Goal: Task Accomplishment & Management: Use online tool/utility

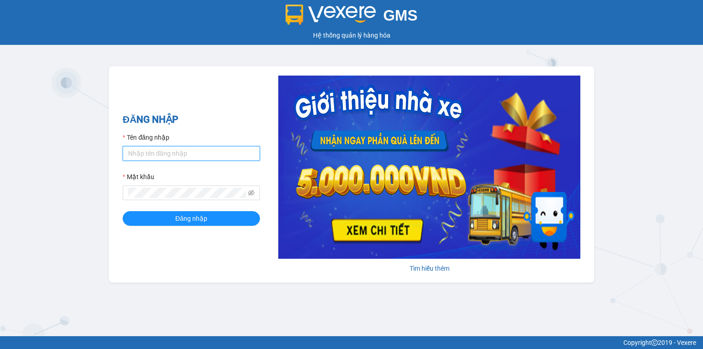
click at [228, 153] on input "Tên đăng nhập" at bounding box center [191, 153] width 137 height 15
type input "ngocthao.nhuquynh"
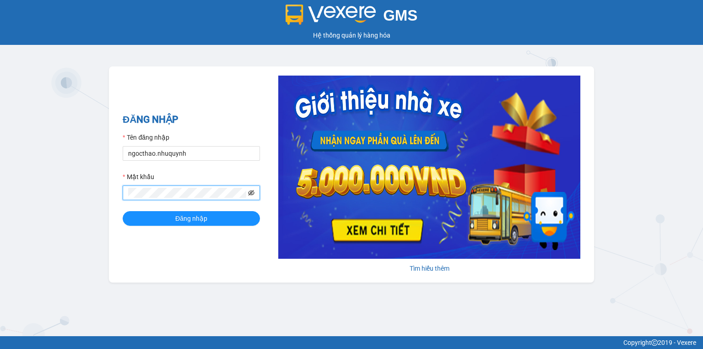
click at [249, 192] on icon "eye-invisible" at bounding box center [251, 192] width 6 height 5
click at [123, 211] on button "Đăng nhập" at bounding box center [191, 218] width 137 height 15
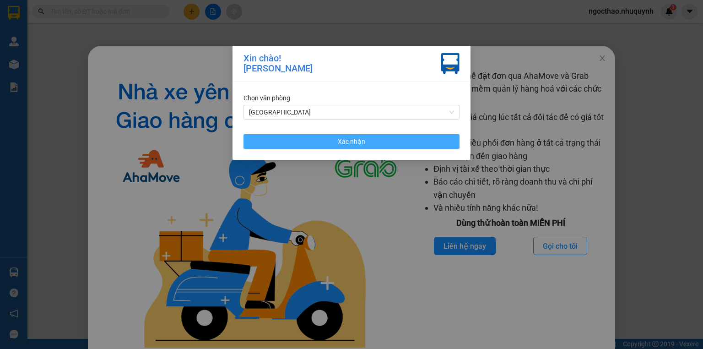
click at [392, 139] on button "Xác nhận" at bounding box center [351, 141] width 216 height 15
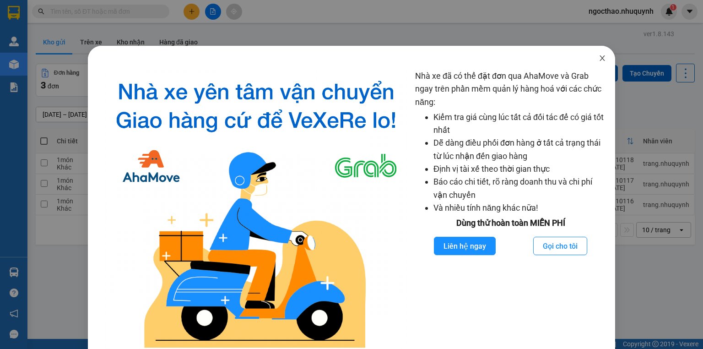
click at [600, 62] on icon "close" at bounding box center [602, 57] width 7 height 7
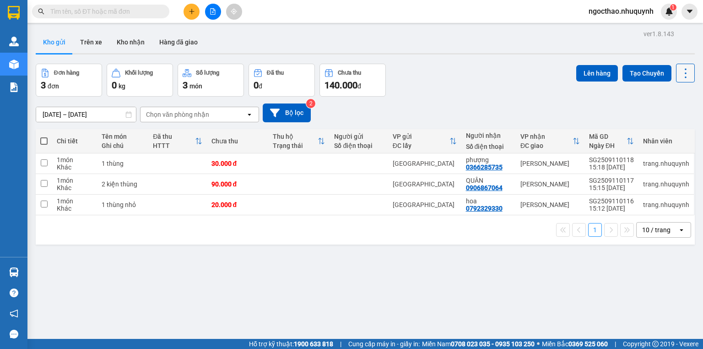
click at [679, 76] on icon at bounding box center [685, 73] width 13 height 13
click at [658, 128] on span "Làm mới" at bounding box center [666, 130] width 25 height 9
click at [683, 71] on icon at bounding box center [685, 73] width 13 height 13
click at [655, 134] on span "Làm mới" at bounding box center [666, 130] width 25 height 9
click at [678, 81] on button at bounding box center [685, 73] width 19 height 19
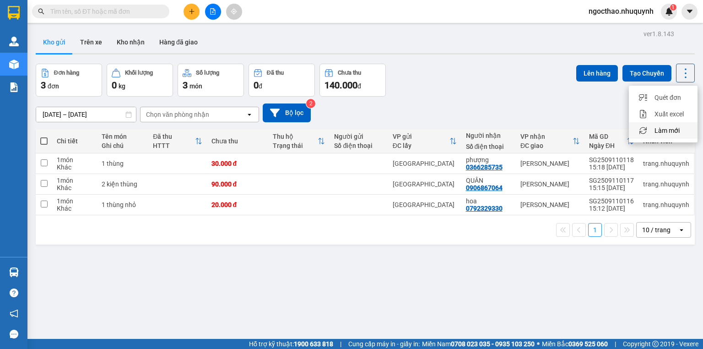
click at [666, 130] on span "Làm mới" at bounding box center [666, 130] width 25 height 9
click at [679, 77] on icon at bounding box center [685, 73] width 13 height 13
click at [663, 131] on span "Làm mới" at bounding box center [666, 130] width 25 height 9
click at [682, 70] on icon at bounding box center [685, 73] width 13 height 13
click at [659, 127] on span "Làm mới" at bounding box center [666, 130] width 25 height 9
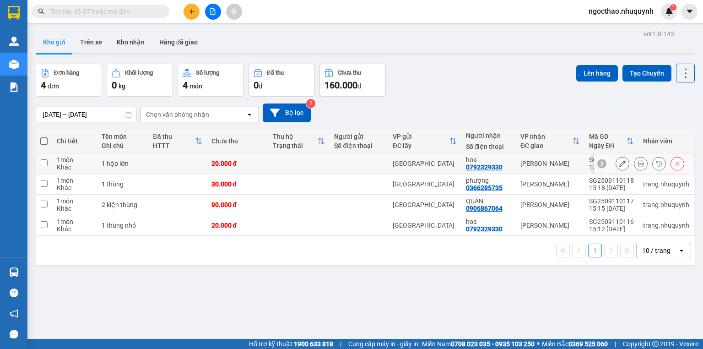
click at [638, 167] on icon at bounding box center [641, 163] width 6 height 6
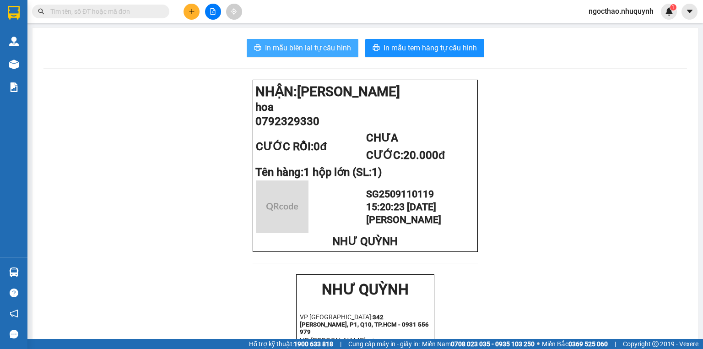
click at [301, 53] on span "In mẫu biên lai tự cấu hình" at bounding box center [308, 47] width 86 height 11
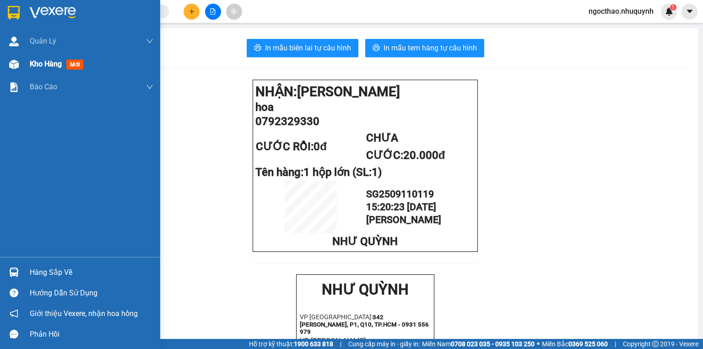
click at [16, 67] on img at bounding box center [14, 64] width 10 height 10
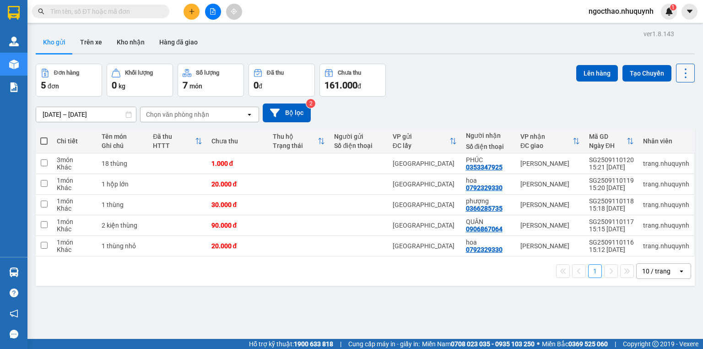
click at [679, 72] on icon at bounding box center [685, 73] width 13 height 13
click at [653, 128] on div "Làm mới" at bounding box center [663, 130] width 54 height 9
click at [634, 165] on button at bounding box center [640, 164] width 13 height 16
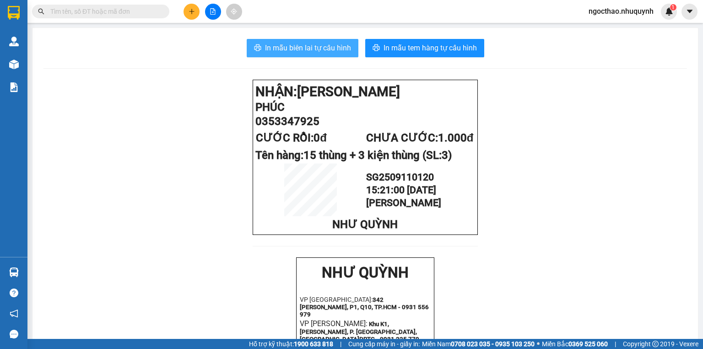
drag, startPoint x: 274, startPoint y: 46, endPoint x: 435, endPoint y: 174, distance: 205.8
click at [274, 46] on span "In mẫu biên lai tự cấu hình" at bounding box center [308, 47] width 86 height 11
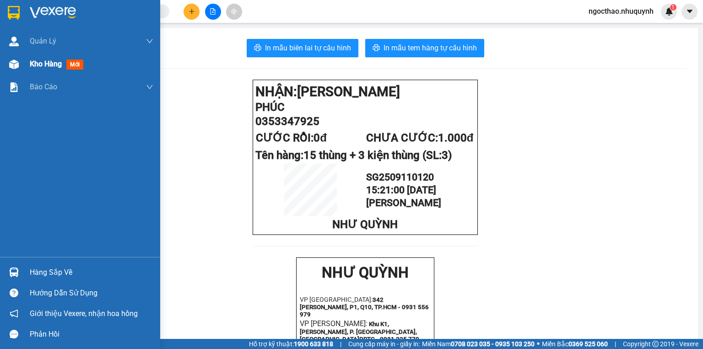
click at [60, 68] on span "Kho hàng" at bounding box center [46, 63] width 32 height 9
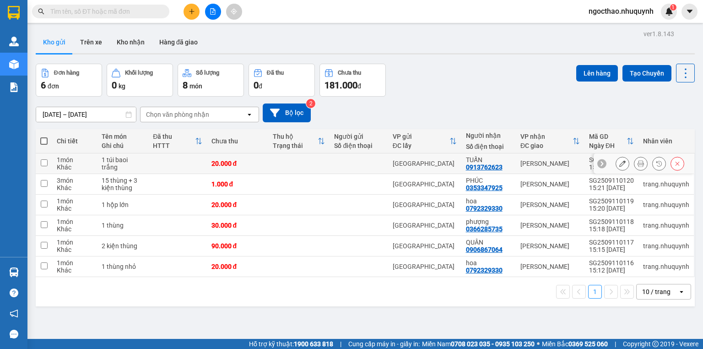
click at [638, 165] on icon at bounding box center [641, 163] width 6 height 6
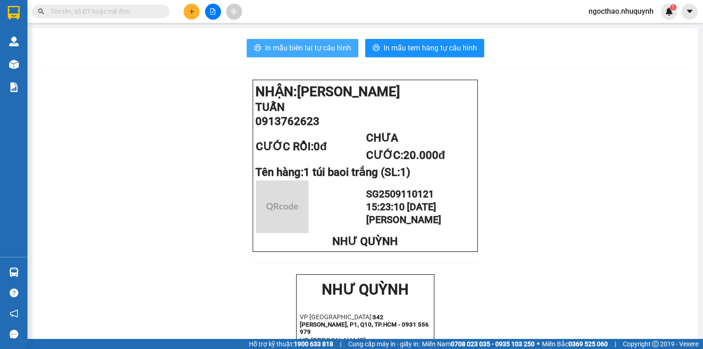
click at [292, 47] on span "In mẫu biên lai tự cấu hình" at bounding box center [308, 47] width 86 height 11
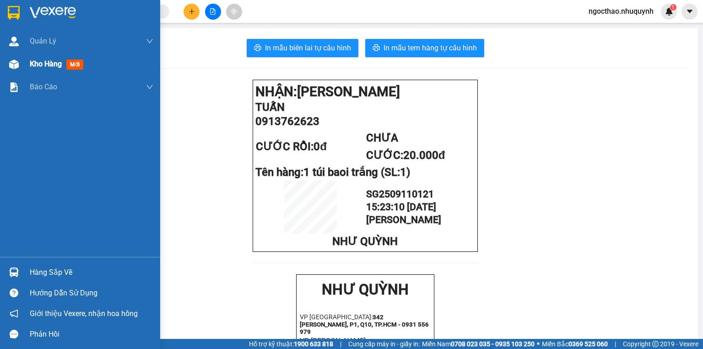
click at [41, 71] on div "Kho hàng mới" at bounding box center [92, 64] width 124 height 23
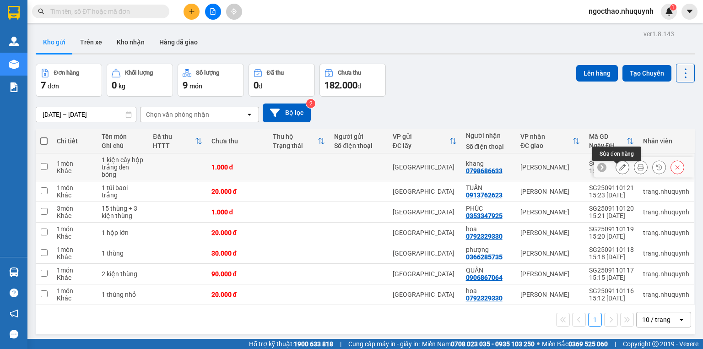
click at [642, 171] on div at bounding box center [650, 167] width 69 height 14
click at [638, 170] on icon at bounding box center [641, 167] width 6 height 6
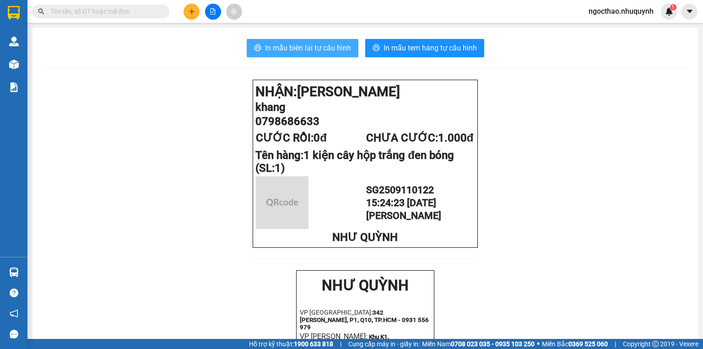
click at [306, 49] on span "In mẫu biên lai tự cấu hình" at bounding box center [308, 47] width 86 height 11
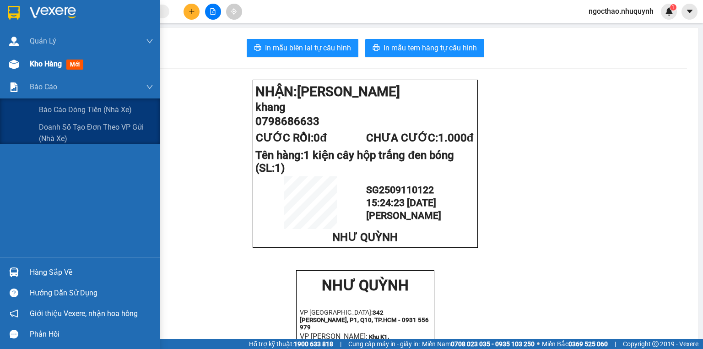
click at [57, 63] on span "Kho hàng" at bounding box center [46, 63] width 32 height 9
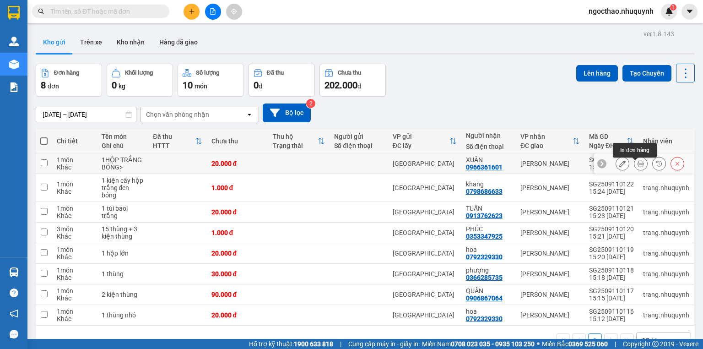
click at [638, 167] on icon at bounding box center [641, 163] width 6 height 6
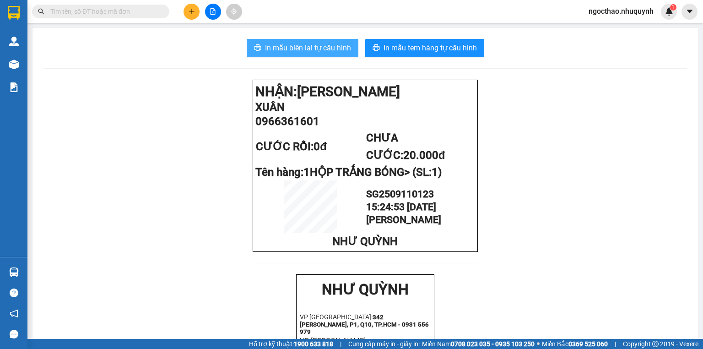
click at [288, 51] on span "In mẫu biên lai tự cấu hình" at bounding box center [308, 47] width 86 height 11
click at [617, 16] on span "ngocthao.nhuquynh" at bounding box center [621, 10] width 80 height 11
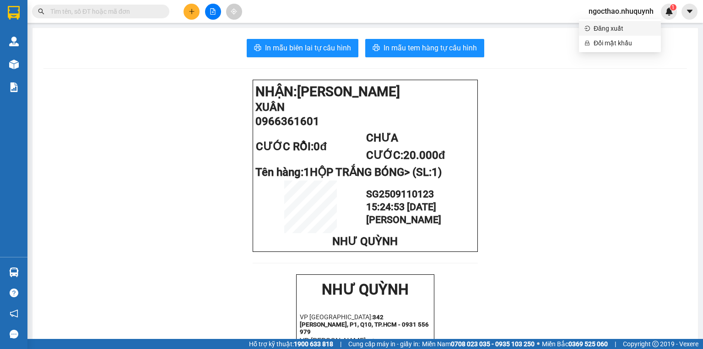
click at [617, 25] on span "Đăng xuất" at bounding box center [625, 28] width 62 height 10
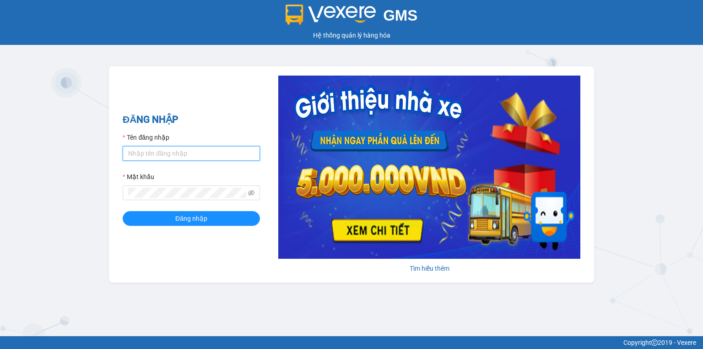
click at [223, 154] on input "Tên đăng nhập" at bounding box center [191, 153] width 137 height 15
click at [227, 151] on input "Tên đăng nhập" at bounding box center [191, 153] width 137 height 15
type input "trang.nhuquynh"
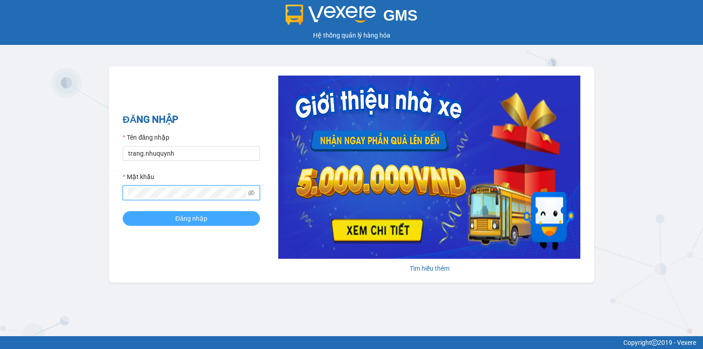
click at [169, 215] on button "Đăng nhập" at bounding box center [191, 218] width 137 height 15
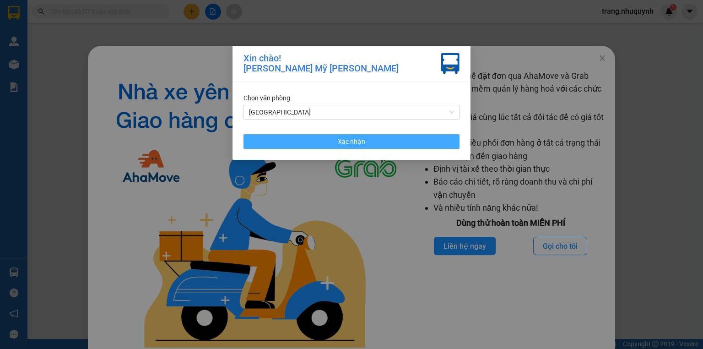
click at [383, 145] on button "Xác nhận" at bounding box center [351, 141] width 216 height 15
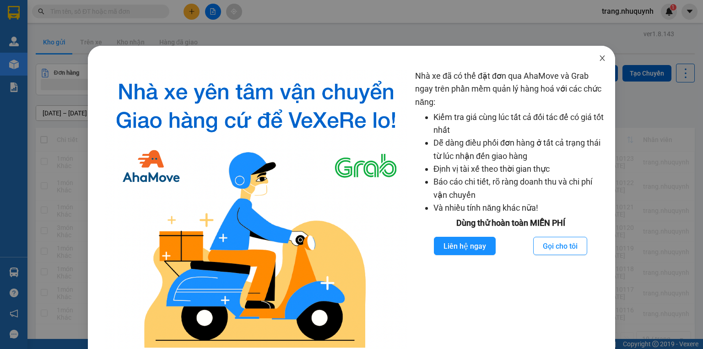
click at [605, 62] on span "Close" at bounding box center [602, 59] width 26 height 26
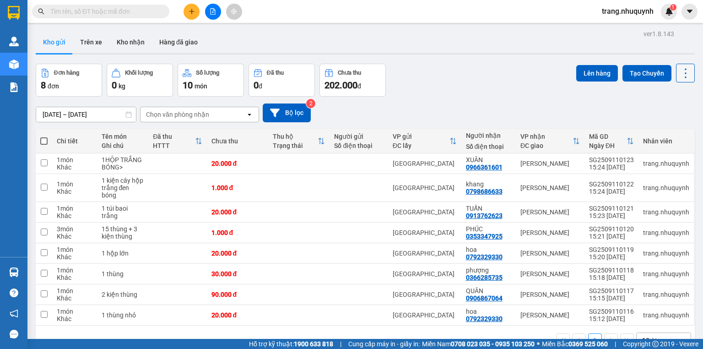
click at [687, 68] on button at bounding box center [685, 73] width 19 height 19
click at [668, 129] on span "Làm mới" at bounding box center [666, 130] width 25 height 9
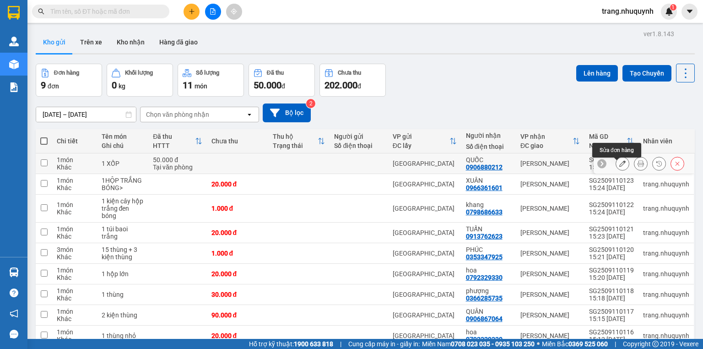
click at [634, 168] on button at bounding box center [640, 164] width 13 height 16
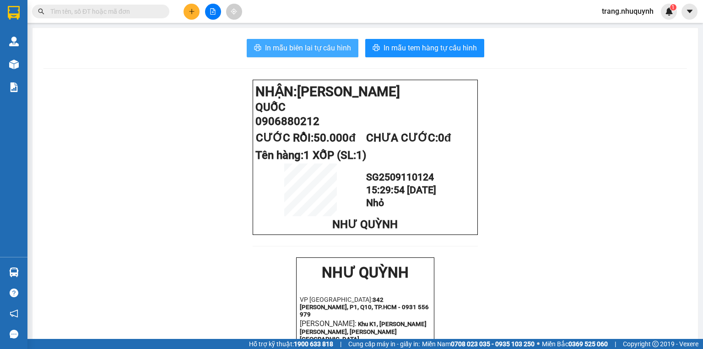
click at [342, 55] on button "In mẫu biên lai tự cấu hình" at bounding box center [303, 48] width 112 height 18
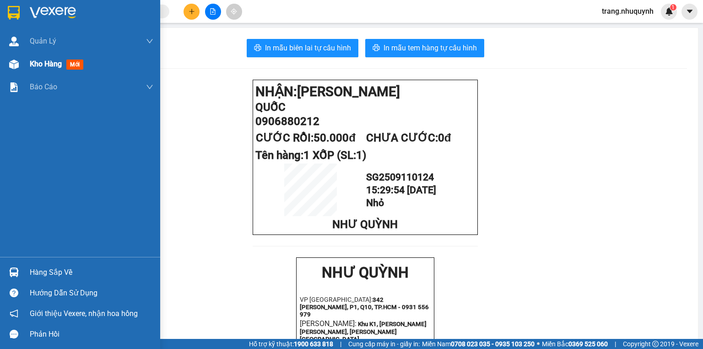
click at [50, 75] on div "Kho hàng mới" at bounding box center [92, 64] width 124 height 23
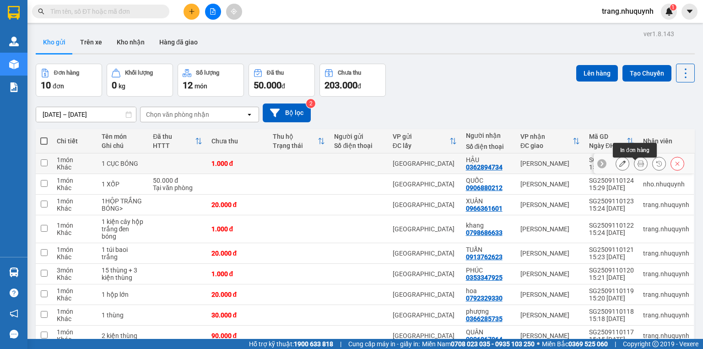
click at [638, 165] on icon at bounding box center [641, 163] width 6 height 6
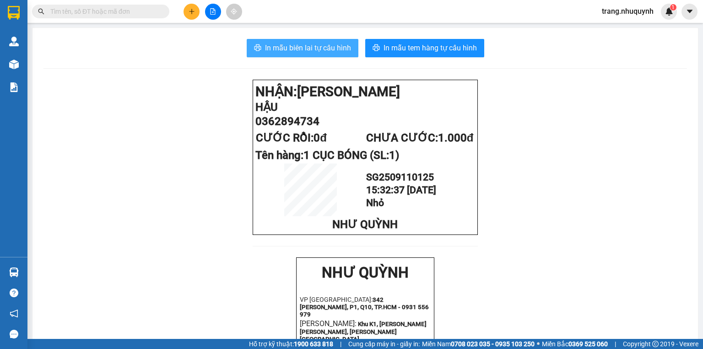
click at [333, 50] on span "In mẫu biên lai tự cấu hình" at bounding box center [308, 47] width 86 height 11
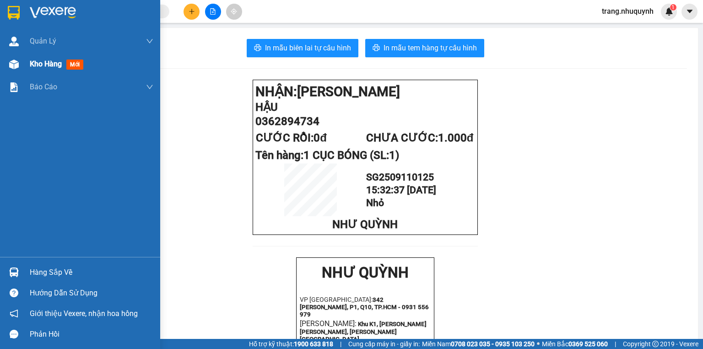
click at [29, 65] on div "Kho hàng mới" at bounding box center [80, 64] width 160 height 23
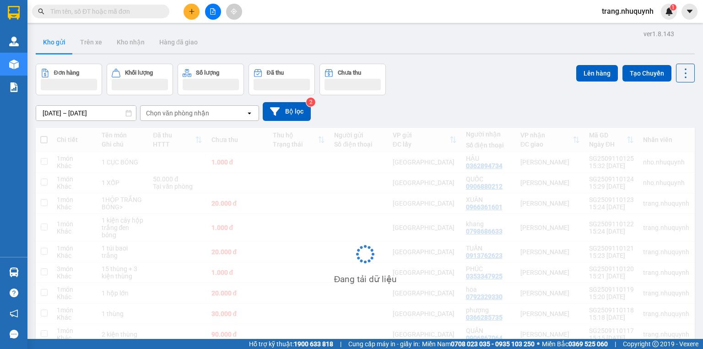
scroll to position [63, 0]
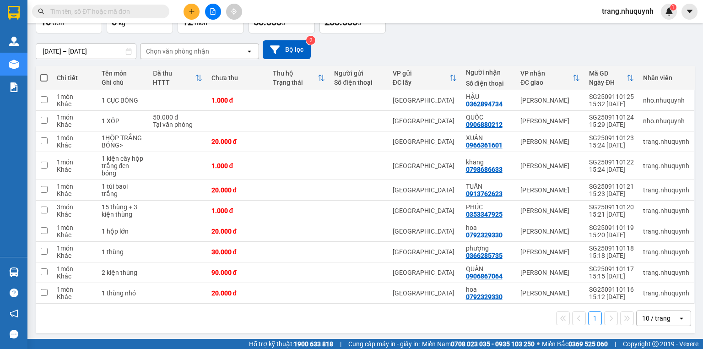
click at [666, 320] on div "10 / trang" at bounding box center [657, 318] width 41 height 15
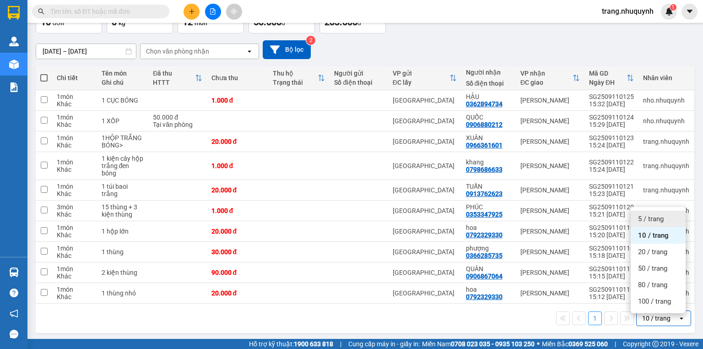
click at [648, 223] on div "5 / trang" at bounding box center [658, 219] width 55 height 16
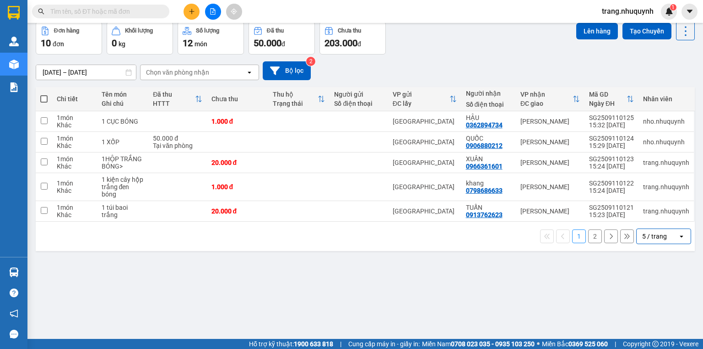
scroll to position [0, 0]
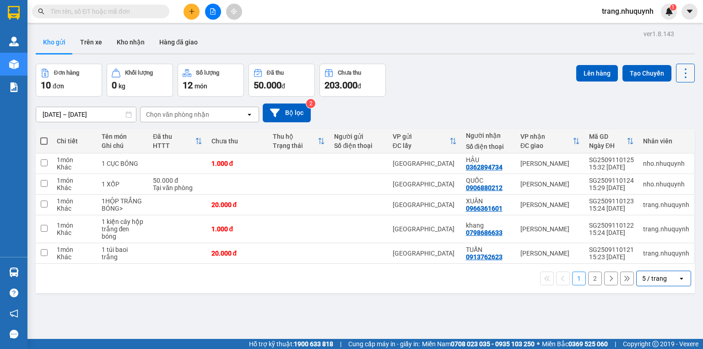
click at [676, 81] on button at bounding box center [685, 73] width 19 height 19
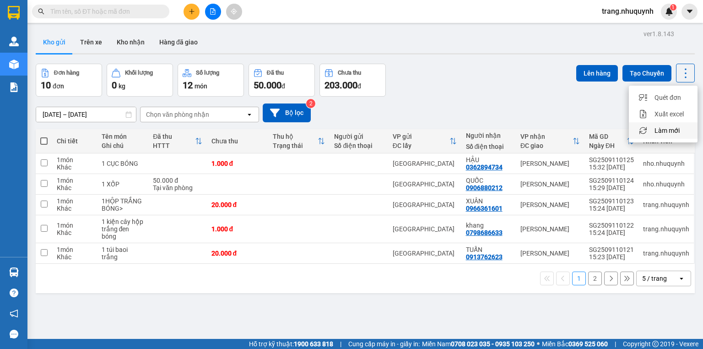
click at [679, 126] on span "Làm mới" at bounding box center [666, 130] width 25 height 9
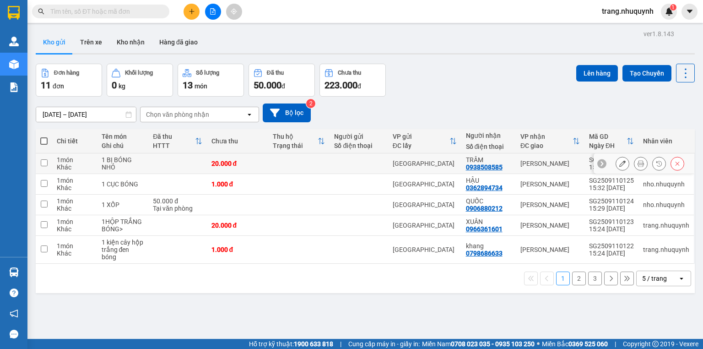
click at [634, 166] on button at bounding box center [640, 164] width 13 height 16
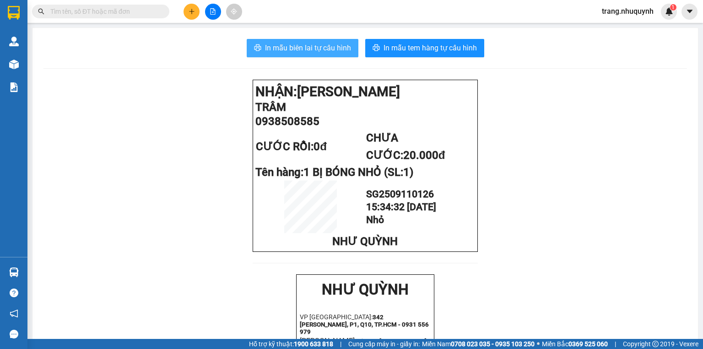
click at [314, 49] on span "In mẫu biên lai tự cấu hình" at bounding box center [308, 47] width 86 height 11
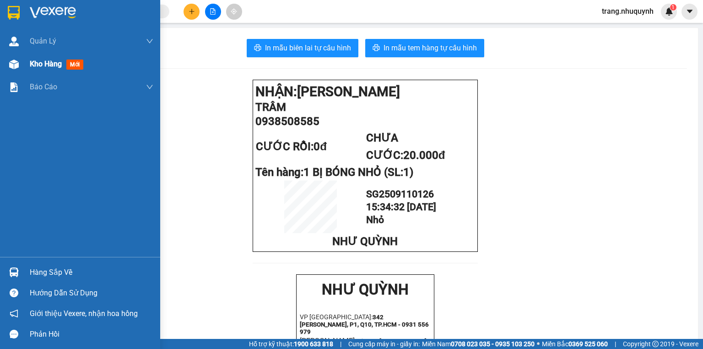
click at [37, 65] on span "Kho hàng" at bounding box center [46, 63] width 32 height 9
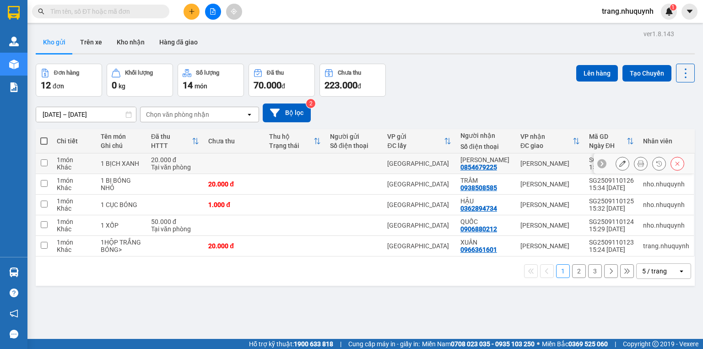
click at [638, 167] on icon at bounding box center [641, 163] width 6 height 6
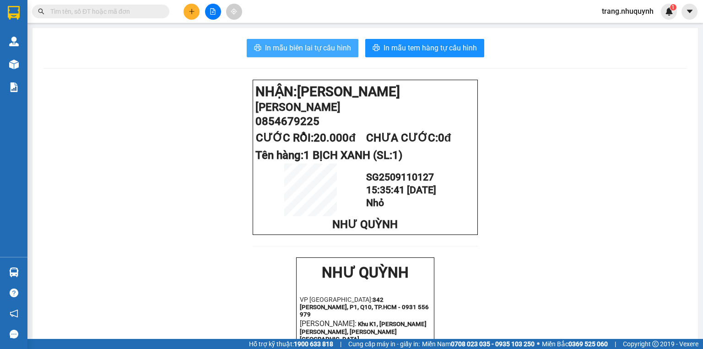
click at [340, 51] on span "In mẫu biên lai tự cấu hình" at bounding box center [308, 47] width 86 height 11
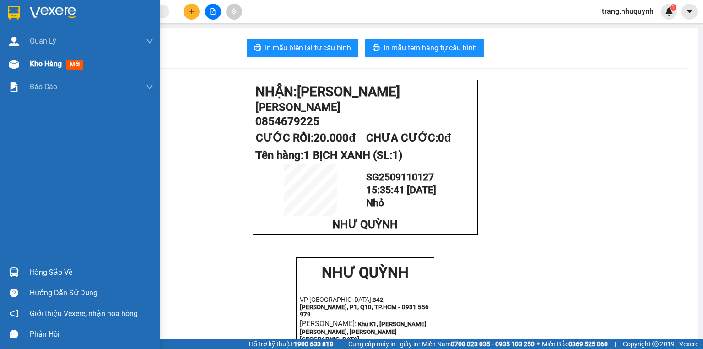
click at [38, 63] on span "Kho hàng" at bounding box center [46, 63] width 32 height 9
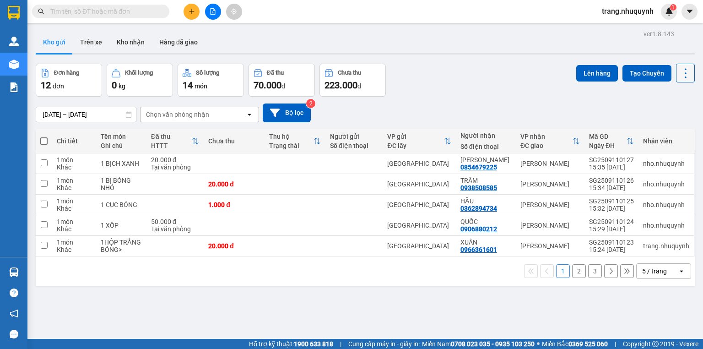
click at [679, 77] on icon at bounding box center [685, 73] width 13 height 13
click at [669, 126] on span "Làm mới" at bounding box center [666, 130] width 25 height 9
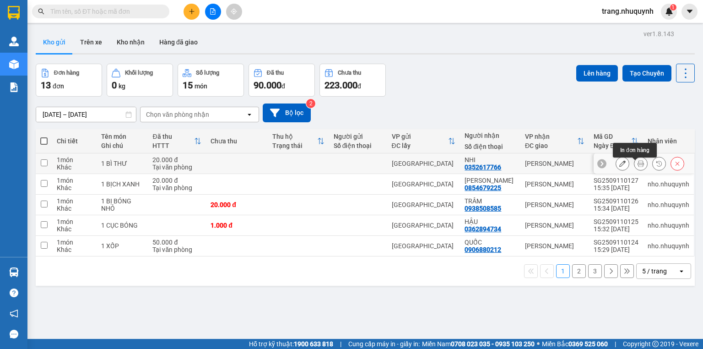
click at [641, 165] on button at bounding box center [640, 164] width 13 height 16
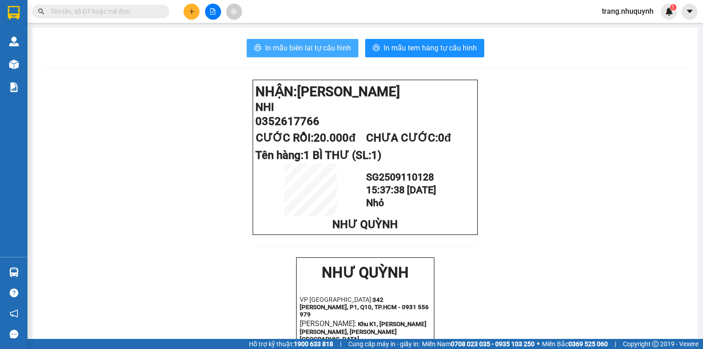
click at [315, 54] on button "In mẫu biên lai tự cấu hình" at bounding box center [303, 48] width 112 height 18
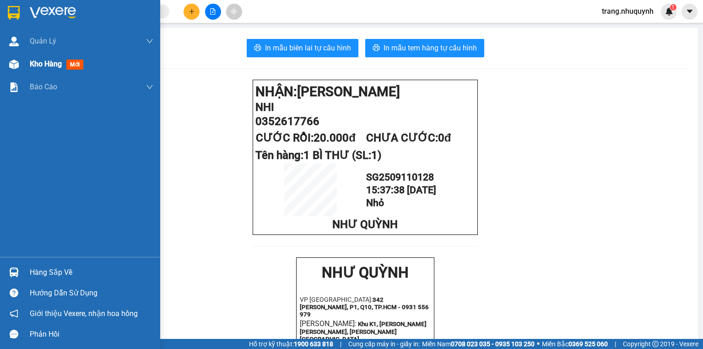
click at [44, 70] on div "Kho hàng mới" at bounding box center [92, 64] width 124 height 23
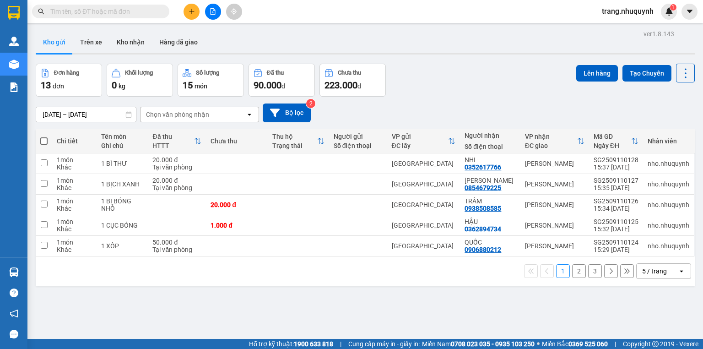
click at [444, 62] on div "ver 1.8.143 Kho gửi Trên xe Kho nhận Hàng đã giao Đơn hàng 13 đơn Khối lượng 0 …" at bounding box center [365, 201] width 666 height 349
click at [687, 74] on button at bounding box center [685, 73] width 19 height 19
click at [668, 126] on span "Làm mới" at bounding box center [666, 130] width 25 height 9
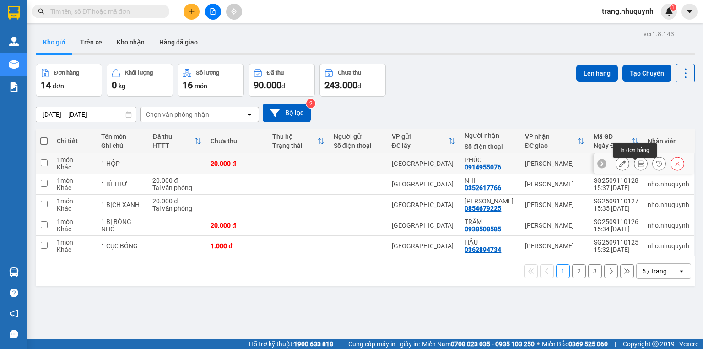
click at [638, 167] on icon at bounding box center [641, 163] width 6 height 6
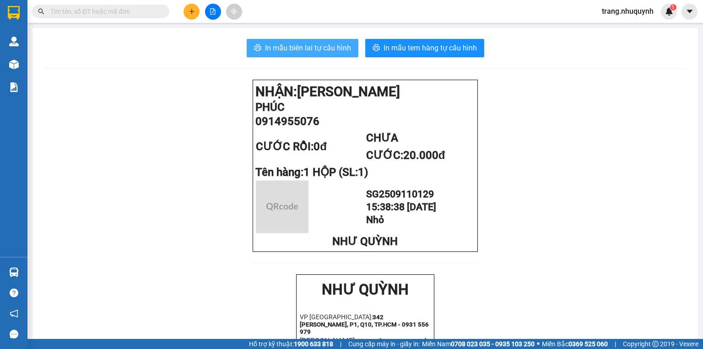
click at [319, 55] on button "In mẫu biên lai tự cấu hình" at bounding box center [303, 48] width 112 height 18
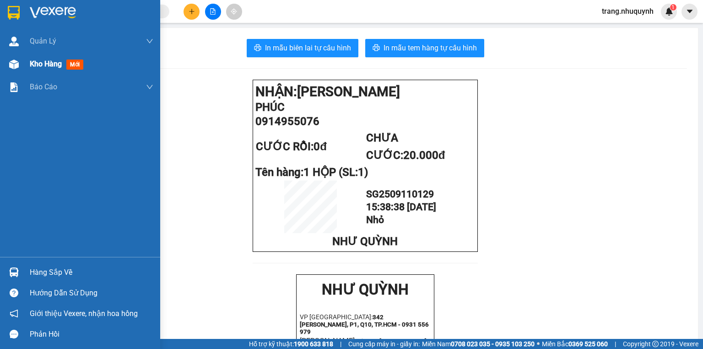
click at [53, 68] on span "Kho hàng" at bounding box center [46, 63] width 32 height 9
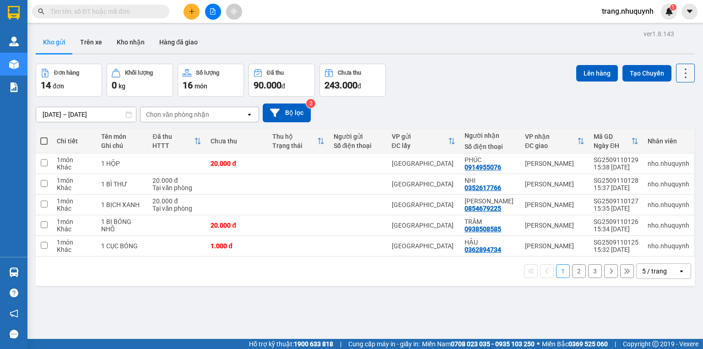
click at [683, 74] on icon at bounding box center [685, 73] width 13 height 13
click at [662, 126] on span "Làm mới" at bounding box center [666, 130] width 25 height 9
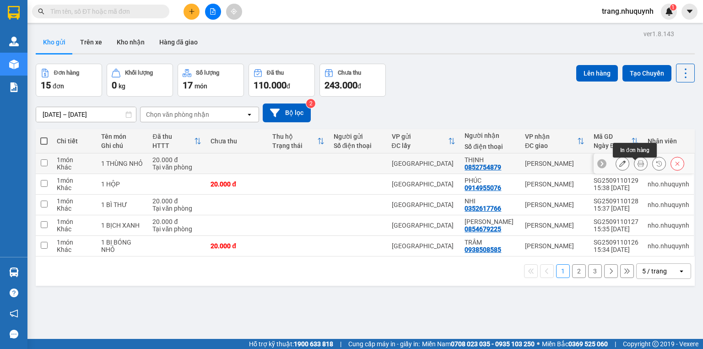
click at [638, 167] on icon at bounding box center [641, 163] width 6 height 6
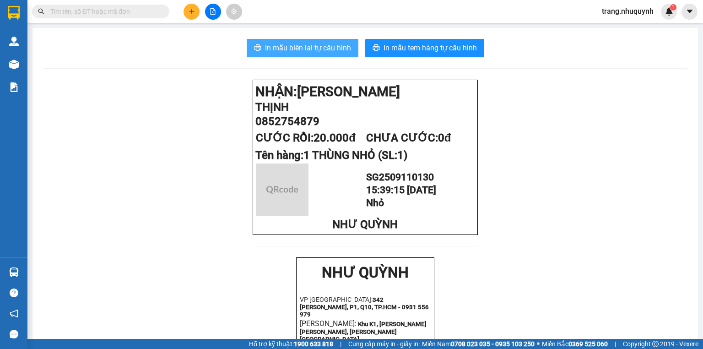
click at [271, 44] on span "In mẫu biên lai tự cấu hình" at bounding box center [308, 47] width 86 height 11
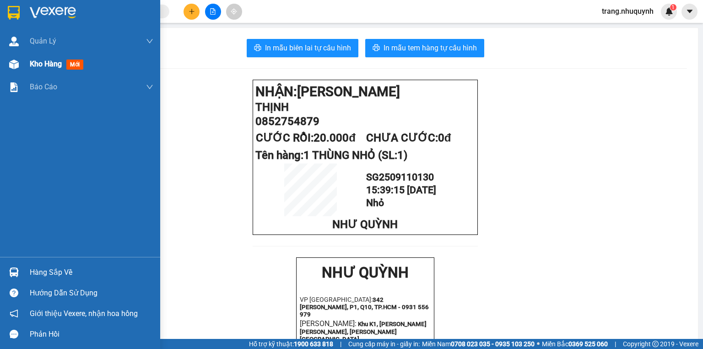
click at [36, 65] on span "Kho hàng" at bounding box center [46, 63] width 32 height 9
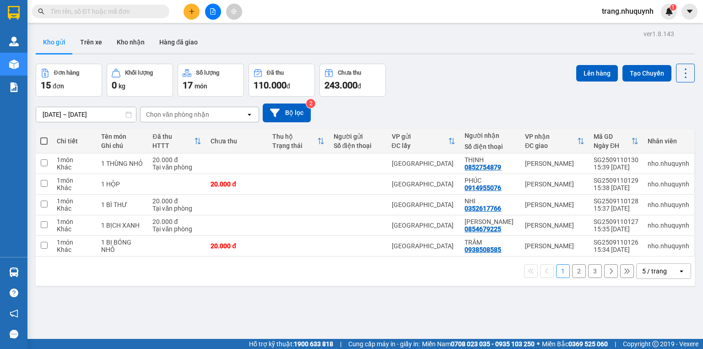
click at [248, 306] on div "ver 1.8.143 Kho gửi Trên xe Kho nhận Hàng đã giao Đơn hàng 15 đơn Khối lượng 0 …" at bounding box center [365, 201] width 666 height 349
click at [681, 71] on icon at bounding box center [685, 73] width 13 height 13
click at [659, 130] on span "Làm mới" at bounding box center [666, 130] width 25 height 9
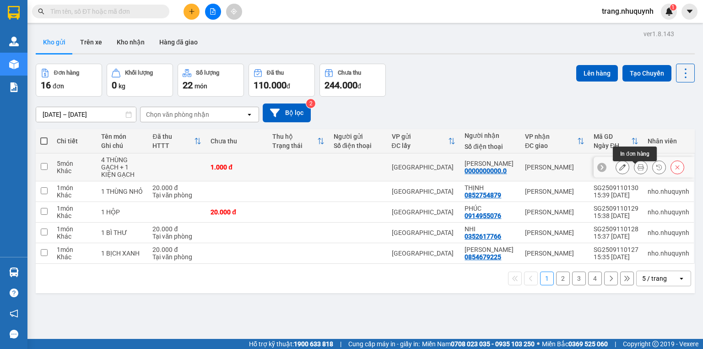
click at [638, 169] on icon at bounding box center [641, 167] width 6 height 6
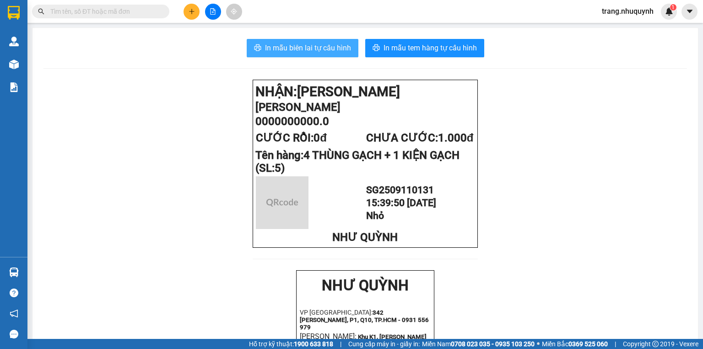
click at [306, 51] on span "In mẫu biên lai tự cấu hình" at bounding box center [308, 47] width 86 height 11
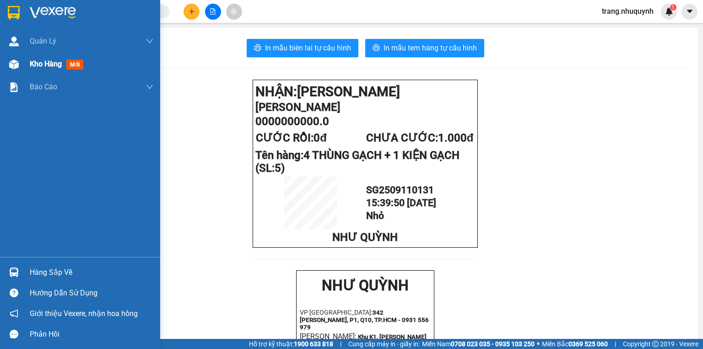
click at [38, 59] on span "Kho hàng" at bounding box center [46, 63] width 32 height 9
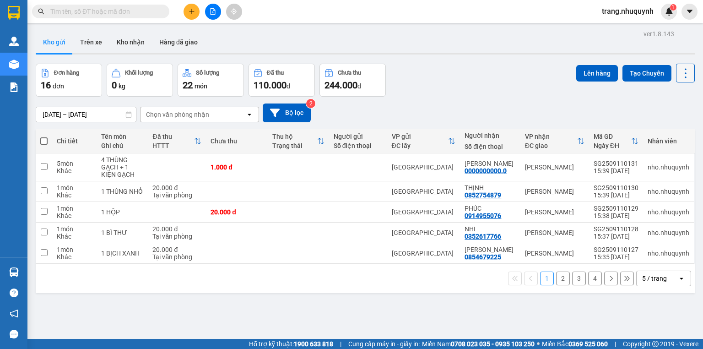
click at [679, 76] on icon at bounding box center [685, 73] width 13 height 13
click at [665, 125] on li "Làm mới" at bounding box center [663, 130] width 69 height 16
click at [679, 73] on icon at bounding box center [685, 73] width 13 height 13
click at [677, 126] on span "Làm mới" at bounding box center [666, 130] width 25 height 9
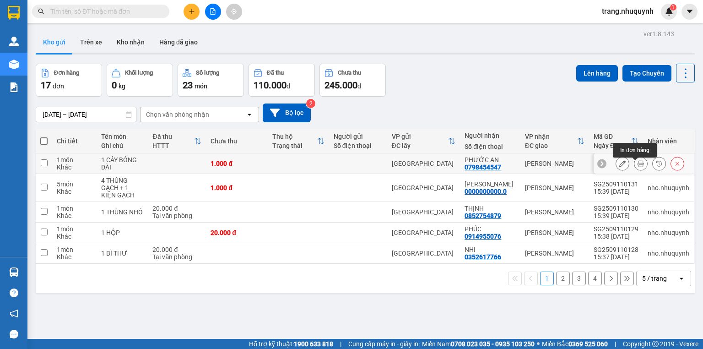
click at [640, 169] on button at bounding box center [640, 164] width 13 height 16
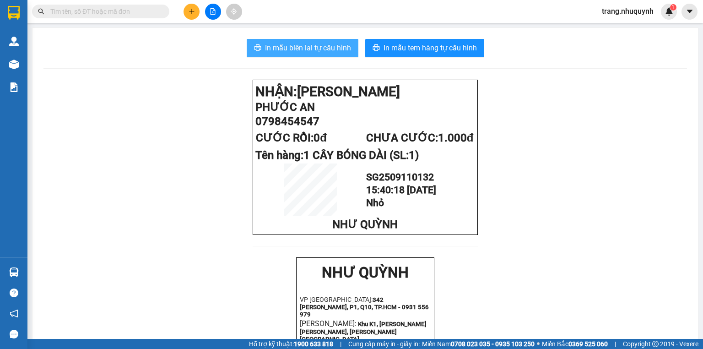
click at [331, 53] on span "In mẫu biên lai tự cấu hình" at bounding box center [308, 47] width 86 height 11
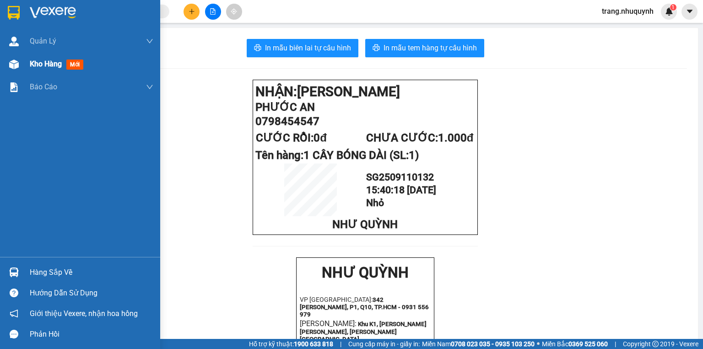
click at [18, 62] on img at bounding box center [14, 64] width 10 height 10
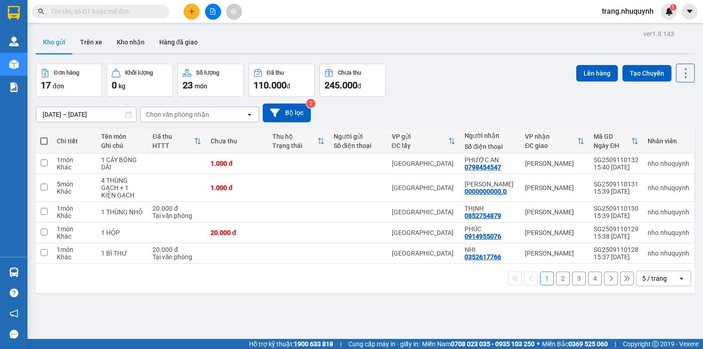
click at [430, 70] on div "Đơn hàng 17 đơn Khối lượng 0 kg Số lượng 23 món Đã thu 110.000 đ Chưa thu 245.0…" at bounding box center [365, 80] width 659 height 33
click at [683, 69] on icon at bounding box center [685, 73] width 13 height 13
click at [670, 124] on li "Làm mới" at bounding box center [663, 130] width 69 height 16
click at [679, 73] on icon at bounding box center [685, 73] width 13 height 13
click at [674, 130] on span "Làm mới" at bounding box center [666, 130] width 25 height 9
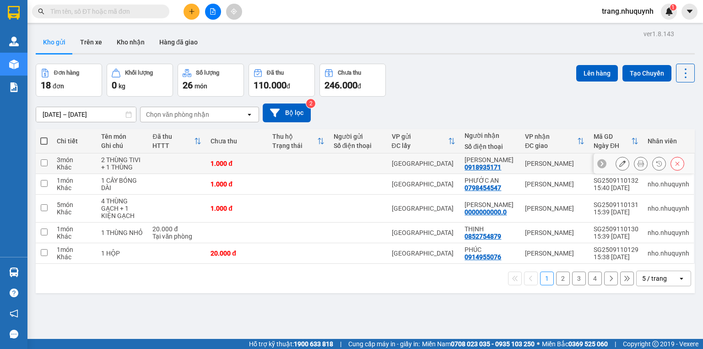
click at [634, 171] on button at bounding box center [640, 164] width 13 height 16
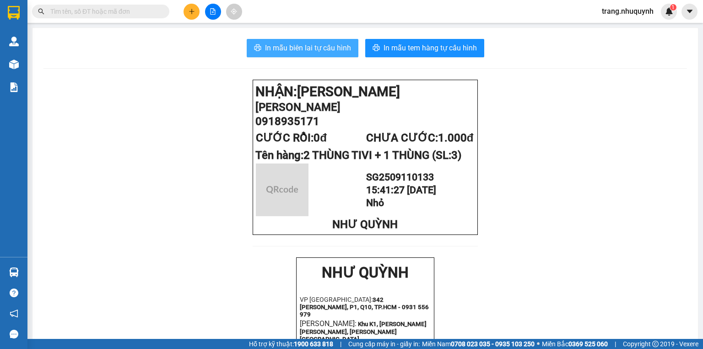
click at [297, 45] on span "In mẫu biên lai tự cấu hình" at bounding box center [308, 47] width 86 height 11
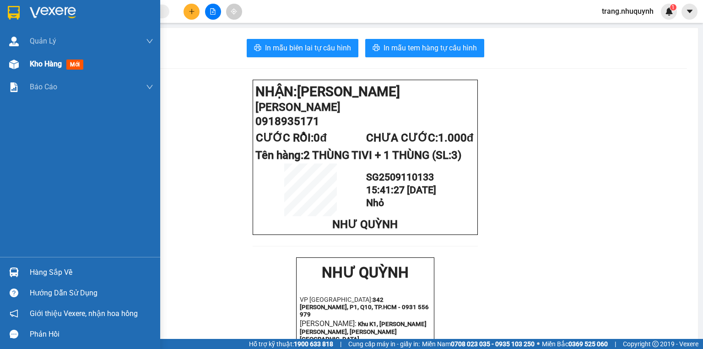
click at [32, 62] on span "Kho hàng" at bounding box center [46, 63] width 32 height 9
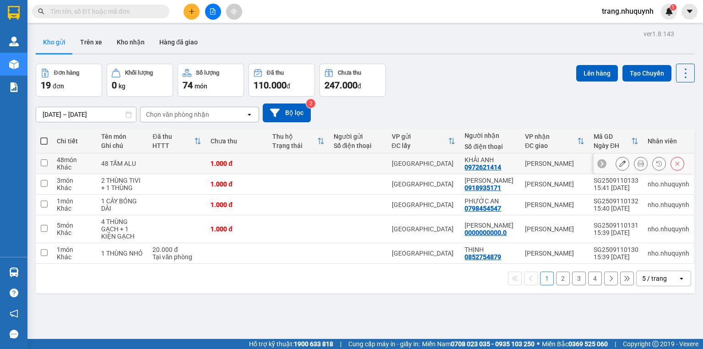
click at [634, 165] on button at bounding box center [640, 164] width 13 height 16
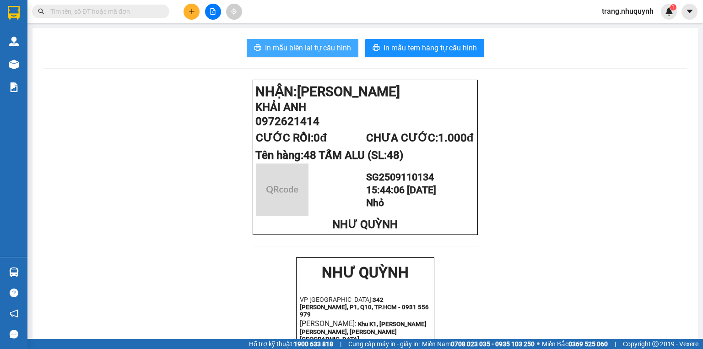
click at [322, 43] on span "In mẫu biên lai tự cấu hình" at bounding box center [308, 47] width 86 height 11
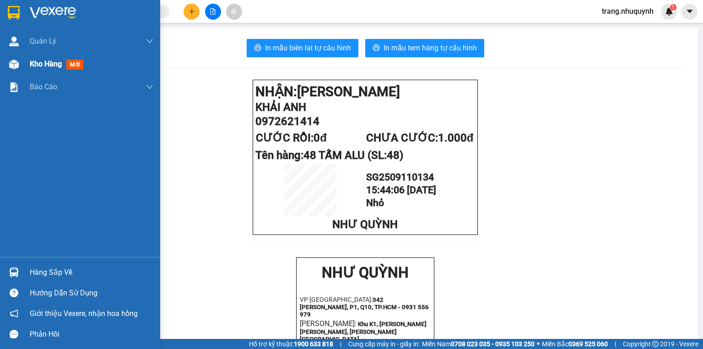
click at [30, 65] on span "Kho hàng" at bounding box center [46, 63] width 32 height 9
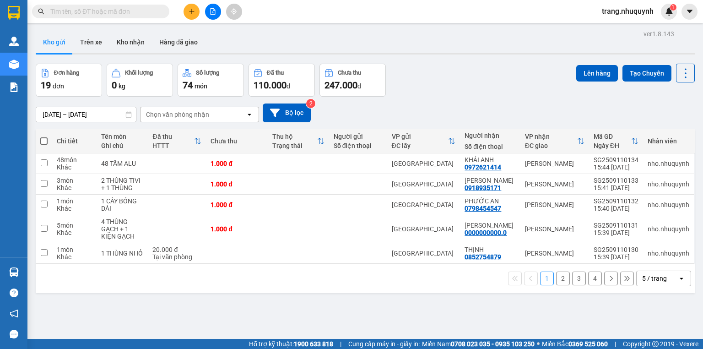
click at [448, 71] on div "Đơn hàng 19 đơn Khối lượng 0 kg Số lượng 74 món Đã thu 110.000 đ Chưa thu 247.0…" at bounding box center [365, 80] width 659 height 33
click at [230, 291] on div "1 2 3 4 5 / trang open" at bounding box center [365, 278] width 659 height 29
click at [689, 79] on div "ver 1.8.143 Kho gửi Trên xe Kho nhận Hàng đã giao Đơn hàng 19 đơn Khối lượng 0 …" at bounding box center [365, 201] width 666 height 349
click at [677, 80] on button at bounding box center [685, 73] width 19 height 19
click at [670, 128] on span "Làm mới" at bounding box center [666, 130] width 25 height 9
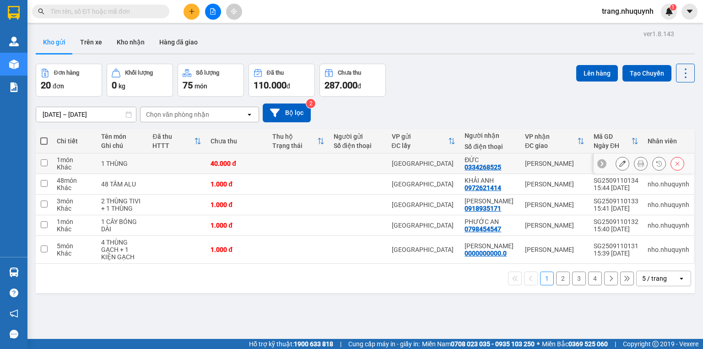
click at [638, 167] on button at bounding box center [640, 164] width 13 height 16
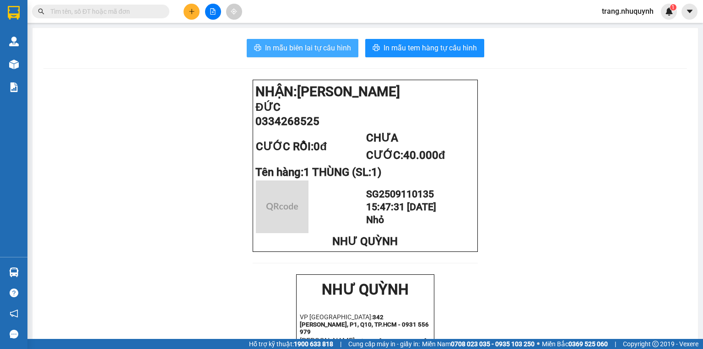
click at [323, 54] on button "In mẫu biên lai tự cấu hình" at bounding box center [303, 48] width 112 height 18
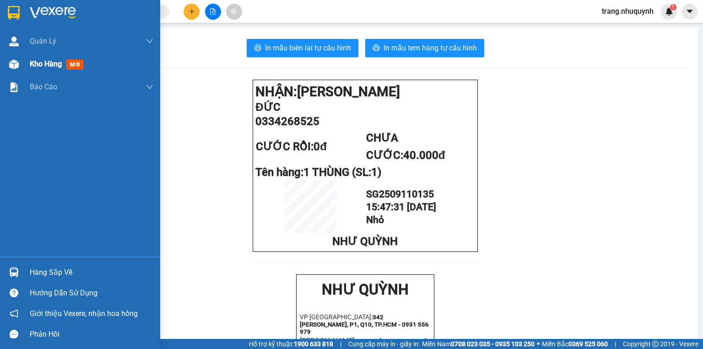
click at [38, 71] on div "Kho hàng mới" at bounding box center [92, 64] width 124 height 23
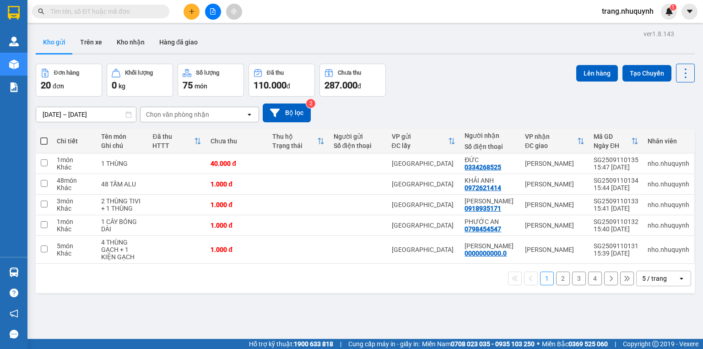
click at [168, 278] on div "1 2 3 4 5 / trang open" at bounding box center [365, 278] width 652 height 16
click at [680, 68] on icon at bounding box center [685, 73] width 13 height 13
click at [668, 130] on span "Làm mới" at bounding box center [666, 130] width 25 height 9
click at [679, 68] on icon at bounding box center [685, 73] width 13 height 13
click at [659, 127] on span "Làm mới" at bounding box center [666, 130] width 25 height 9
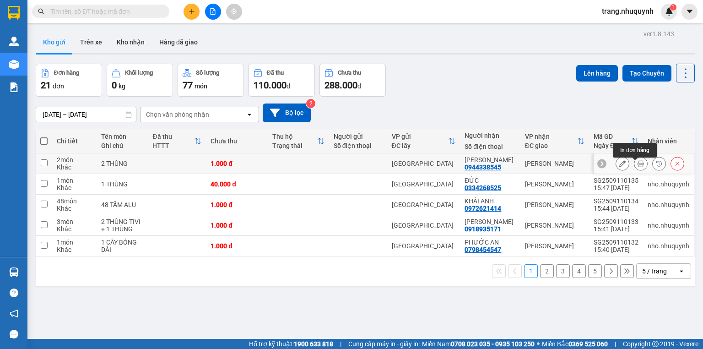
click at [634, 164] on button at bounding box center [640, 164] width 13 height 16
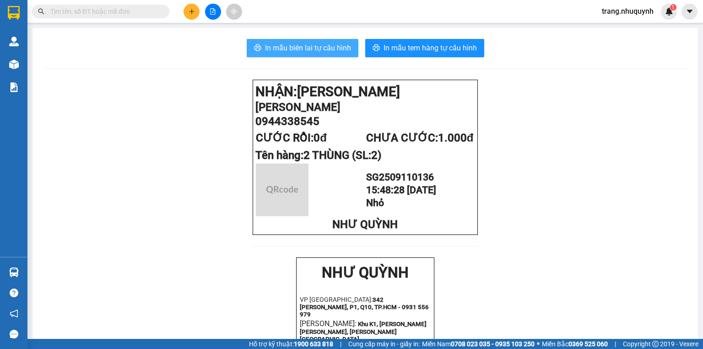
click at [284, 47] on span "In mẫu biên lai tự cấu hình" at bounding box center [308, 47] width 86 height 11
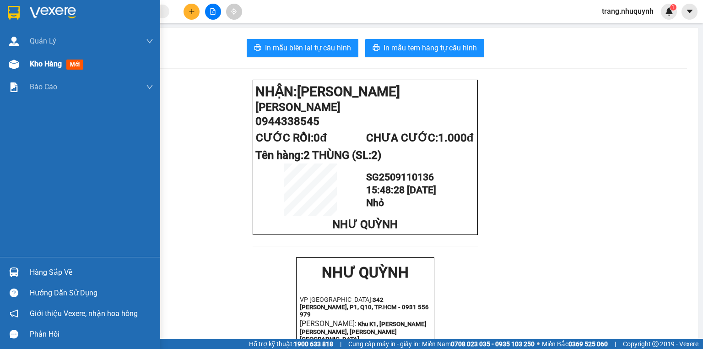
click at [49, 70] on div "Kho hàng mới" at bounding box center [92, 64] width 124 height 23
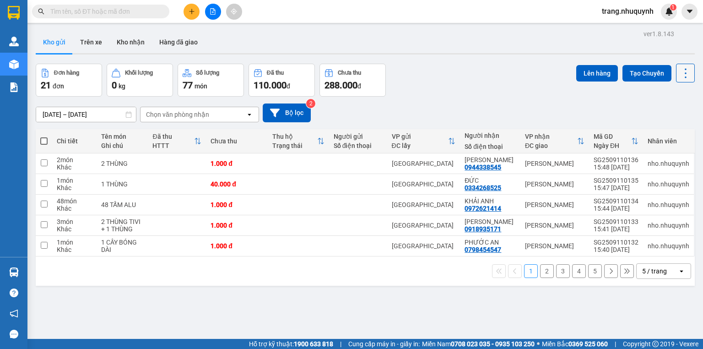
click at [681, 67] on icon at bounding box center [685, 73] width 13 height 13
click at [672, 128] on span "Làm mới" at bounding box center [666, 130] width 25 height 9
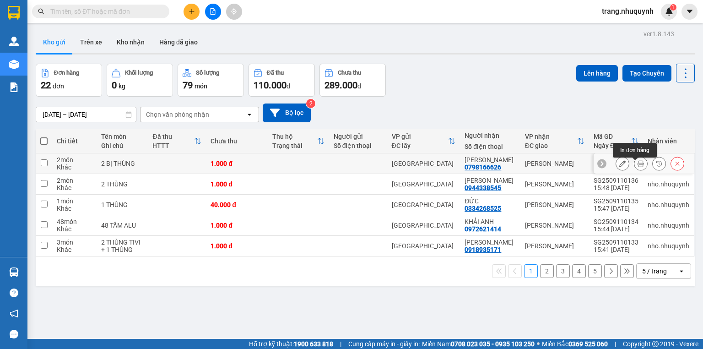
click at [641, 168] on button at bounding box center [640, 164] width 13 height 16
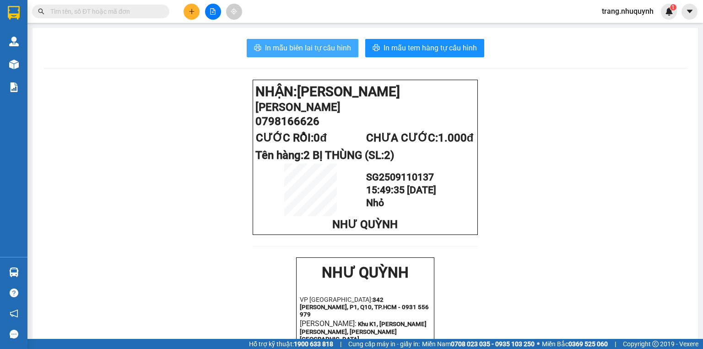
click at [320, 50] on span "In mẫu biên lai tự cấu hình" at bounding box center [308, 47] width 86 height 11
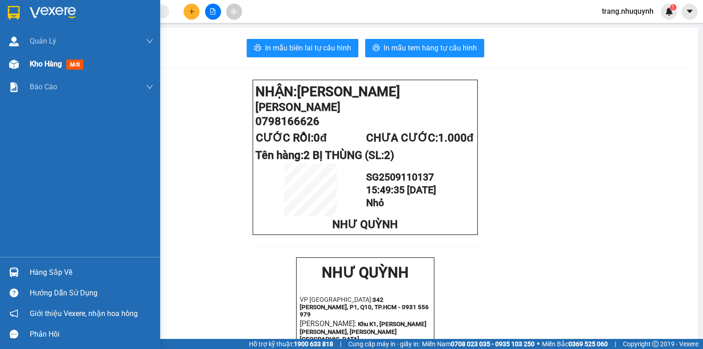
click at [33, 70] on div "Kho hàng mới" at bounding box center [92, 64] width 124 height 23
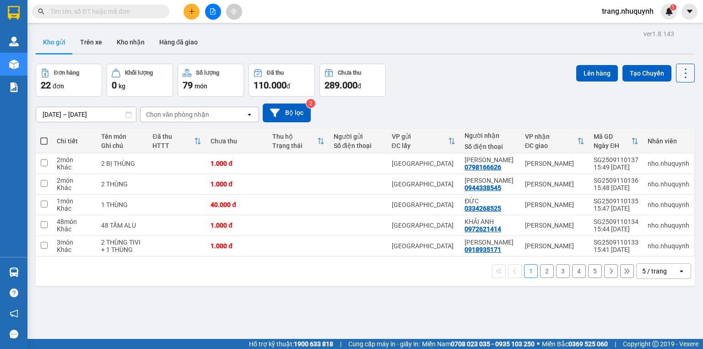
click at [686, 74] on button at bounding box center [685, 73] width 19 height 19
click at [666, 127] on span "Làm mới" at bounding box center [666, 130] width 25 height 9
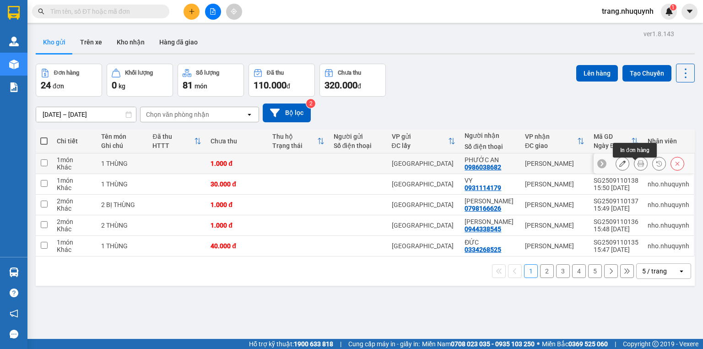
click at [638, 166] on icon at bounding box center [641, 163] width 6 height 6
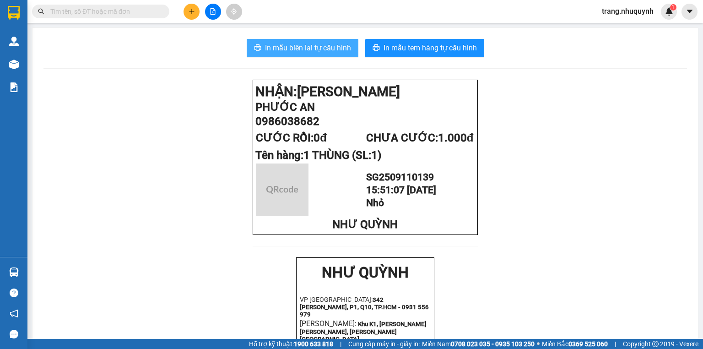
click at [321, 55] on button "In mẫu biên lai tự cấu hình" at bounding box center [303, 48] width 112 height 18
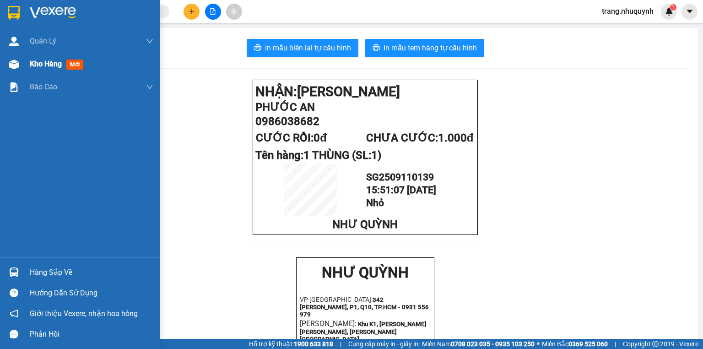
click at [49, 71] on div "Kho hàng mới" at bounding box center [92, 64] width 124 height 23
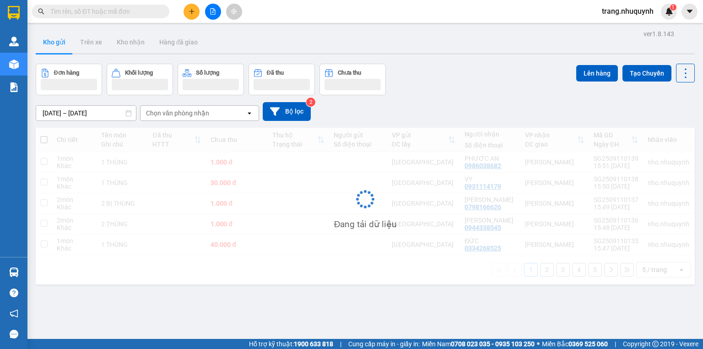
click at [485, 77] on div "Đơn hàng Khối lượng Số lượng Đã thu Chưa thu Lên hàng Tạo Chuyến" at bounding box center [365, 80] width 659 height 32
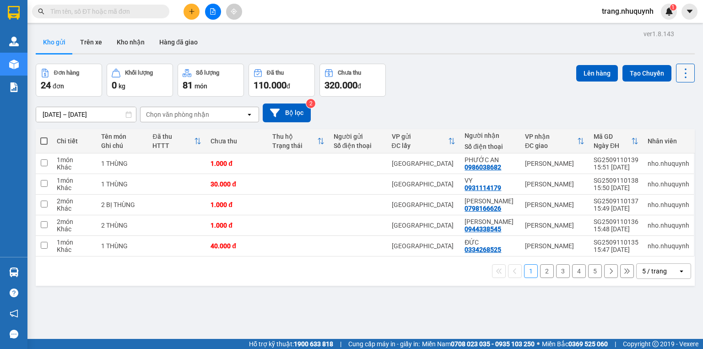
click at [679, 67] on icon at bounding box center [685, 73] width 13 height 13
click at [666, 129] on span "Làm mới" at bounding box center [666, 130] width 25 height 9
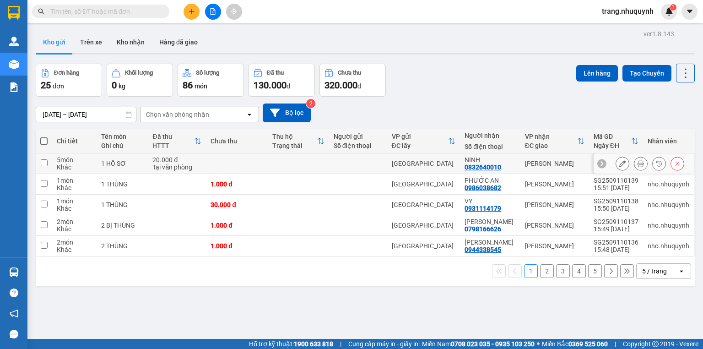
click at [638, 167] on icon at bounding box center [641, 163] width 6 height 6
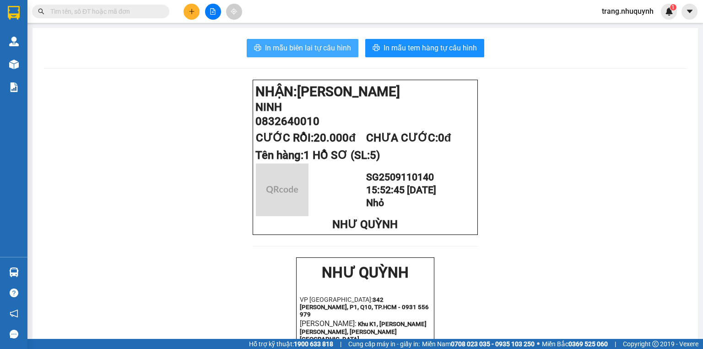
click at [304, 54] on button "In mẫu biên lai tự cấu hình" at bounding box center [303, 48] width 112 height 18
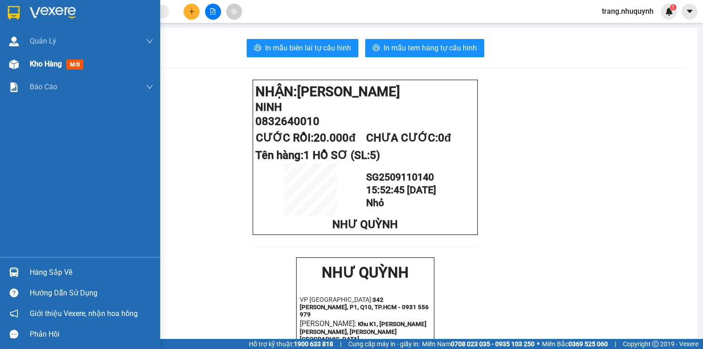
click at [29, 65] on div "Kho hàng mới" at bounding box center [80, 64] width 160 height 23
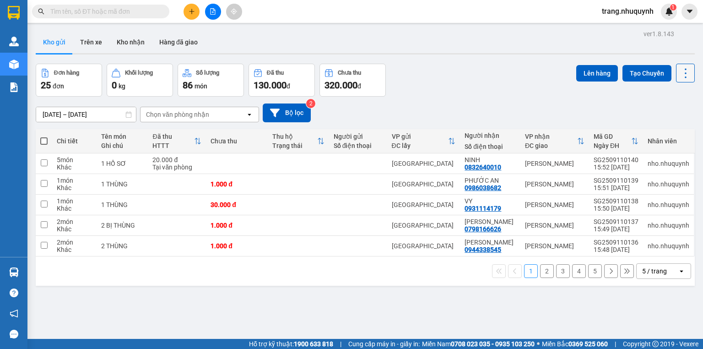
click at [679, 76] on icon at bounding box center [685, 73] width 13 height 13
click at [670, 126] on span "Làm mới" at bounding box center [666, 130] width 25 height 9
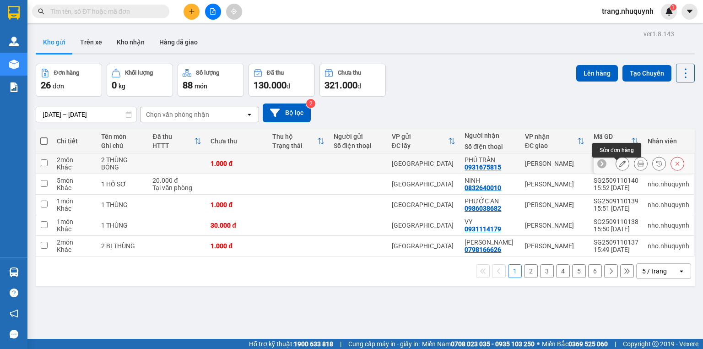
click at [638, 167] on icon at bounding box center [641, 163] width 6 height 6
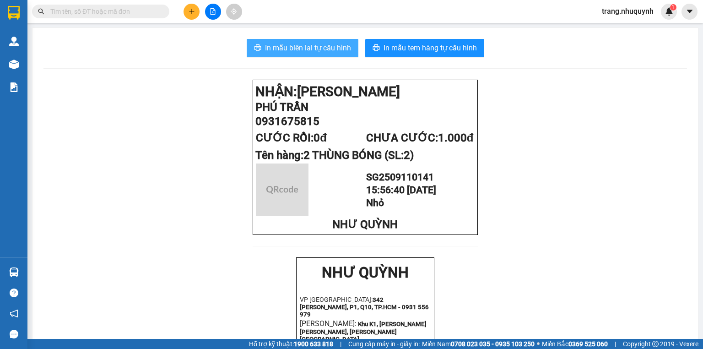
click at [308, 54] on button "In mẫu biên lai tự cấu hình" at bounding box center [303, 48] width 112 height 18
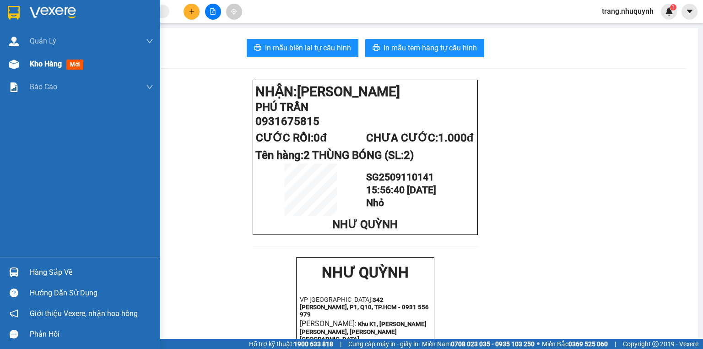
click at [26, 64] on div "Kho hàng mới" at bounding box center [80, 64] width 160 height 23
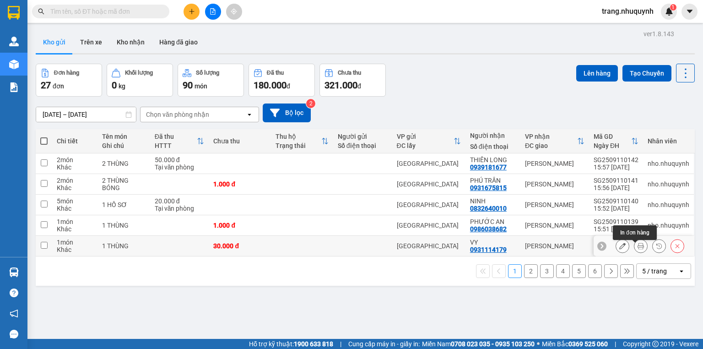
click at [638, 247] on icon at bounding box center [641, 246] width 6 height 6
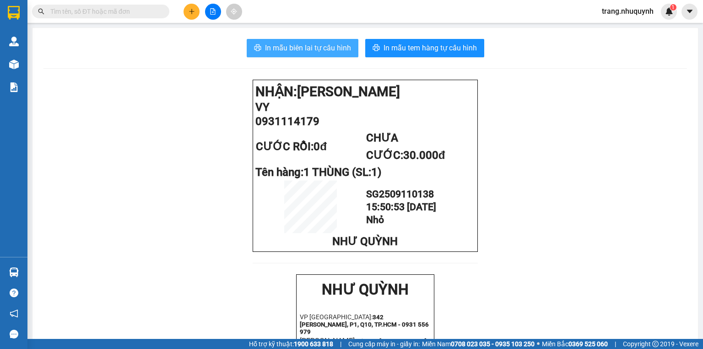
click at [303, 42] on span "In mẫu biên lai tự cấu hình" at bounding box center [308, 47] width 86 height 11
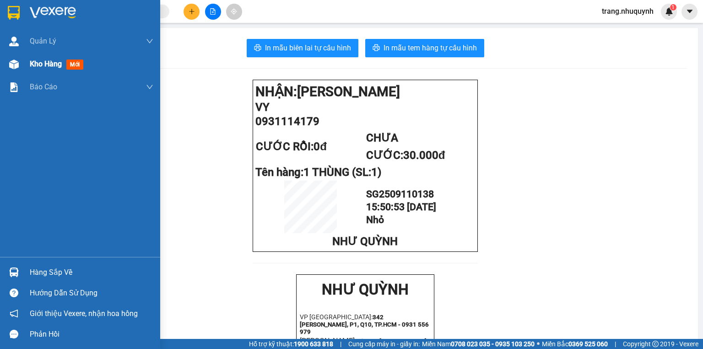
click at [27, 62] on div "Kho hàng mới" at bounding box center [80, 64] width 160 height 23
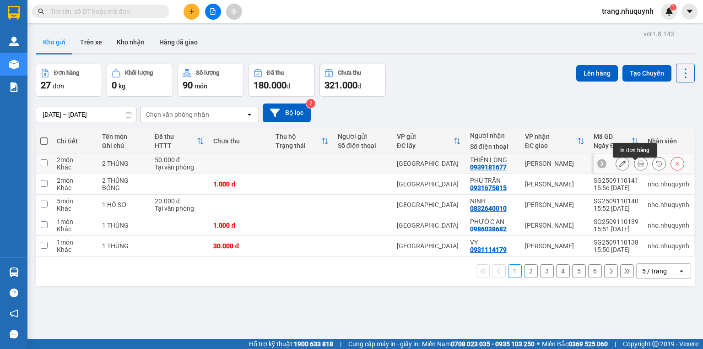
click at [640, 166] on button at bounding box center [640, 164] width 13 height 16
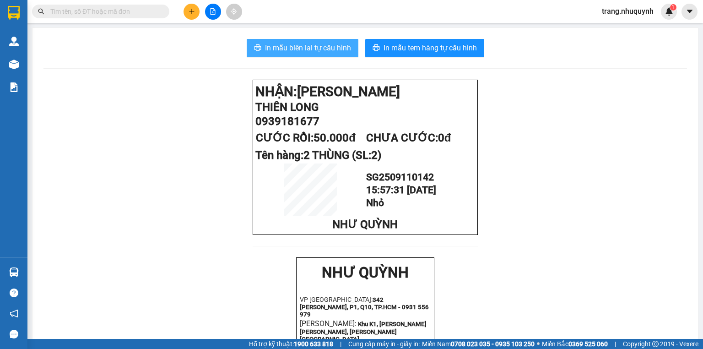
click at [291, 53] on span "In mẫu biên lai tự cấu hình" at bounding box center [308, 47] width 86 height 11
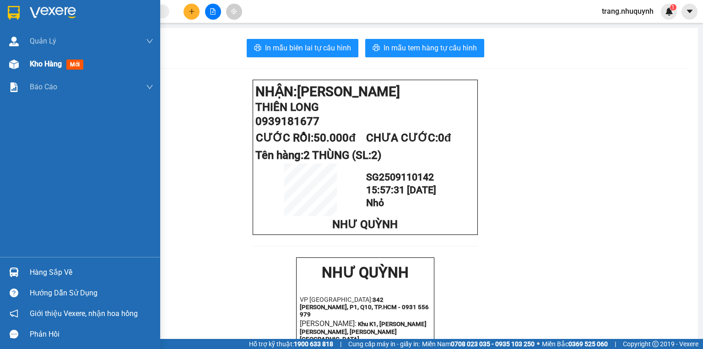
click at [32, 69] on div "Kho hàng mới" at bounding box center [58, 63] width 57 height 11
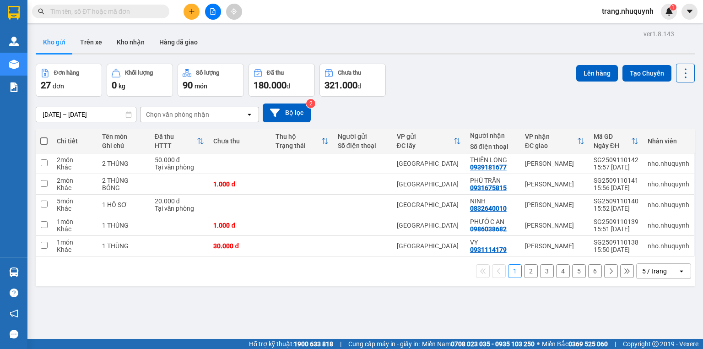
click at [679, 70] on icon at bounding box center [685, 73] width 13 height 13
click at [675, 132] on span "Làm mới" at bounding box center [666, 130] width 25 height 9
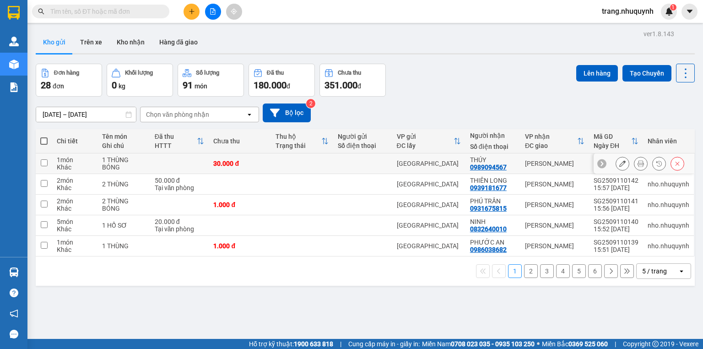
click at [634, 164] on button at bounding box center [640, 164] width 13 height 16
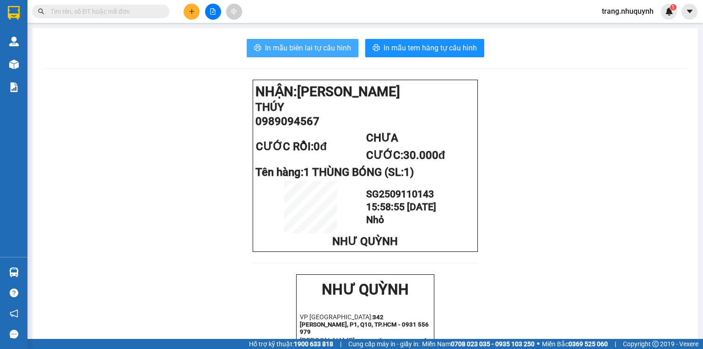
click at [273, 39] on button "In mẫu biên lai tự cấu hình" at bounding box center [303, 48] width 112 height 18
click at [59, 7] on input "text" at bounding box center [104, 11] width 108 height 10
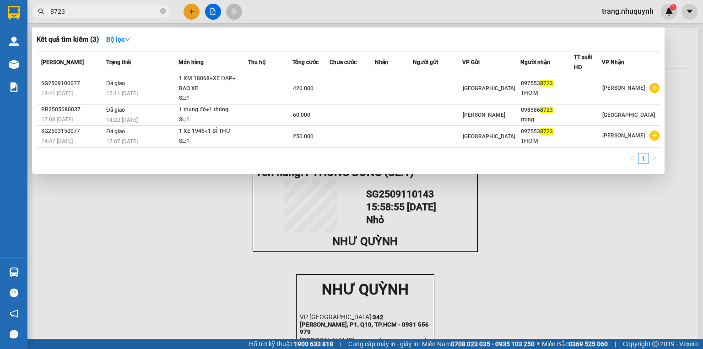
type input "8723"
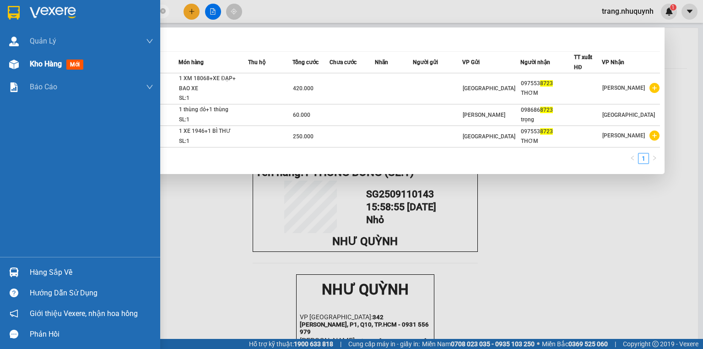
click at [27, 62] on div "Kho hàng mới" at bounding box center [80, 64] width 160 height 23
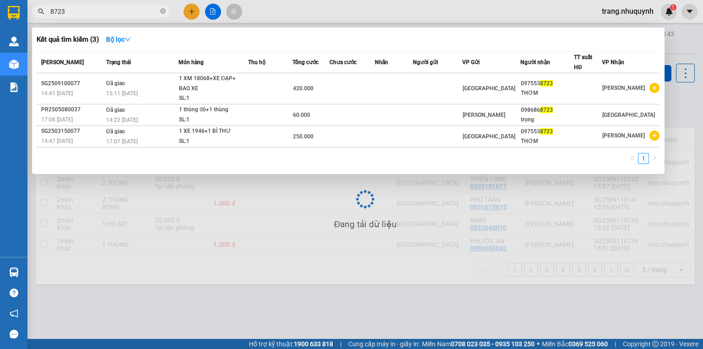
click at [298, 280] on div at bounding box center [351, 174] width 703 height 349
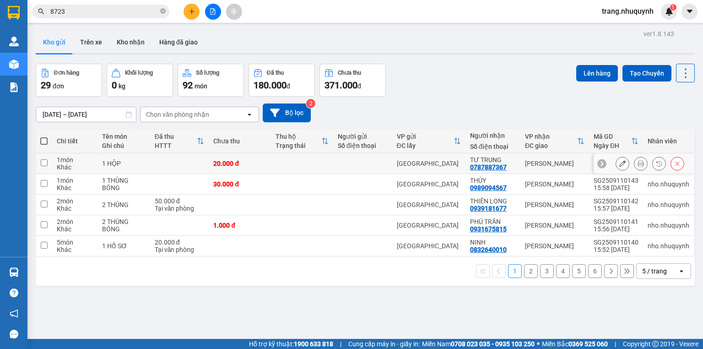
click at [640, 167] on button at bounding box center [640, 164] width 13 height 16
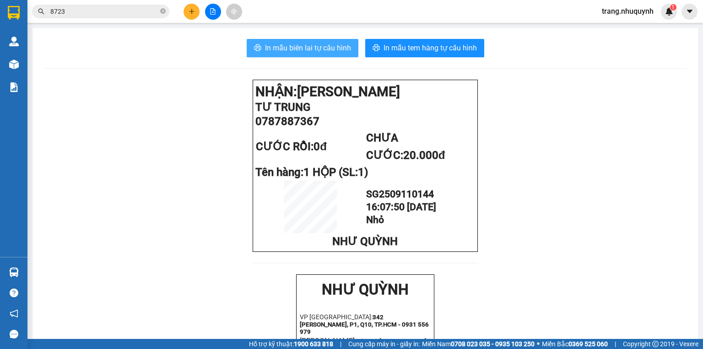
click at [312, 49] on span "In mẫu biên lai tự cấu hình" at bounding box center [308, 47] width 86 height 11
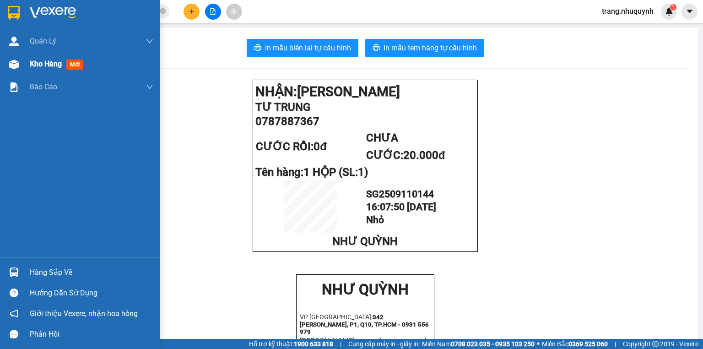
click at [40, 67] on span "Kho hàng" at bounding box center [46, 63] width 32 height 9
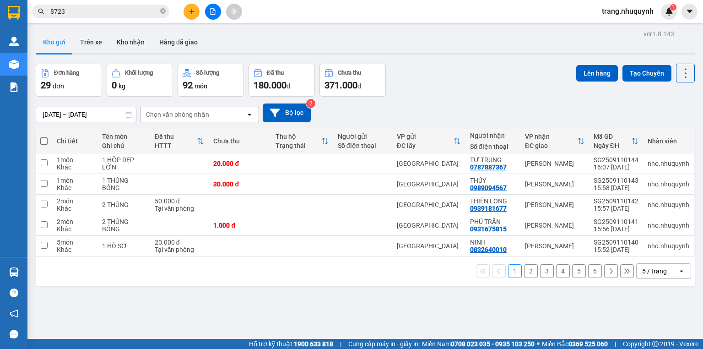
click at [478, 95] on div "Đơn hàng 29 đơn Khối lượng 0 kg Số lượng 92 món Đã thu 180.000 đ Chưa thu 371.0…" at bounding box center [365, 80] width 659 height 33
click at [679, 73] on icon at bounding box center [685, 73] width 13 height 13
click at [663, 126] on span "Làm mới" at bounding box center [666, 130] width 25 height 9
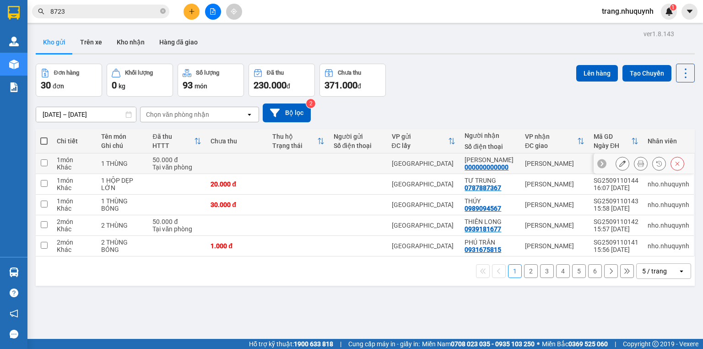
click at [637, 171] on button at bounding box center [640, 164] width 13 height 16
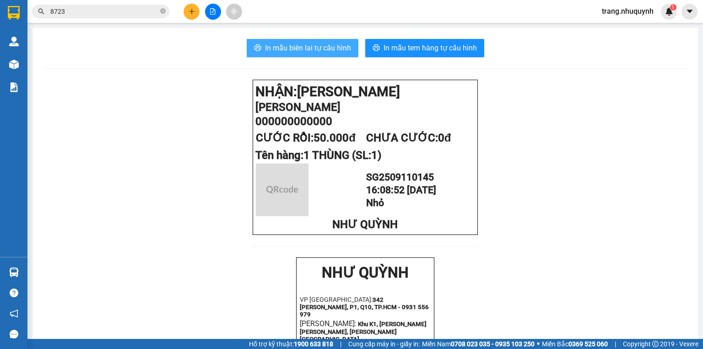
click at [304, 45] on span "In mẫu biên lai tự cấu hình" at bounding box center [308, 47] width 86 height 11
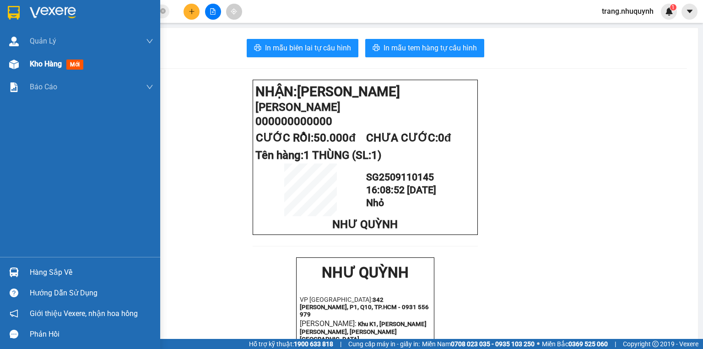
click at [33, 66] on span "Kho hàng" at bounding box center [46, 63] width 32 height 9
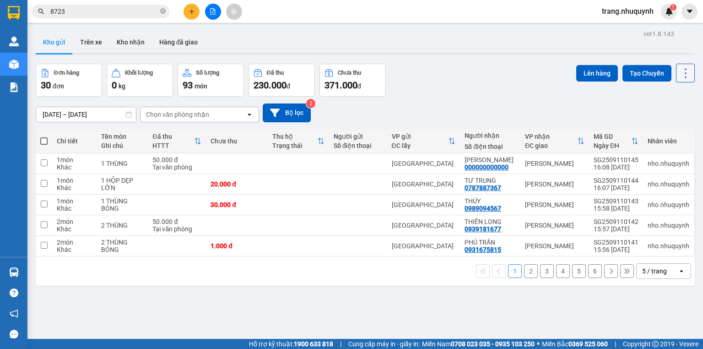
click at [679, 77] on icon at bounding box center [685, 73] width 13 height 13
click at [665, 132] on span "Làm mới" at bounding box center [666, 130] width 25 height 9
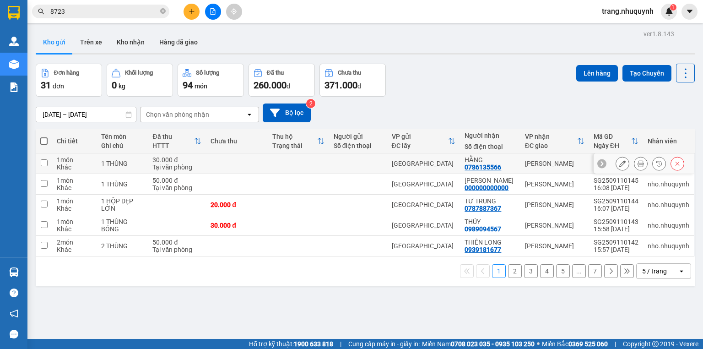
click at [638, 167] on icon at bounding box center [641, 163] width 6 height 6
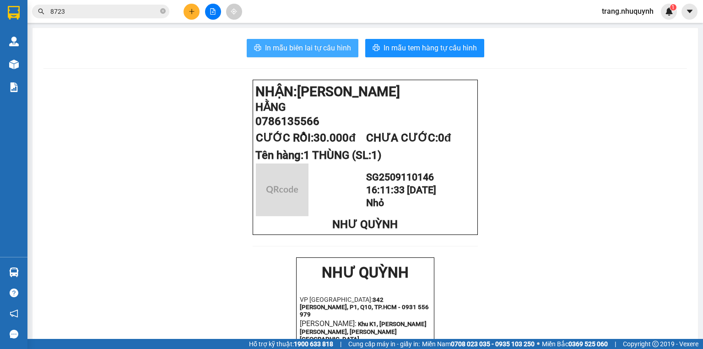
click at [271, 49] on span "In mẫu biên lai tự cấu hình" at bounding box center [308, 47] width 86 height 11
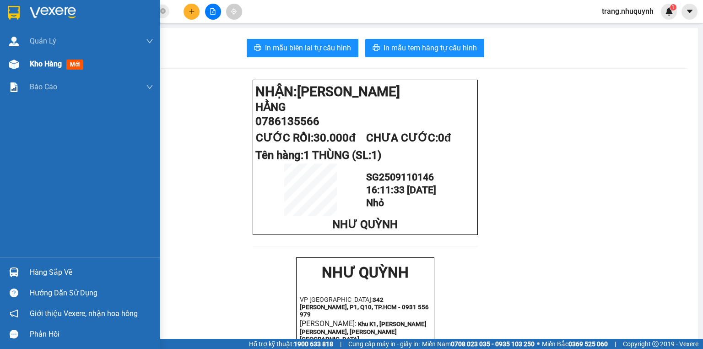
click at [48, 68] on span "Kho hàng" at bounding box center [46, 63] width 32 height 9
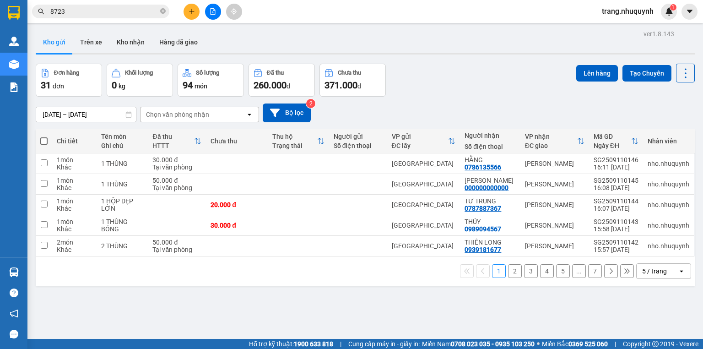
click at [437, 103] on div "09/09/2025 – 11/09/2025 Press the down arrow key to interact with the calendar …" at bounding box center [365, 113] width 659 height 32
click at [454, 86] on div "Đơn hàng 31 đơn Khối lượng 0 kg Số lượng 94 món Đã thu 260.000 đ Chưa thu 371.0…" at bounding box center [365, 80] width 659 height 33
click at [243, 45] on div "Kho gửi Trên xe Kho nhận Hàng đã giao" at bounding box center [365, 43] width 659 height 24
click at [679, 69] on icon at bounding box center [685, 73] width 13 height 13
click at [673, 128] on span "Làm mới" at bounding box center [666, 130] width 25 height 9
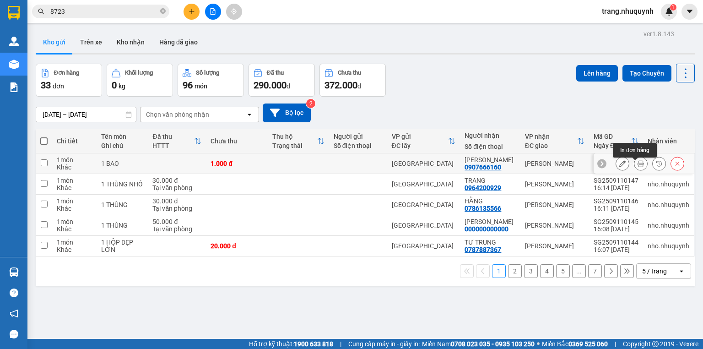
click at [638, 164] on icon at bounding box center [641, 163] width 6 height 6
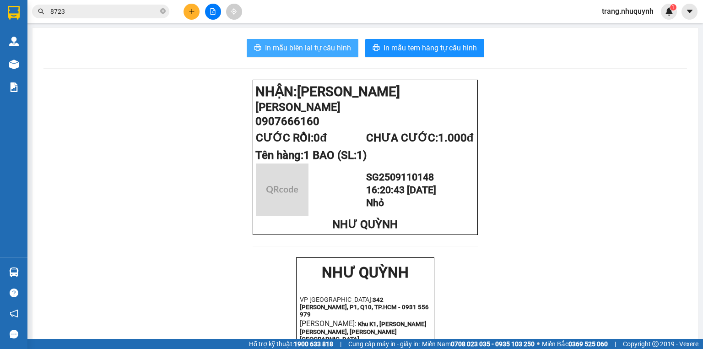
click at [322, 57] on button "In mẫu biên lai tự cấu hình" at bounding box center [303, 48] width 112 height 18
click at [320, 49] on span "In mẫu biên lai tự cấu hình" at bounding box center [308, 47] width 86 height 11
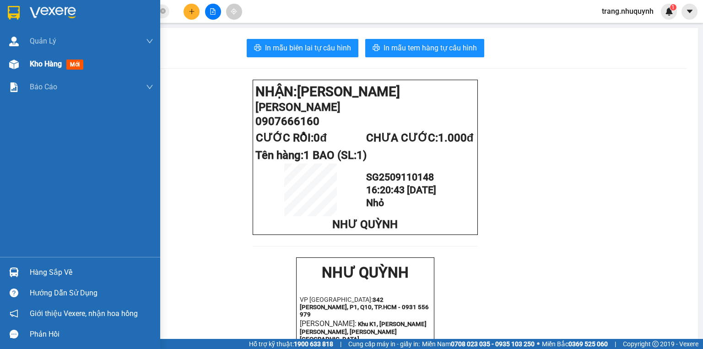
click at [24, 63] on div "Kho hàng mới" at bounding box center [80, 64] width 160 height 23
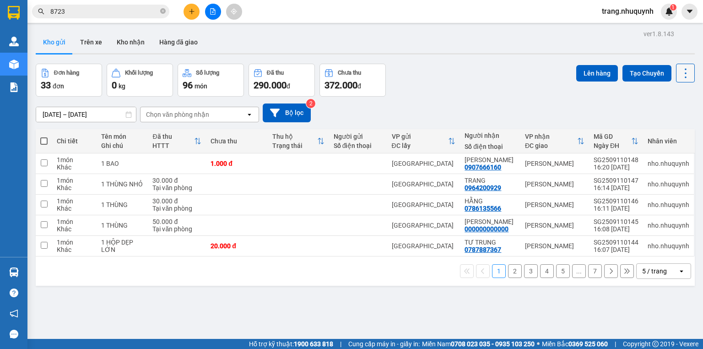
click at [682, 80] on button at bounding box center [685, 73] width 19 height 19
click at [665, 128] on span "Làm mới" at bounding box center [666, 130] width 25 height 9
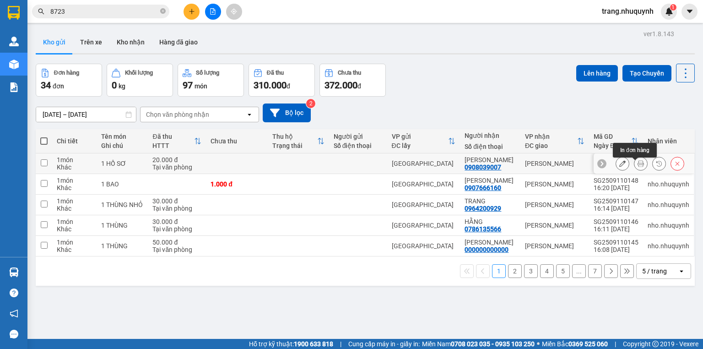
click at [638, 167] on icon at bounding box center [641, 163] width 6 height 6
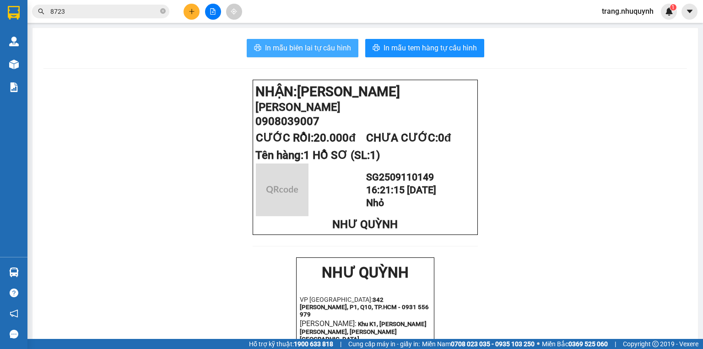
click at [272, 43] on span "In mẫu biên lai tự cấu hình" at bounding box center [308, 47] width 86 height 11
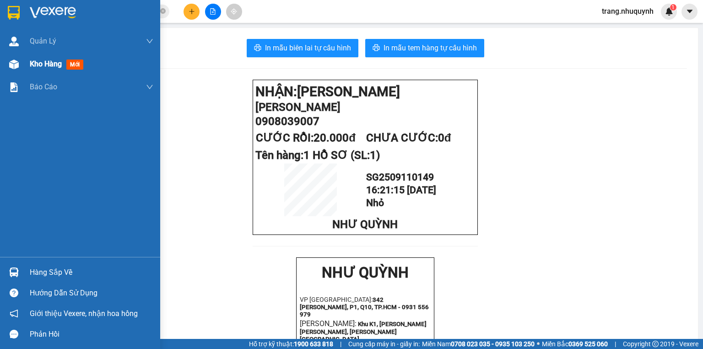
click at [31, 70] on div "Kho hàng mới" at bounding box center [92, 64] width 124 height 23
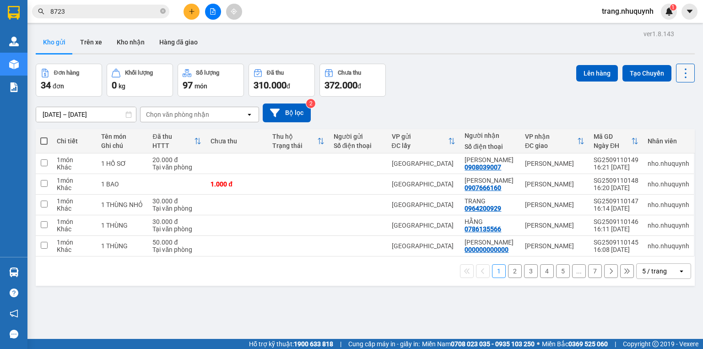
click at [679, 75] on icon at bounding box center [685, 73] width 13 height 13
click at [674, 130] on span "Làm mới" at bounding box center [666, 130] width 25 height 9
click at [679, 76] on icon at bounding box center [685, 73] width 13 height 13
click at [665, 128] on span "Làm mới" at bounding box center [666, 130] width 25 height 9
click at [683, 76] on icon at bounding box center [685, 73] width 13 height 13
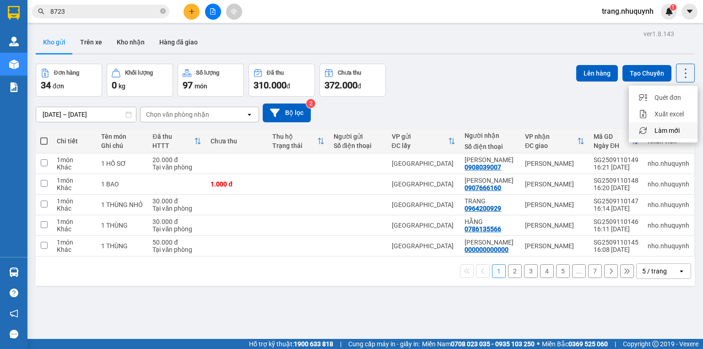
click at [677, 134] on span "Làm mới" at bounding box center [666, 130] width 25 height 9
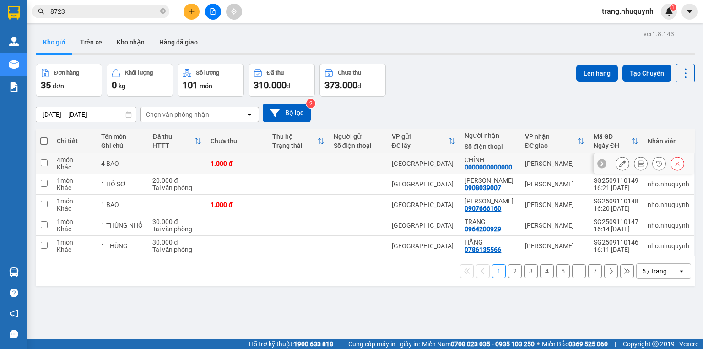
click at [634, 168] on button at bounding box center [640, 164] width 13 height 16
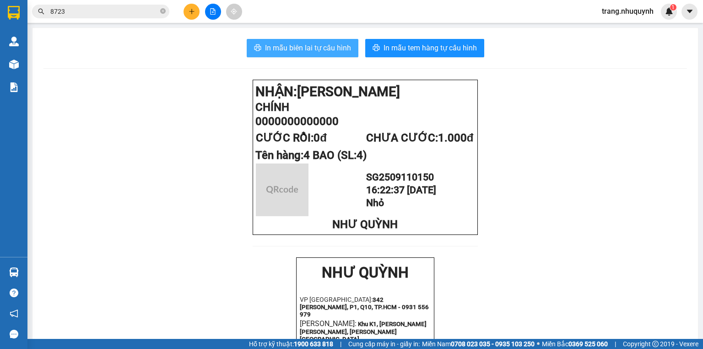
click at [330, 50] on span "In mẫu biên lai tự cấu hình" at bounding box center [308, 47] width 86 height 11
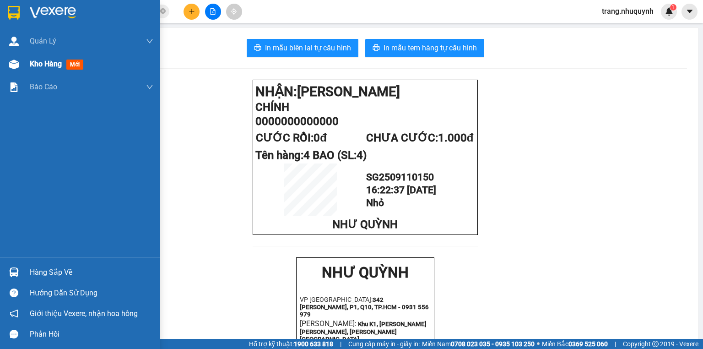
click at [39, 67] on span "Kho hàng" at bounding box center [46, 63] width 32 height 9
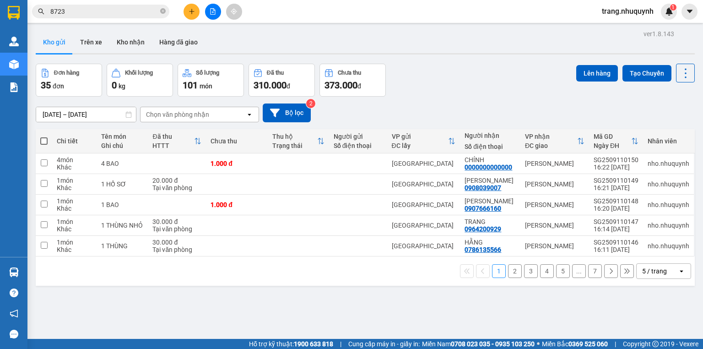
click at [562, 86] on div "Đơn hàng 35 đơn Khối lượng 0 kg Số lượng 101 món Đã thu 310.000 đ Chưa thu 373.…" at bounding box center [365, 80] width 659 height 33
click at [683, 79] on icon at bounding box center [685, 73] width 13 height 13
click at [659, 130] on span "Làm mới" at bounding box center [666, 130] width 25 height 9
click at [683, 72] on icon at bounding box center [685, 73] width 13 height 13
click at [675, 130] on span "Làm mới" at bounding box center [666, 130] width 25 height 9
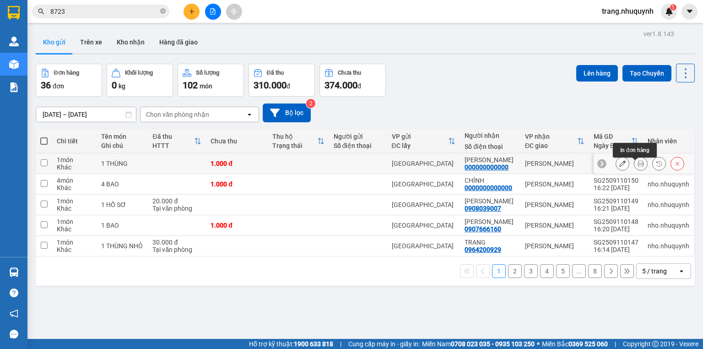
click at [638, 165] on icon at bounding box center [641, 163] width 6 height 6
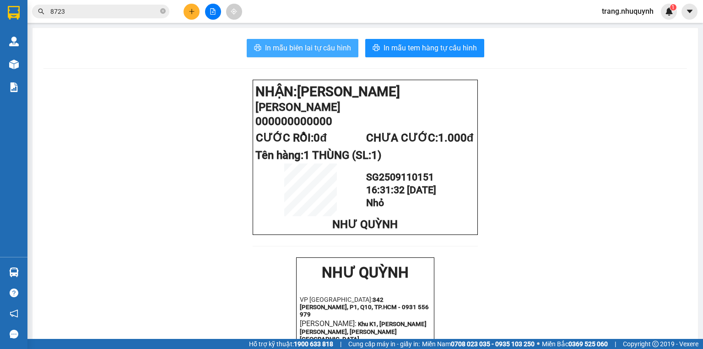
click at [316, 43] on span "In mẫu biên lai tự cấu hình" at bounding box center [308, 47] width 86 height 11
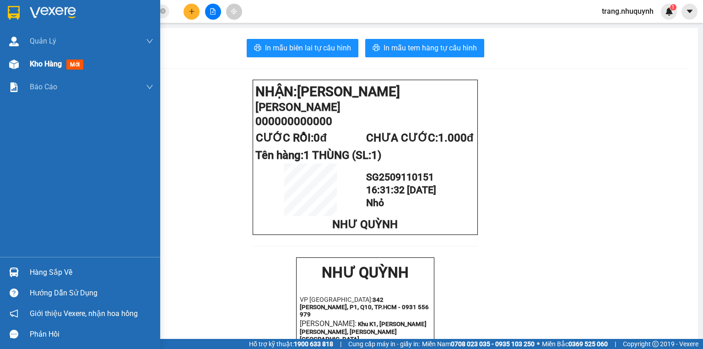
click at [45, 61] on span "Kho hàng" at bounding box center [46, 63] width 32 height 9
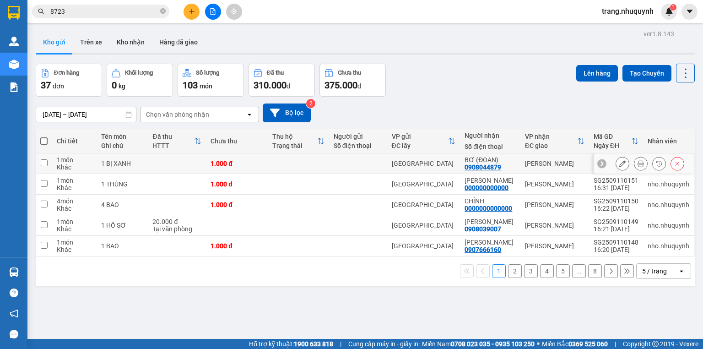
click at [634, 168] on button at bounding box center [640, 164] width 13 height 16
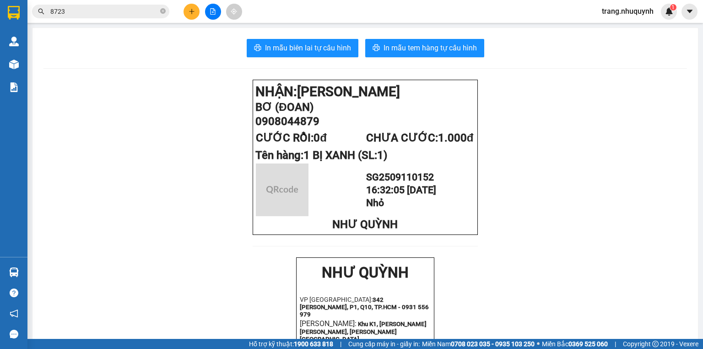
click at [266, 38] on div "In mẫu biên lai tự cấu hình In mẫu tem hàng tự cấu hình NHẬN: Phan Rang BƠ (ĐOA…" at bounding box center [364, 355] width 665 height 654
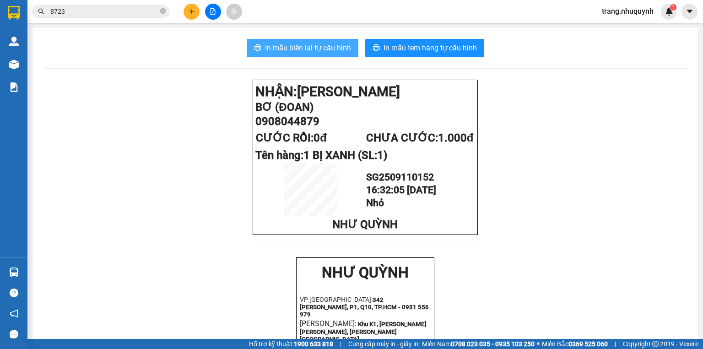
click at [271, 43] on span "In mẫu biên lai tự cấu hình" at bounding box center [308, 47] width 86 height 11
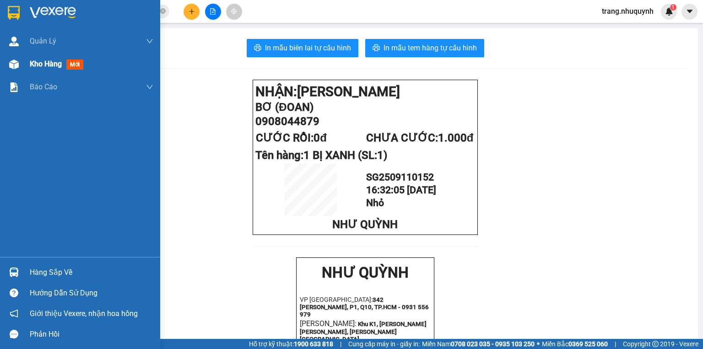
click at [38, 66] on span "Kho hàng" at bounding box center [46, 63] width 32 height 9
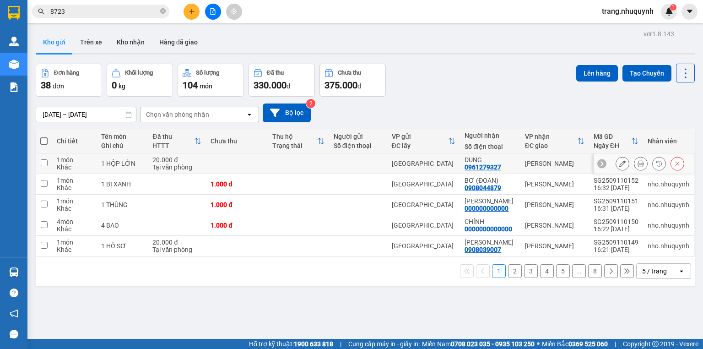
click at [638, 167] on icon at bounding box center [641, 163] width 6 height 6
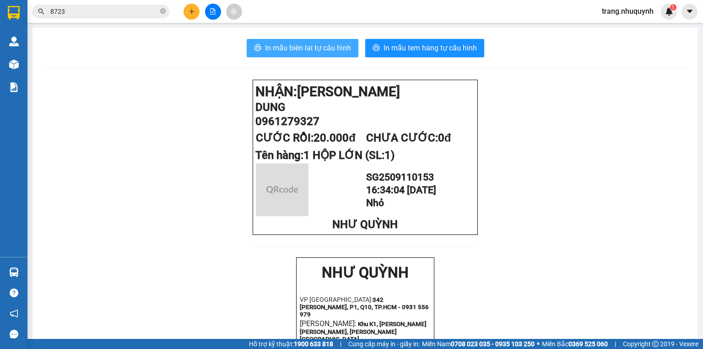
click at [308, 48] on span "In mẫu biên lai tự cấu hình" at bounding box center [308, 47] width 86 height 11
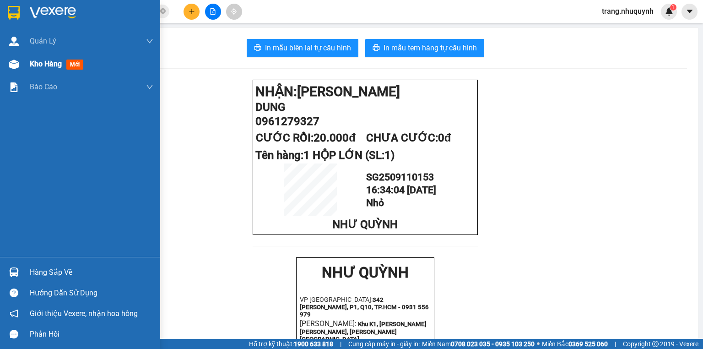
click at [25, 63] on div "Kho hàng mới" at bounding box center [80, 64] width 160 height 23
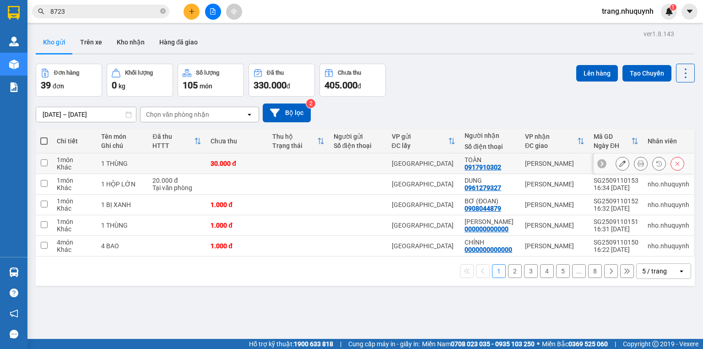
click at [638, 166] on icon at bounding box center [641, 163] width 6 height 6
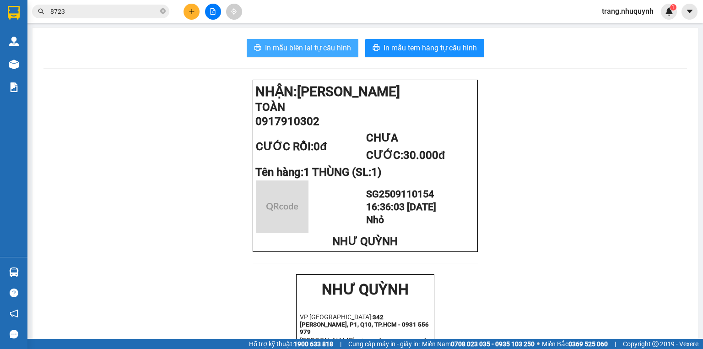
click at [316, 55] on button "In mẫu biên lai tự cấu hình" at bounding box center [303, 48] width 112 height 18
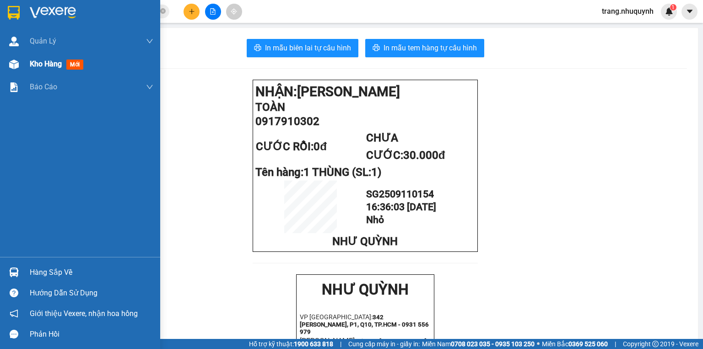
click at [38, 66] on span "Kho hàng" at bounding box center [46, 63] width 32 height 9
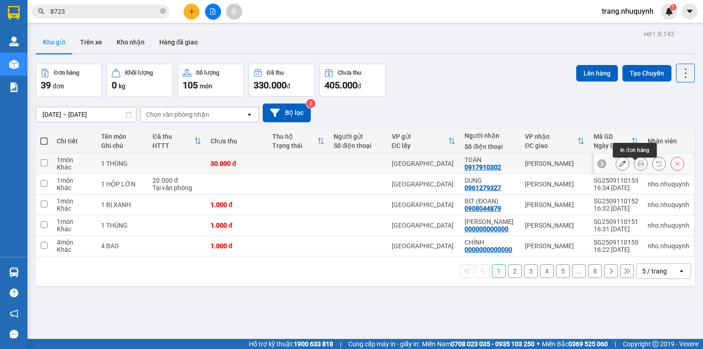
click at [638, 166] on icon at bounding box center [641, 163] width 6 height 6
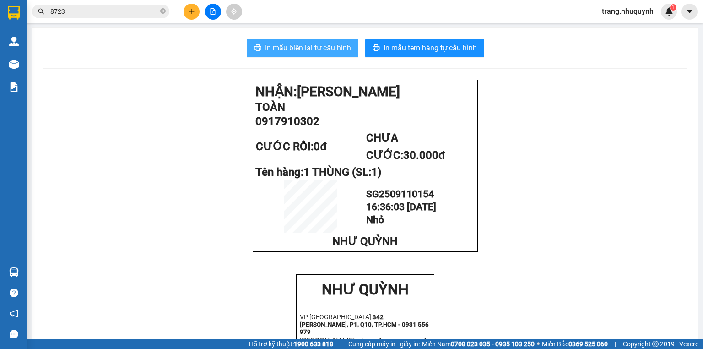
click at [306, 44] on span "In mẫu biên lai tự cấu hình" at bounding box center [308, 47] width 86 height 11
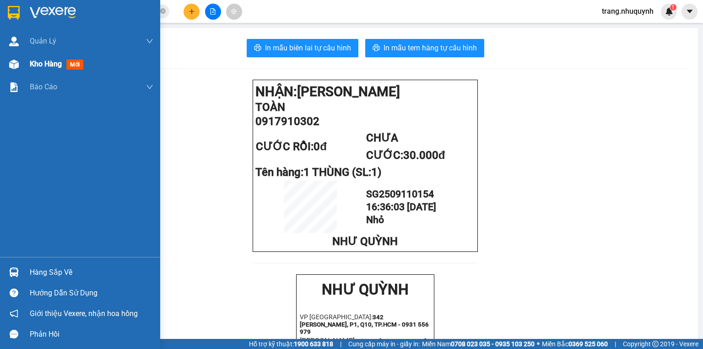
click at [53, 69] on div "Kho hàng mới" at bounding box center [58, 63] width 57 height 11
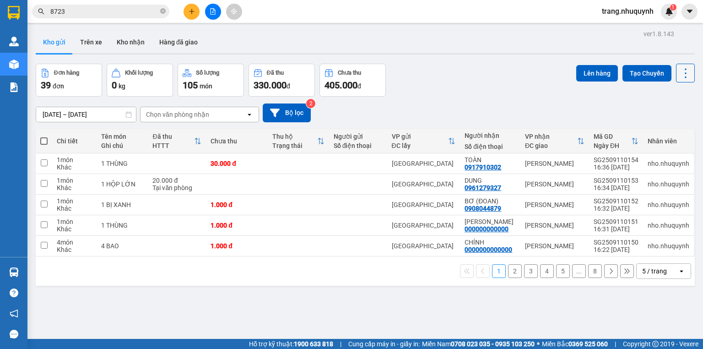
click at [679, 74] on icon at bounding box center [685, 73] width 13 height 13
click at [665, 128] on span "Làm mới" at bounding box center [666, 130] width 25 height 9
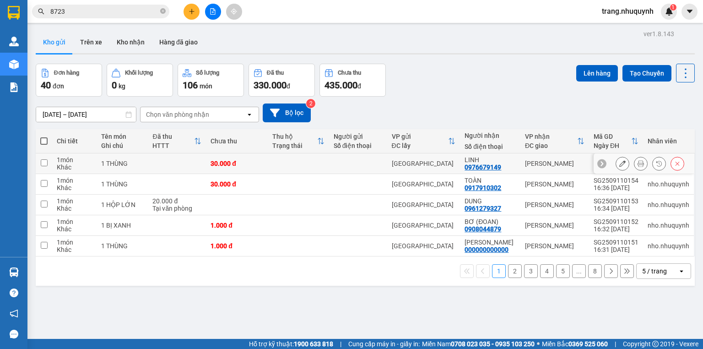
click at [638, 167] on icon at bounding box center [641, 163] width 6 height 6
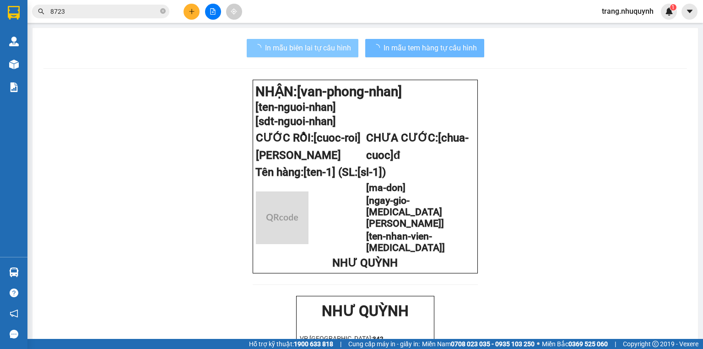
click at [298, 45] on span "In mẫu biên lai tự cấu hình" at bounding box center [308, 47] width 86 height 11
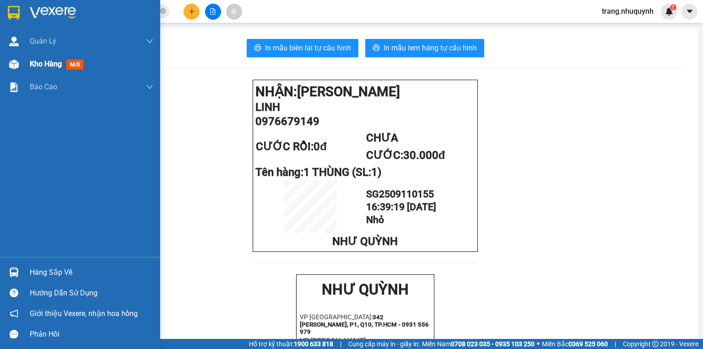
click at [37, 70] on div "Kho hàng mới" at bounding box center [58, 63] width 57 height 11
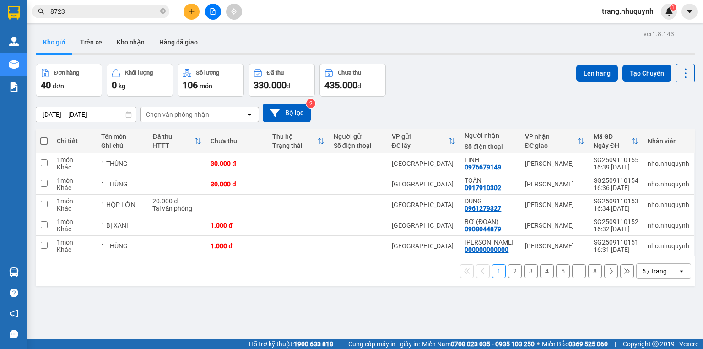
click at [223, 315] on div "ver 1.8.143 Kho gửi Trên xe Kho nhận Hàng đã giao Đơn hàng 40 đơn Khối lượng 0 …" at bounding box center [365, 201] width 666 height 349
click at [182, 279] on div "1 2 3 4 5 ... 8 5 / trang open" at bounding box center [365, 271] width 652 height 16
click at [431, 40] on div "Kho gửi Trên xe Kho nhận Hàng đã giao" at bounding box center [365, 43] width 659 height 24
click at [685, 74] on icon at bounding box center [685, 73] width 13 height 13
click at [659, 135] on li "Làm mới" at bounding box center [663, 130] width 69 height 16
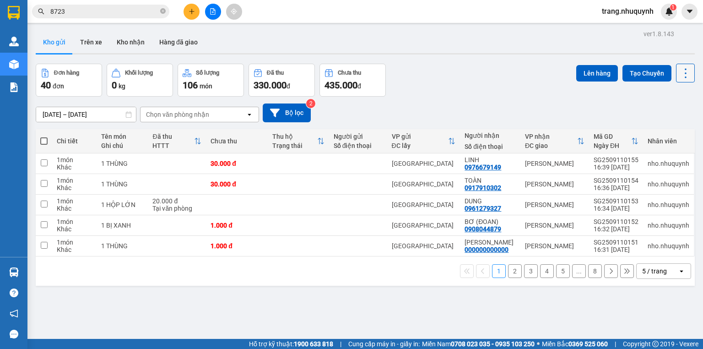
click at [679, 70] on icon at bounding box center [685, 73] width 13 height 13
click at [670, 130] on span "Làm mới" at bounding box center [666, 130] width 25 height 9
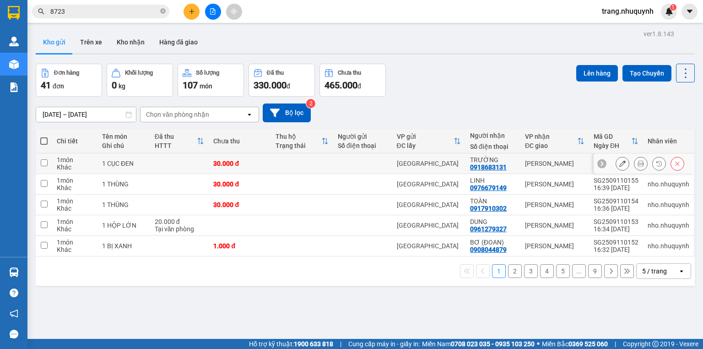
click at [638, 165] on icon at bounding box center [641, 163] width 6 height 6
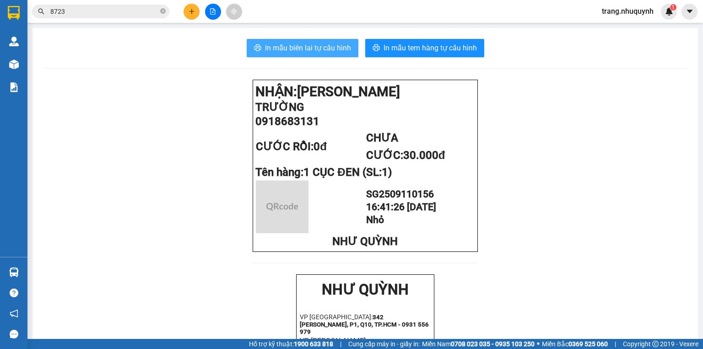
click at [314, 49] on span "In mẫu biên lai tự cấu hình" at bounding box center [308, 47] width 86 height 11
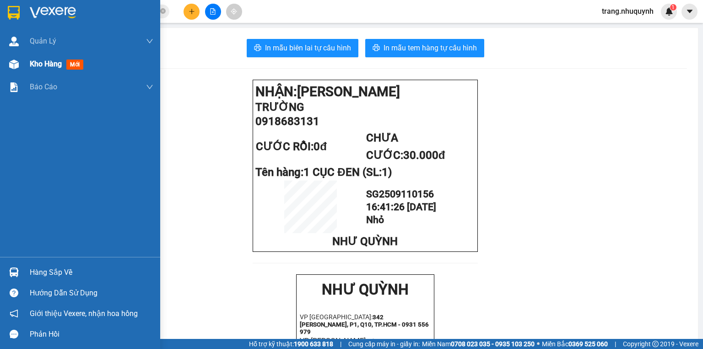
click at [31, 63] on span "Kho hàng" at bounding box center [46, 63] width 32 height 9
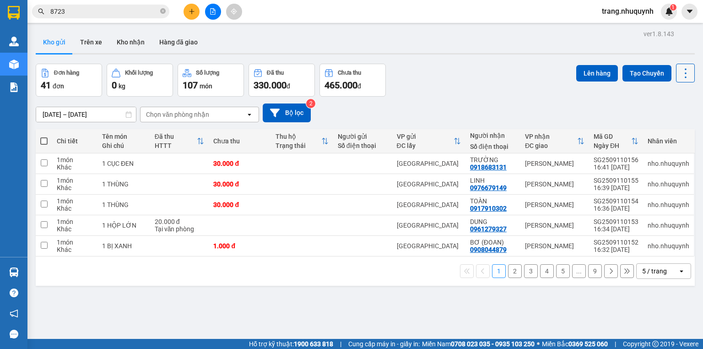
click at [679, 77] on icon at bounding box center [685, 73] width 13 height 13
click at [665, 129] on span "Làm mới" at bounding box center [666, 130] width 25 height 9
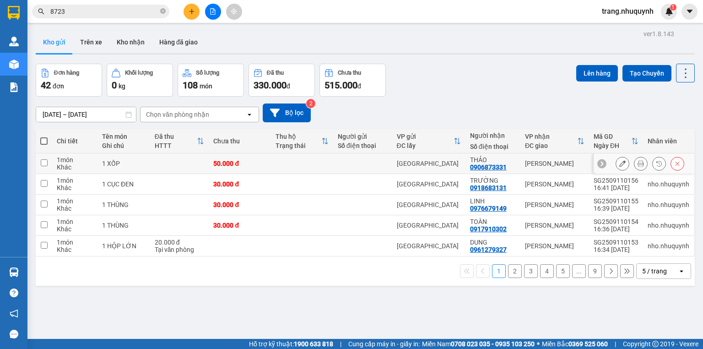
click at [638, 167] on icon at bounding box center [641, 163] width 6 height 6
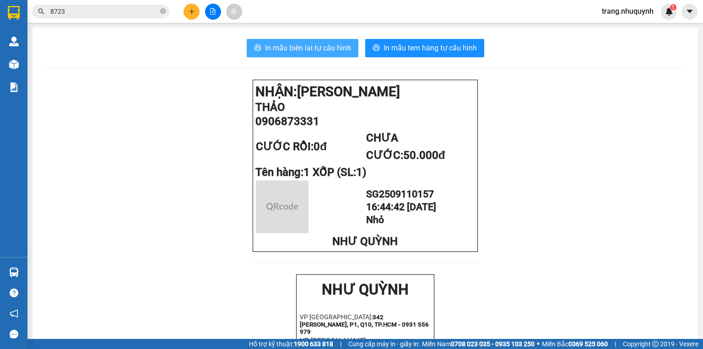
click at [312, 50] on span "In mẫu biên lai tự cấu hình" at bounding box center [308, 47] width 86 height 11
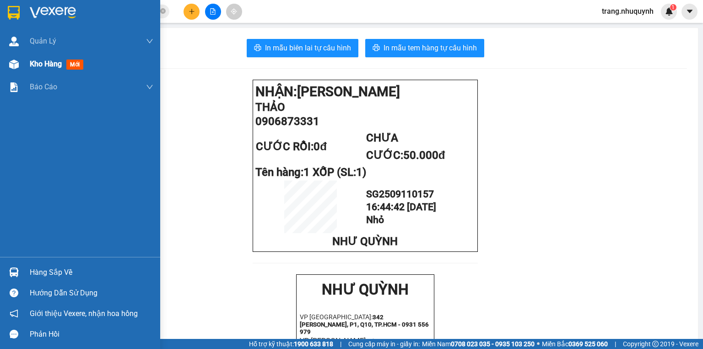
click at [42, 58] on div "Kho hàng mới" at bounding box center [92, 64] width 124 height 23
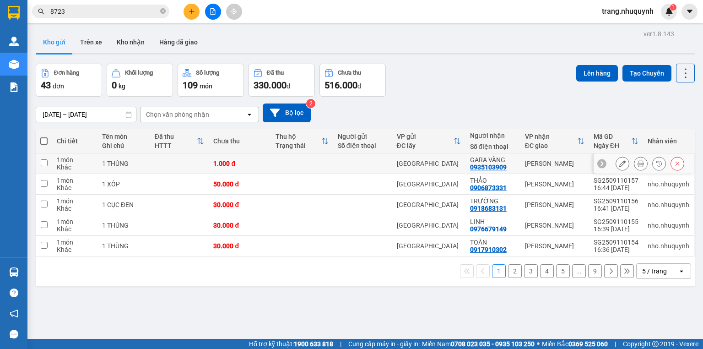
click at [634, 165] on div at bounding box center [641, 164] width 14 height 14
click at [638, 167] on icon at bounding box center [641, 163] width 6 height 6
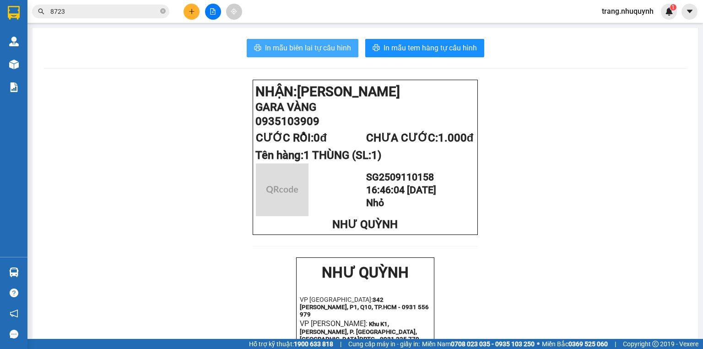
click at [265, 51] on span "In mẫu biên lai tự cấu hình" at bounding box center [308, 47] width 86 height 11
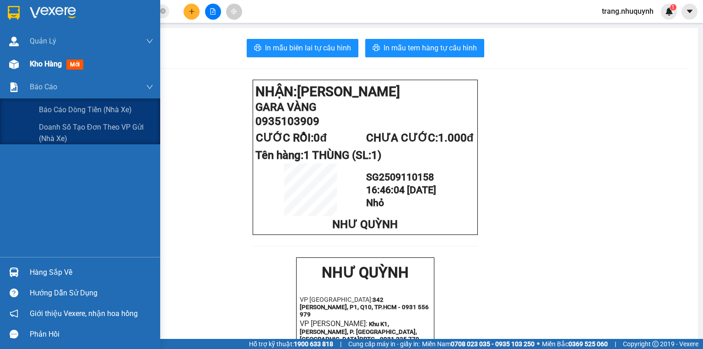
click at [43, 66] on span "Kho hàng" at bounding box center [46, 63] width 32 height 9
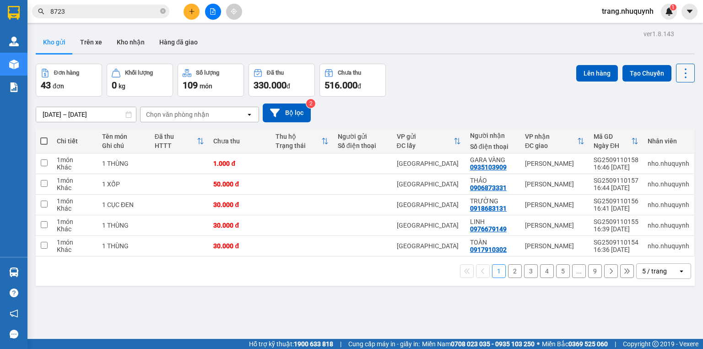
click at [679, 76] on icon at bounding box center [685, 73] width 13 height 13
click at [651, 132] on div "Làm mới" at bounding box center [663, 130] width 54 height 9
click at [638, 165] on icon at bounding box center [641, 163] width 6 height 6
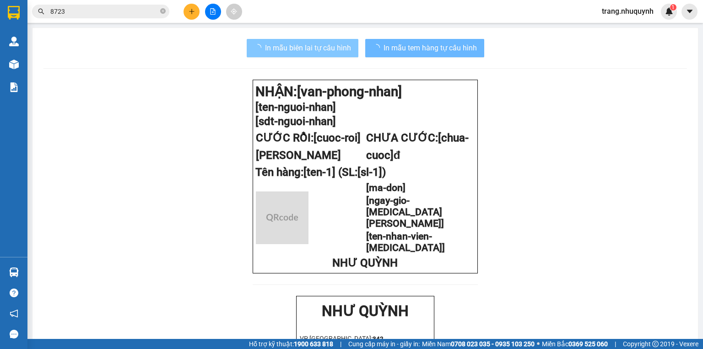
click at [319, 50] on span "In mẫu biên lai tự cấu hình" at bounding box center [308, 47] width 86 height 11
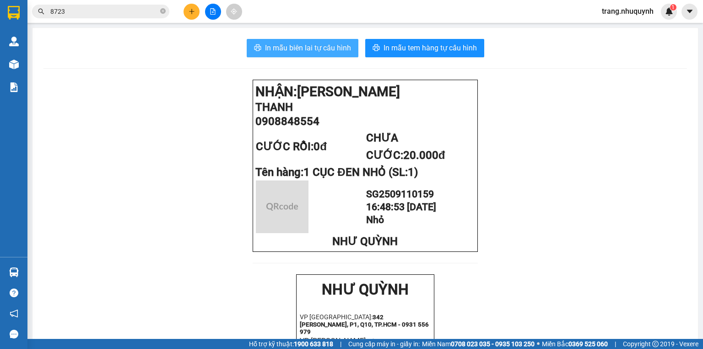
click at [320, 49] on span "In mẫu biên lai tự cấu hình" at bounding box center [308, 47] width 86 height 11
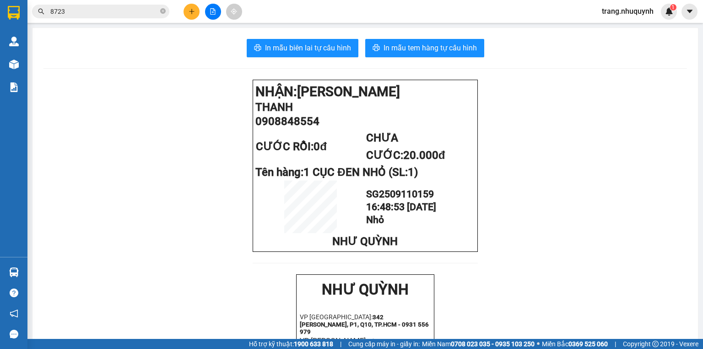
click at [113, 13] on input "8723" at bounding box center [104, 11] width 108 height 10
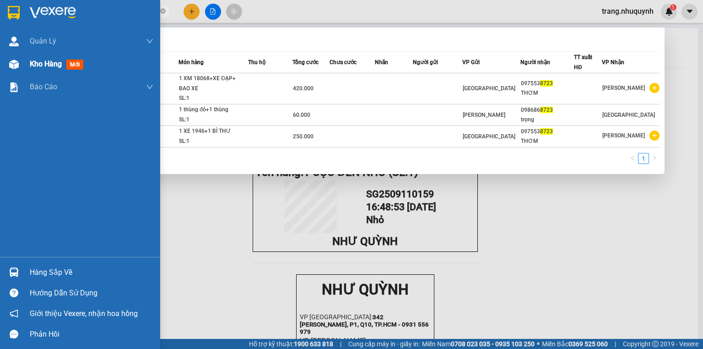
click at [35, 68] on span "Kho hàng" at bounding box center [46, 63] width 32 height 9
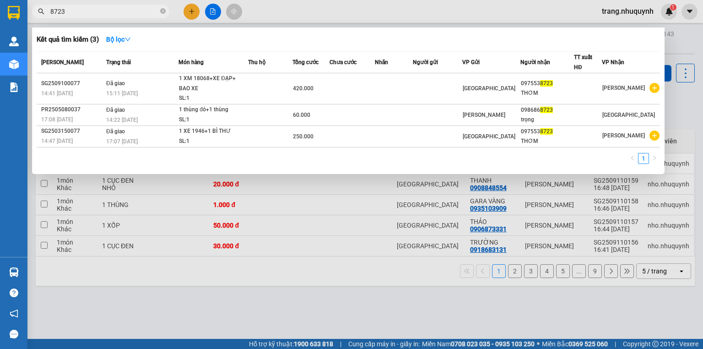
click at [346, 300] on div at bounding box center [351, 174] width 703 height 349
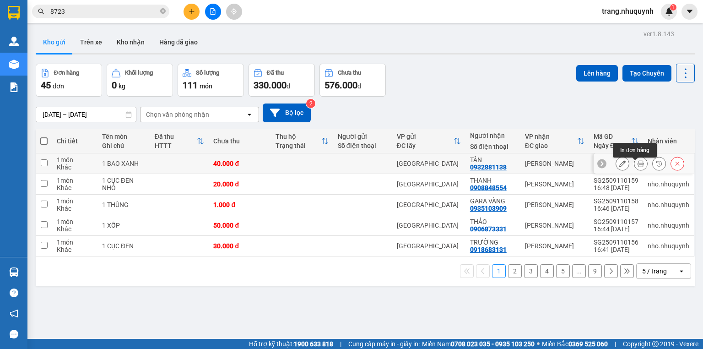
click at [638, 165] on icon at bounding box center [641, 163] width 6 height 6
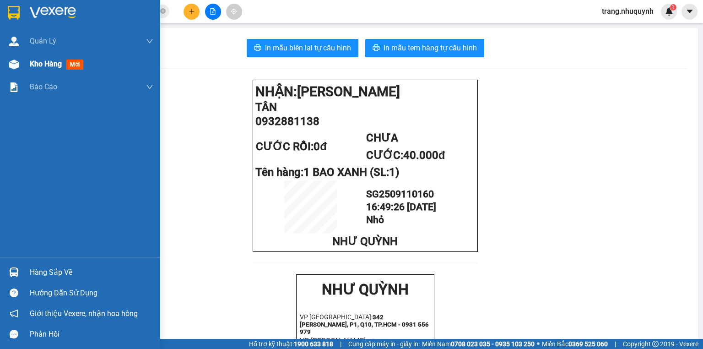
click at [35, 66] on span "Kho hàng" at bounding box center [46, 63] width 32 height 9
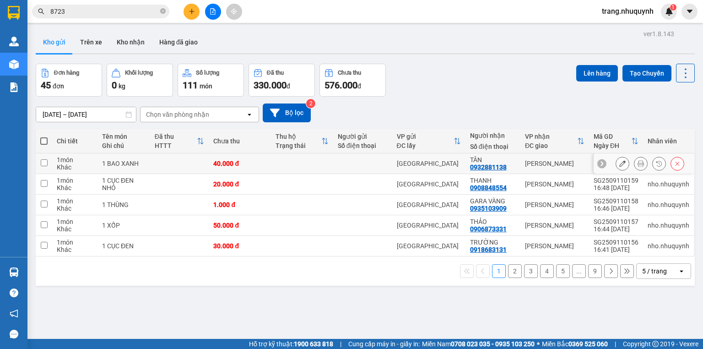
click at [634, 167] on button at bounding box center [640, 164] width 13 height 16
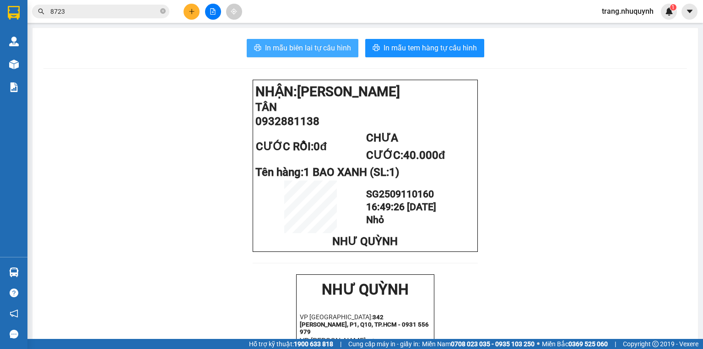
click at [338, 39] on button "In mẫu biên lai tự cấu hình" at bounding box center [303, 48] width 112 height 18
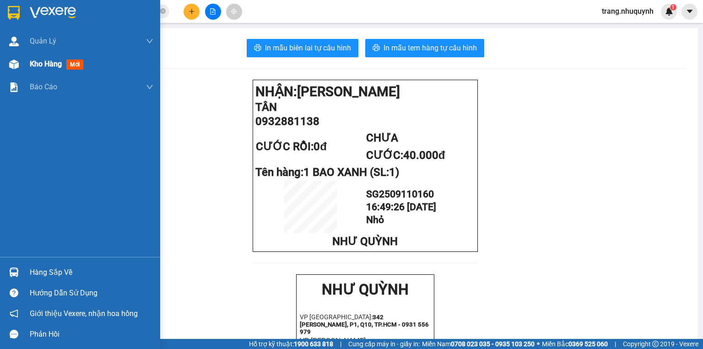
click at [19, 65] on div at bounding box center [14, 64] width 16 height 16
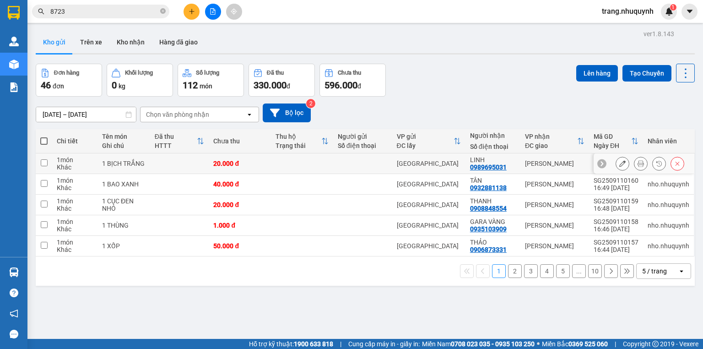
click at [634, 161] on button at bounding box center [640, 164] width 13 height 16
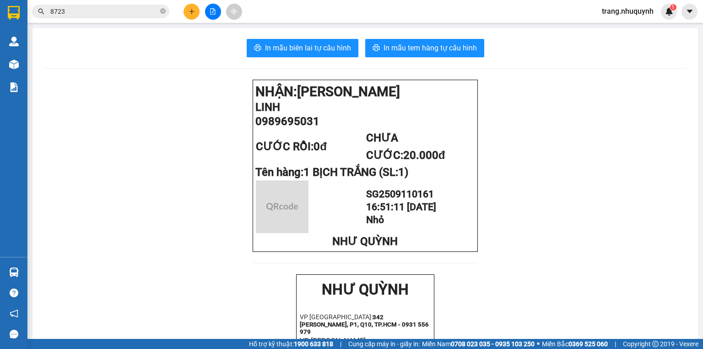
click at [313, 54] on button "In mẫu biên lai tự cấu hình" at bounding box center [303, 48] width 112 height 18
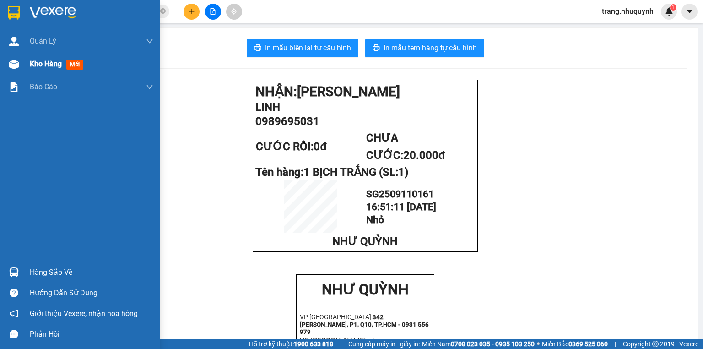
click at [49, 62] on span "Kho hàng" at bounding box center [46, 63] width 32 height 9
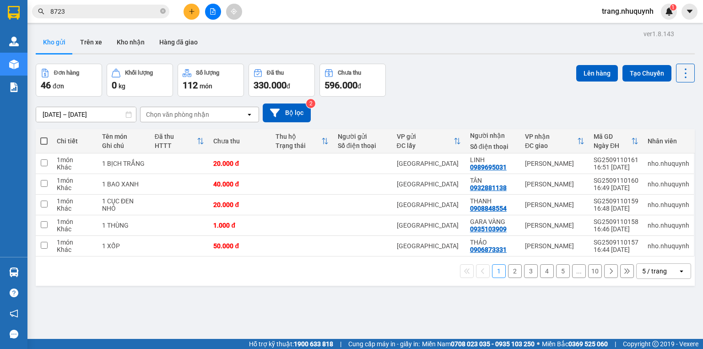
click at [171, 324] on div "ver 1.8.143 Kho gửi Trên xe Kho nhận Hàng đã giao Đơn hàng 46 đơn Khối lượng 0 …" at bounding box center [365, 201] width 666 height 349
click at [679, 77] on icon at bounding box center [685, 73] width 13 height 13
click at [662, 130] on span "Làm mới" at bounding box center [666, 130] width 25 height 9
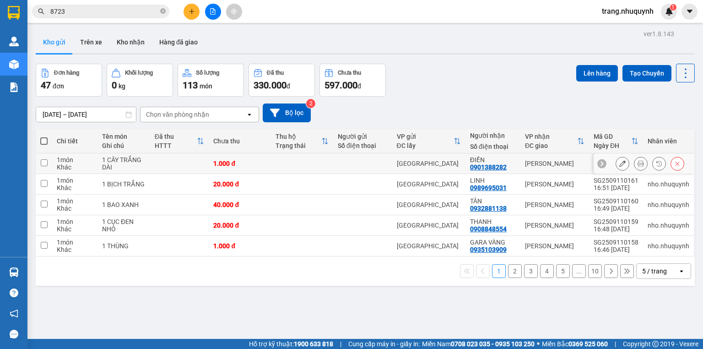
click at [634, 165] on button at bounding box center [640, 164] width 13 height 16
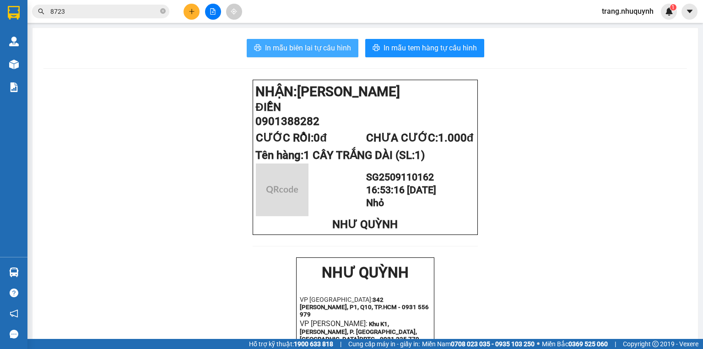
click at [287, 45] on span "In mẫu biên lai tự cấu hình" at bounding box center [308, 47] width 86 height 11
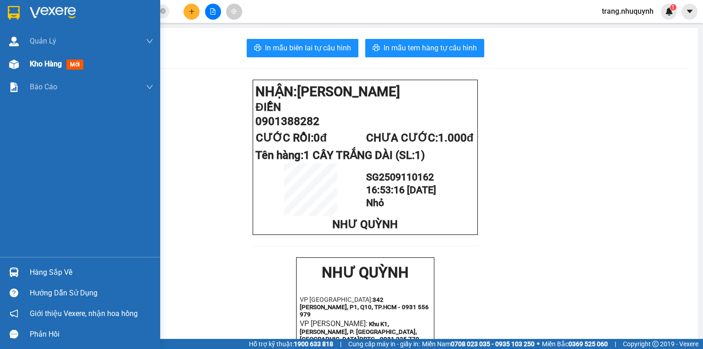
click at [48, 59] on span "Kho hàng" at bounding box center [46, 63] width 32 height 9
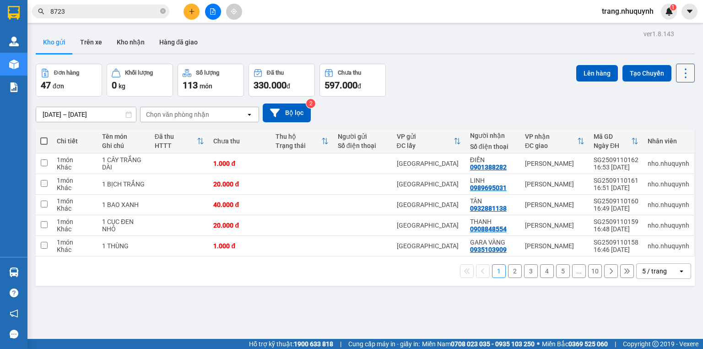
click at [681, 74] on icon at bounding box center [685, 73] width 13 height 13
click at [672, 128] on span "Làm mới" at bounding box center [666, 130] width 25 height 9
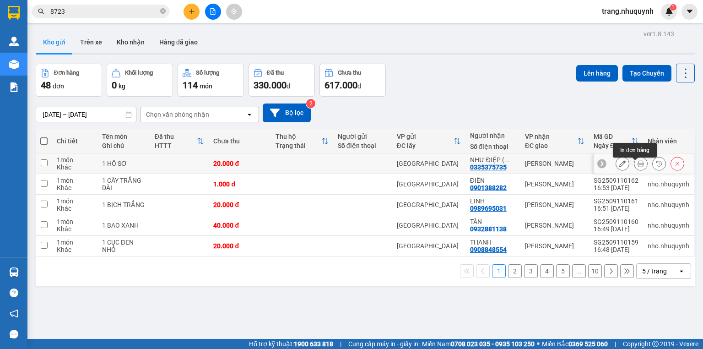
click at [634, 162] on button at bounding box center [640, 164] width 13 height 16
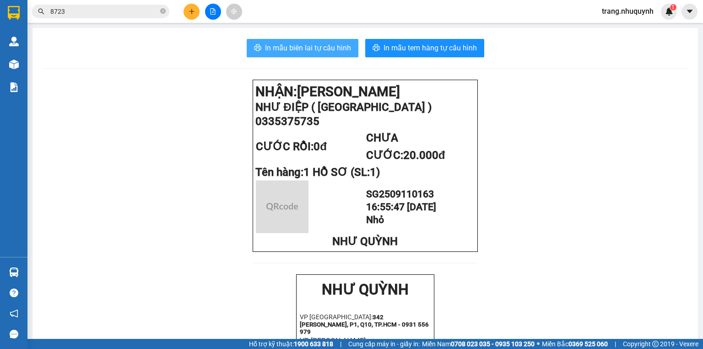
click at [321, 50] on span "In mẫu biên lai tự cấu hình" at bounding box center [308, 47] width 86 height 11
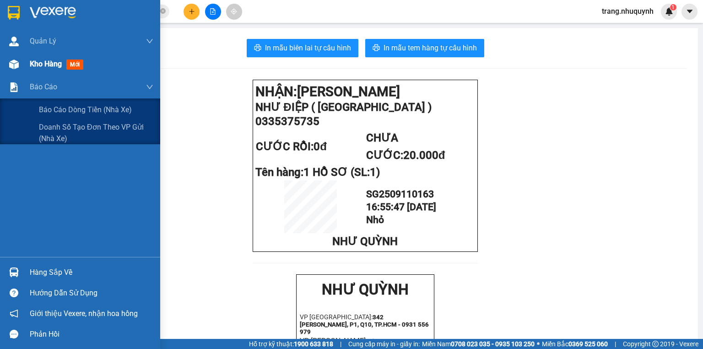
click at [45, 65] on span "Kho hàng" at bounding box center [46, 63] width 32 height 9
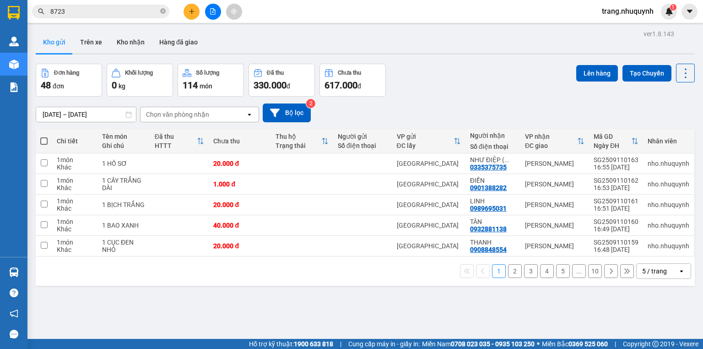
click at [520, 100] on div "09/09/2025 – 11/09/2025 Press the down arrow key to interact with the calendar …" at bounding box center [365, 113] width 659 height 32
click at [679, 77] on icon at bounding box center [685, 73] width 13 height 13
click at [660, 134] on span "Làm mới" at bounding box center [666, 130] width 25 height 9
click at [680, 70] on icon at bounding box center [685, 73] width 13 height 13
click at [663, 134] on span "Làm mới" at bounding box center [666, 130] width 25 height 9
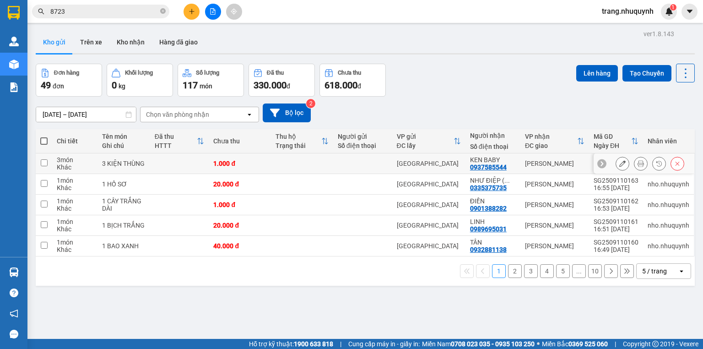
click at [638, 165] on icon at bounding box center [641, 163] width 6 height 6
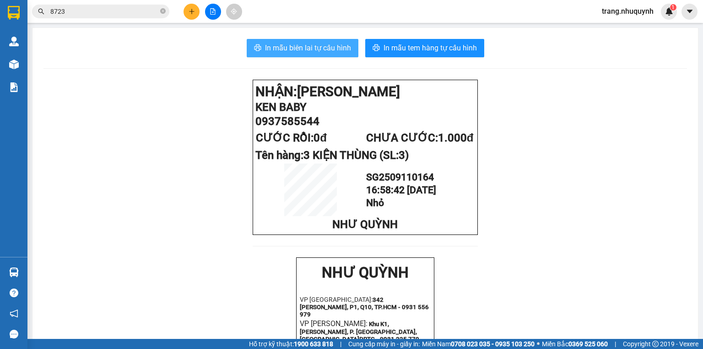
click at [331, 43] on span "In mẫu biên lai tự cấu hình" at bounding box center [308, 47] width 86 height 11
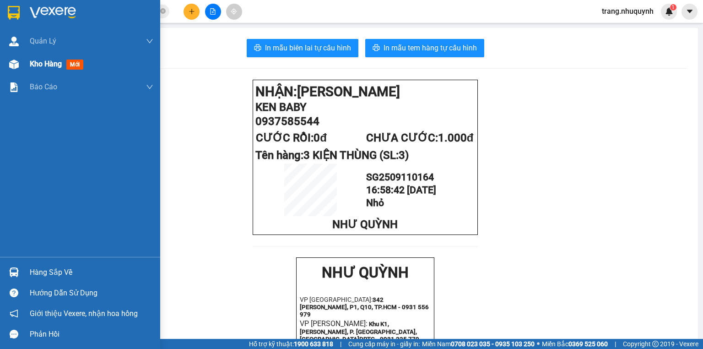
click at [48, 71] on div "Kho hàng mới" at bounding box center [92, 64] width 124 height 23
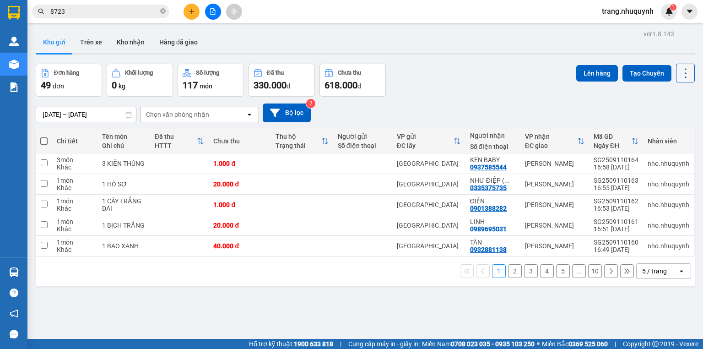
click at [679, 78] on icon at bounding box center [685, 73] width 13 height 13
click at [663, 134] on span "Làm mới" at bounding box center [666, 130] width 25 height 9
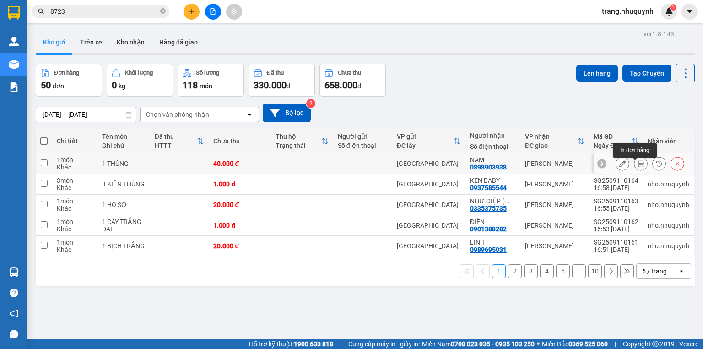
click at [638, 167] on icon at bounding box center [641, 163] width 6 height 6
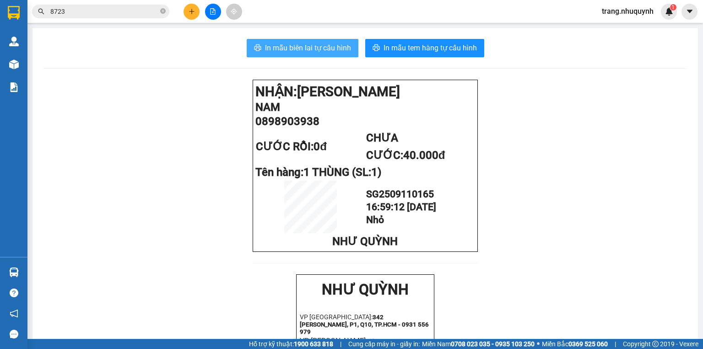
click at [268, 44] on span "In mẫu biên lai tự cấu hình" at bounding box center [308, 47] width 86 height 11
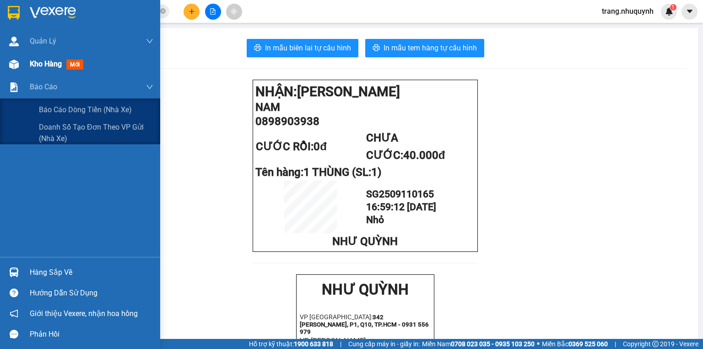
click at [51, 68] on span "Kho hàng" at bounding box center [46, 63] width 32 height 9
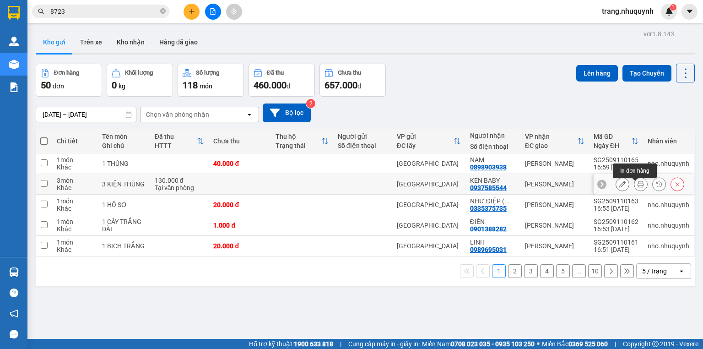
click at [634, 183] on button at bounding box center [640, 184] width 13 height 16
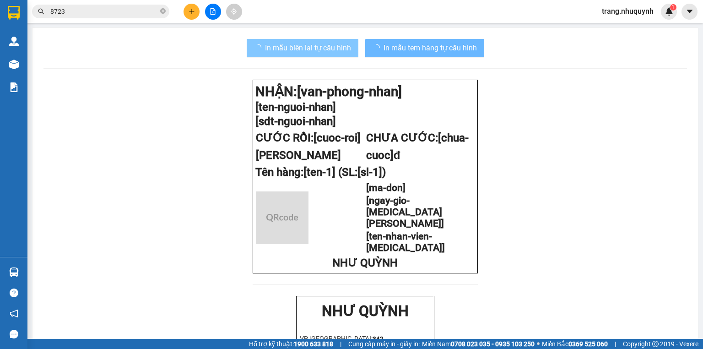
click at [313, 49] on span "In mẫu biên lai tự cấu hình" at bounding box center [308, 47] width 86 height 11
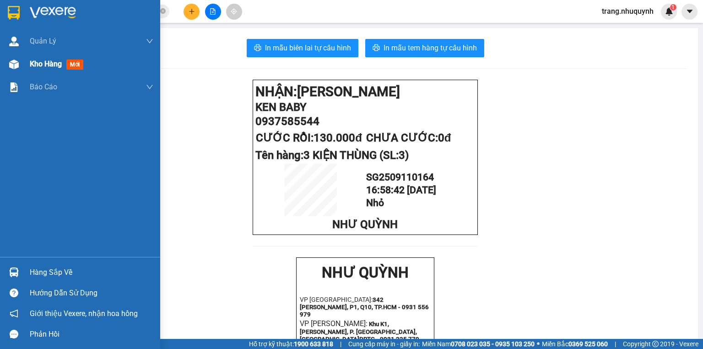
click at [35, 64] on span "Kho hàng" at bounding box center [46, 63] width 32 height 9
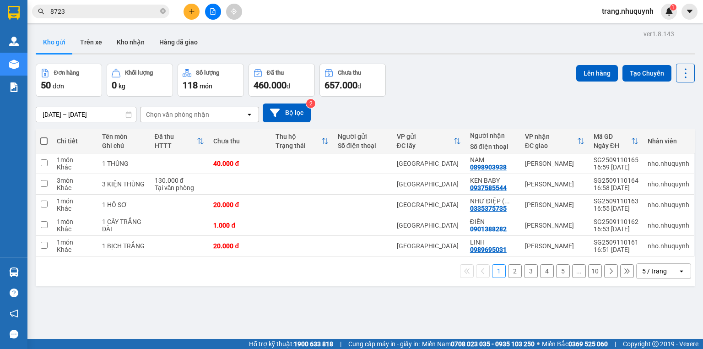
click at [448, 107] on div "09/09/2025 – 11/09/2025 Press the down arrow key to interact with the calendar …" at bounding box center [365, 112] width 659 height 19
click at [287, 60] on div "ver 1.8.143 Kho gửi Trên xe Kho nhận Hàng đã giao Đơn hàng 50 đơn Khối lượng 0 …" at bounding box center [365, 201] width 666 height 349
click at [209, 7] on button at bounding box center [213, 12] width 16 height 16
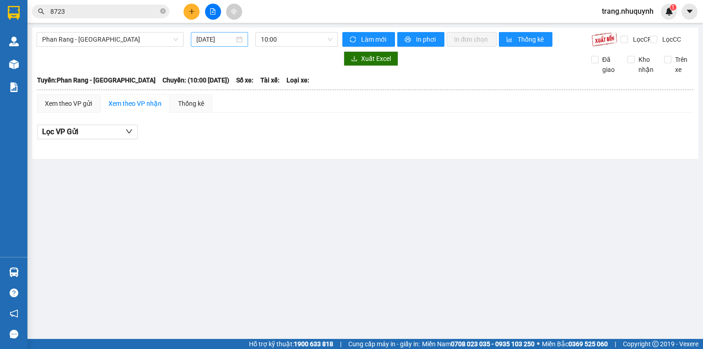
click at [216, 44] on input "11/09/2025" at bounding box center [215, 39] width 38 height 10
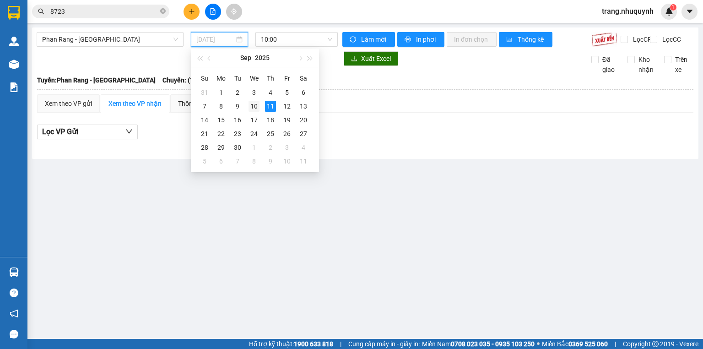
click at [253, 104] on div "10" at bounding box center [254, 106] width 11 height 11
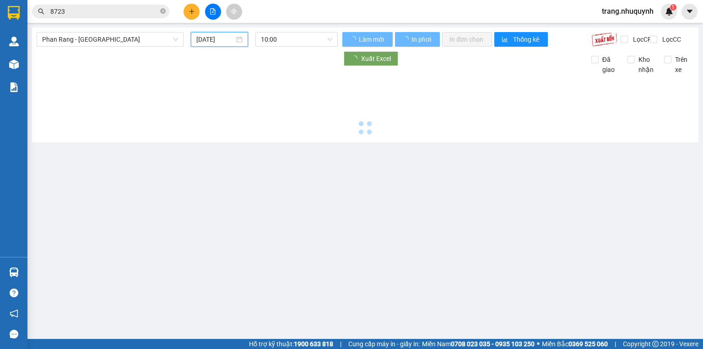
type input "10/09/2025"
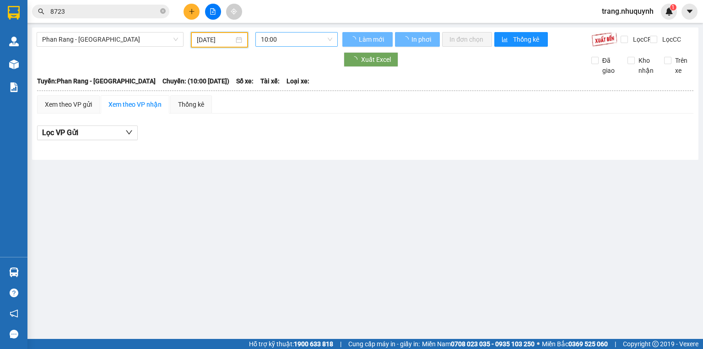
click at [279, 37] on span "10:00" at bounding box center [297, 39] width 72 height 14
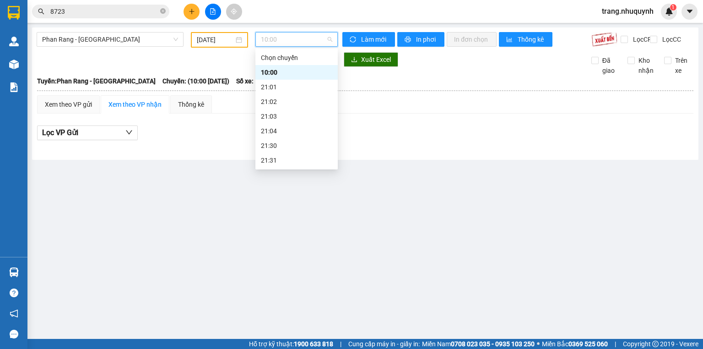
click at [287, 170] on div "22:00" at bounding box center [296, 175] width 71 height 10
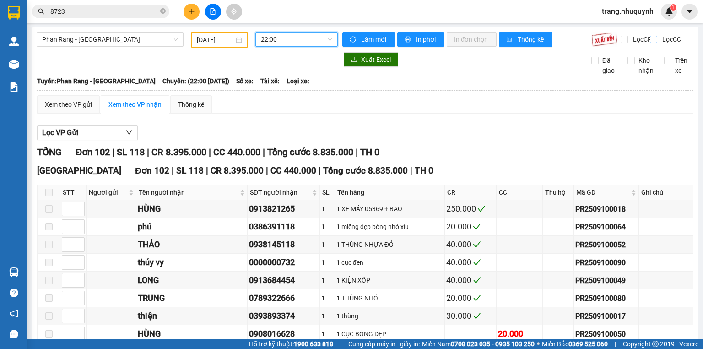
click at [650, 40] on input "Lọc CC" at bounding box center [654, 39] width 9 height 7
checkbox input "true"
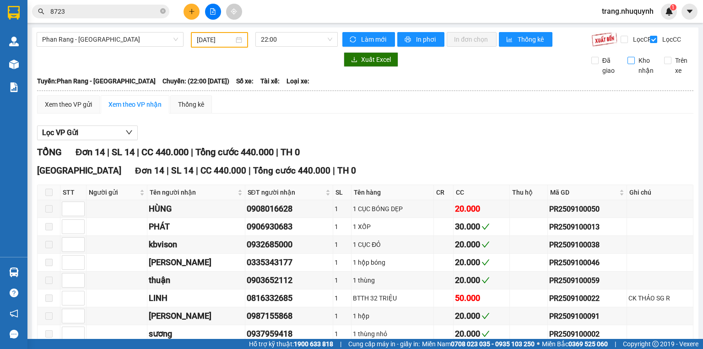
click at [627, 64] on input "Kho nhận" at bounding box center [630, 60] width 7 height 7
checkbox input "true"
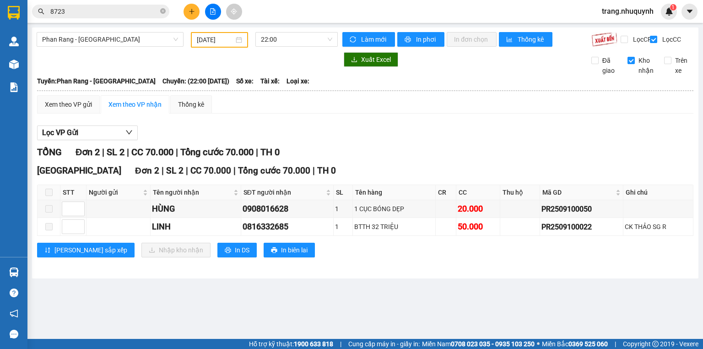
click at [399, 290] on main "Phan Rang - Sài Gòn 10/09/2025 22:00 Làm mới In phơi In đơn chọn Thống kê Lọc C…" at bounding box center [351, 169] width 703 height 339
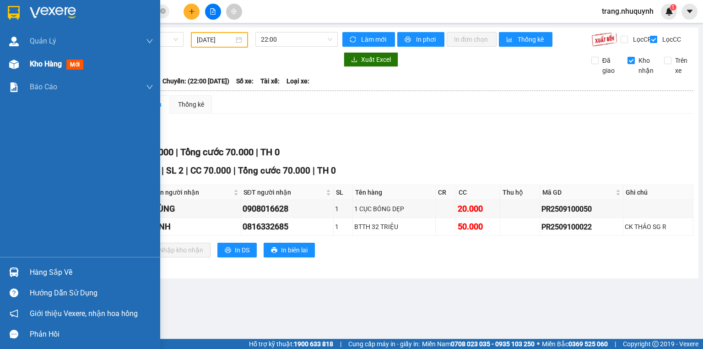
click at [45, 63] on span "Kho hàng" at bounding box center [46, 63] width 32 height 9
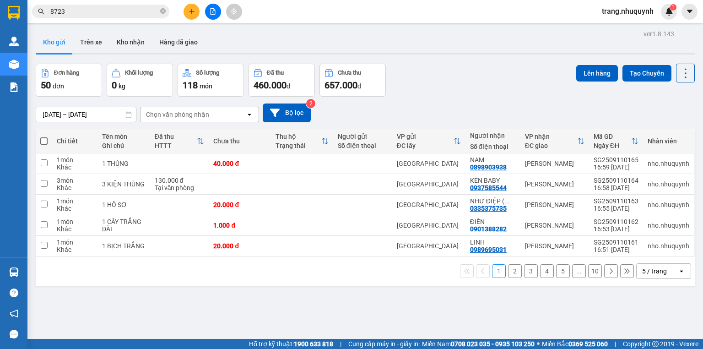
click at [181, 314] on div "ver 1.8.143 Kho gửi Trên xe Kho nhận Hàng đã giao Đơn hàng 50 đơn Khối lượng 0 …" at bounding box center [365, 201] width 666 height 349
click at [687, 73] on button at bounding box center [685, 73] width 19 height 19
click at [672, 128] on span "Làm mới" at bounding box center [666, 130] width 25 height 9
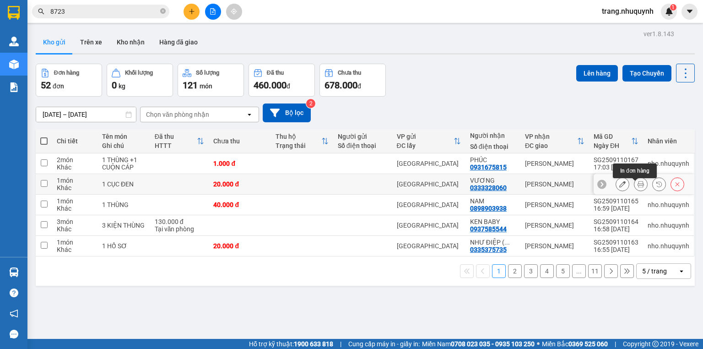
click at [638, 187] on icon at bounding box center [641, 184] width 6 height 6
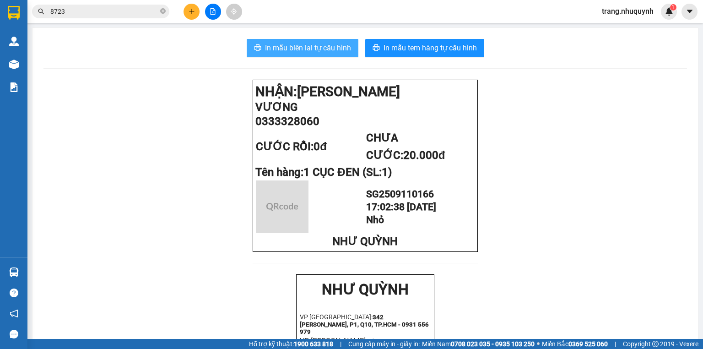
click at [323, 44] on span "In mẫu biên lai tự cấu hình" at bounding box center [308, 47] width 86 height 11
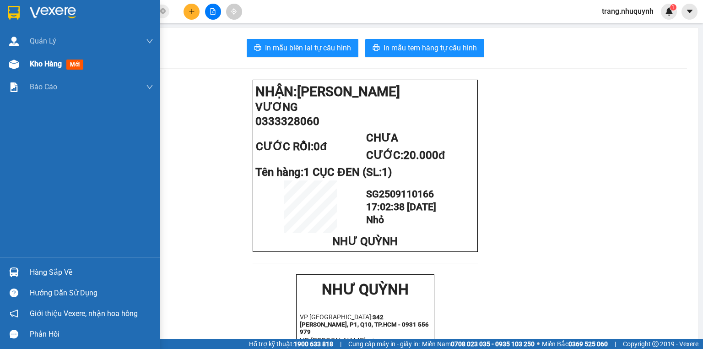
click at [45, 66] on span "Kho hàng" at bounding box center [46, 63] width 32 height 9
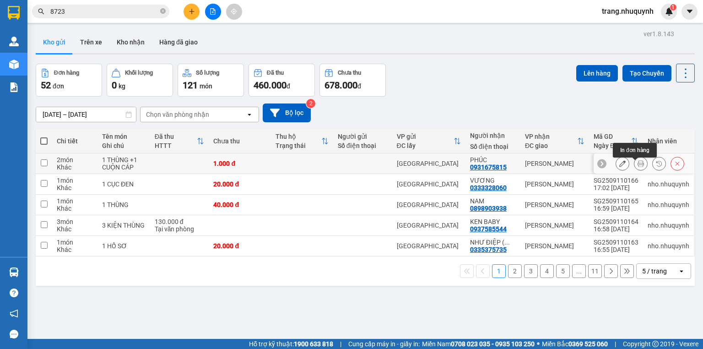
click at [638, 165] on icon at bounding box center [641, 163] width 6 height 6
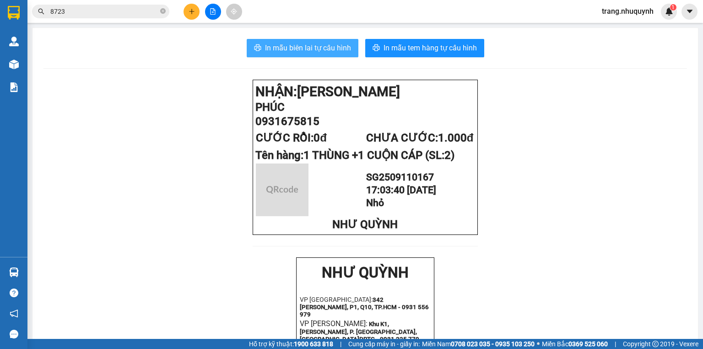
click at [271, 44] on span "In mẫu biên lai tự cấu hình" at bounding box center [308, 47] width 86 height 11
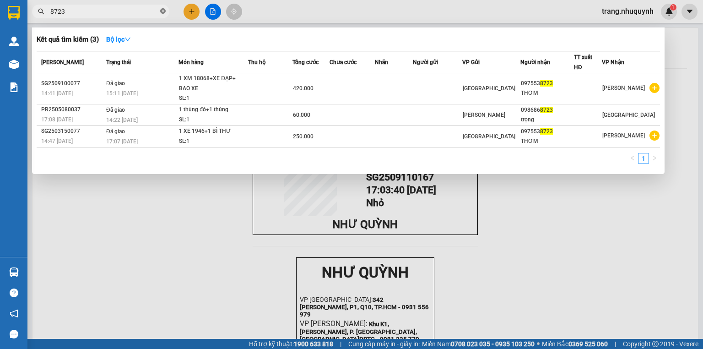
click at [165, 11] on icon "close-circle" at bounding box center [162, 10] width 5 height 5
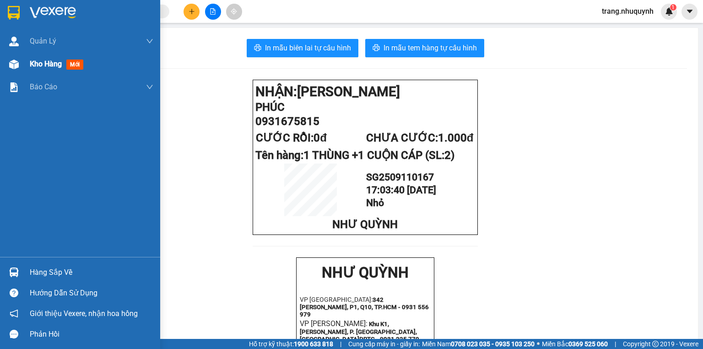
click at [36, 66] on span "Kho hàng" at bounding box center [46, 63] width 32 height 9
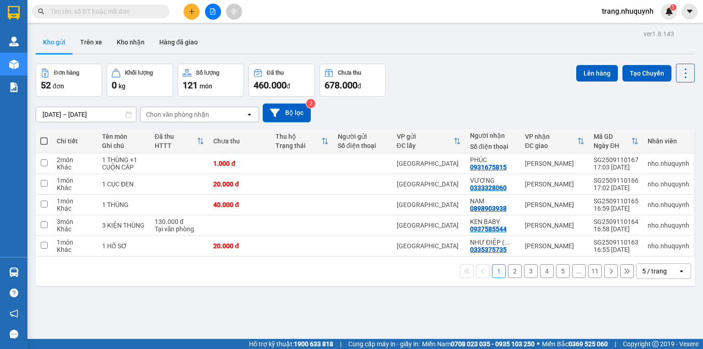
click at [87, 15] on input "text" at bounding box center [104, 11] width 108 height 10
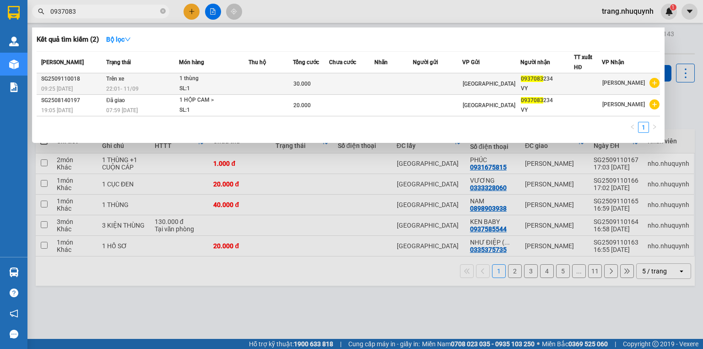
type input "0937083"
click at [205, 79] on div "1 thùng" at bounding box center [213, 79] width 69 height 10
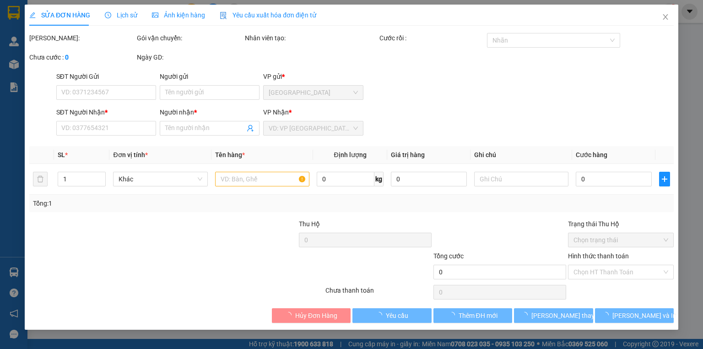
type input "0937083234"
type input "VY"
type input "30.000"
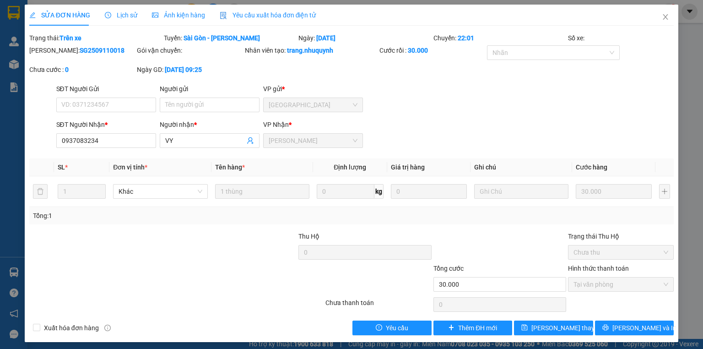
click at [132, 16] on span "Lịch sử" at bounding box center [121, 14] width 32 height 7
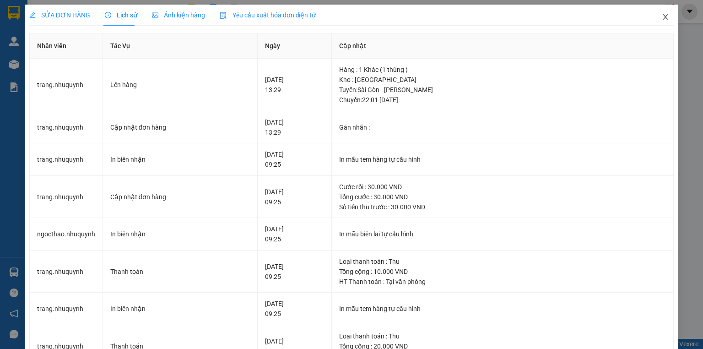
click at [663, 17] on icon "close" at bounding box center [665, 16] width 7 height 7
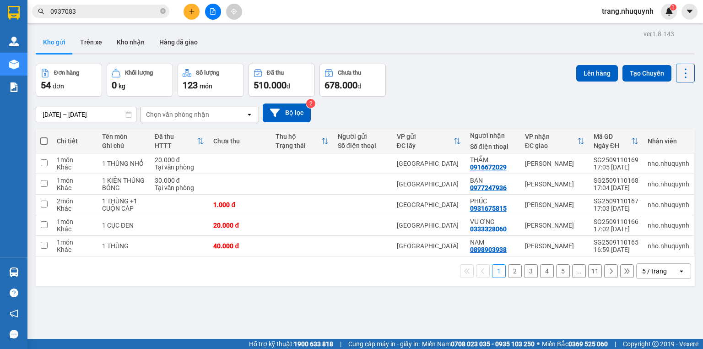
click at [436, 93] on div "Đơn hàng 54 đơn Khối lượng 0 kg Số lượng 123 món Đã thu 510.000 đ Chưa thu 678.…" at bounding box center [365, 80] width 659 height 33
click at [474, 87] on div "Đơn hàng 54 đơn Khối lượng 0 kg Số lượng 123 món Đã thu 510.000 đ Chưa thu 678.…" at bounding box center [365, 80] width 659 height 33
click at [683, 72] on icon at bounding box center [685, 73] width 13 height 13
click at [668, 129] on span "Làm mới" at bounding box center [666, 130] width 25 height 9
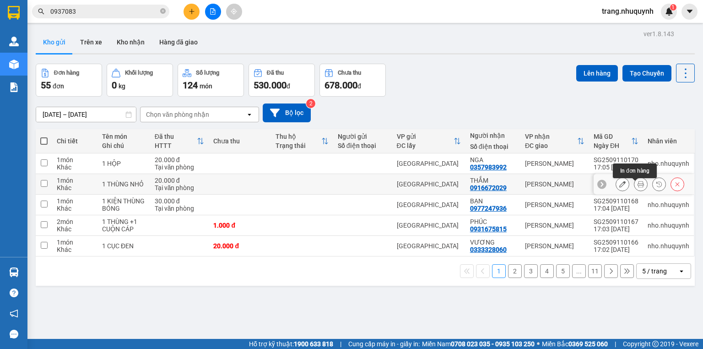
click at [638, 187] on icon at bounding box center [641, 184] width 6 height 6
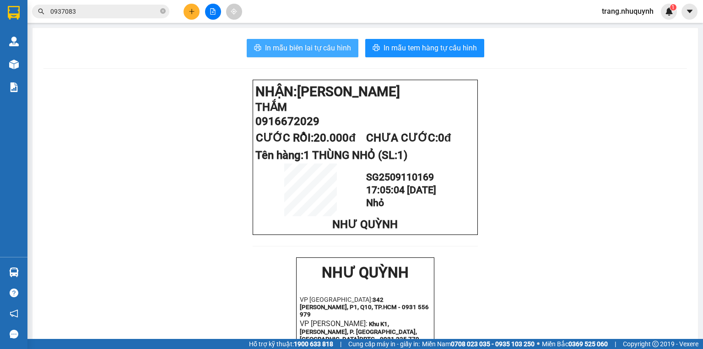
click at [319, 50] on span "In mẫu biên lai tự cấu hình" at bounding box center [308, 47] width 86 height 11
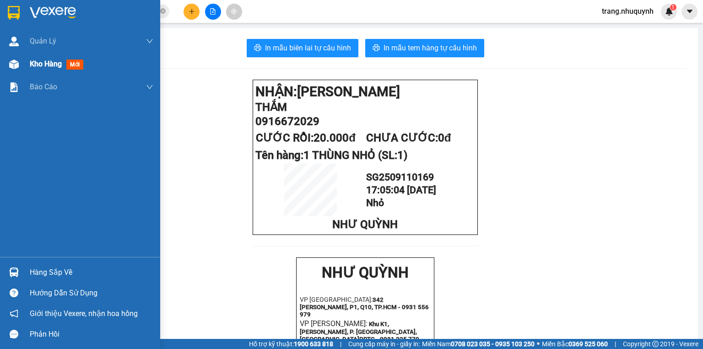
click at [35, 65] on span "Kho hàng" at bounding box center [46, 63] width 32 height 9
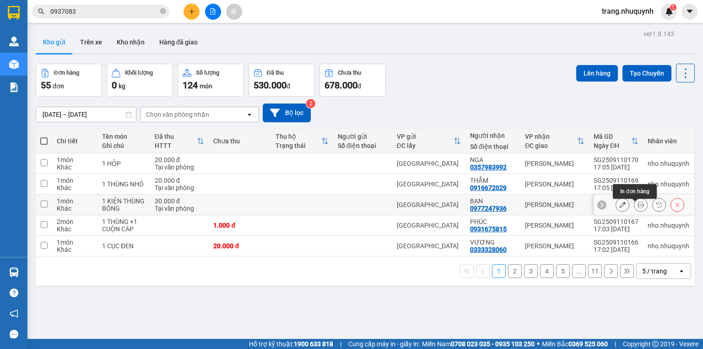
click at [627, 206] on div at bounding box center [650, 205] width 69 height 14
click at [638, 205] on icon at bounding box center [641, 204] width 6 height 6
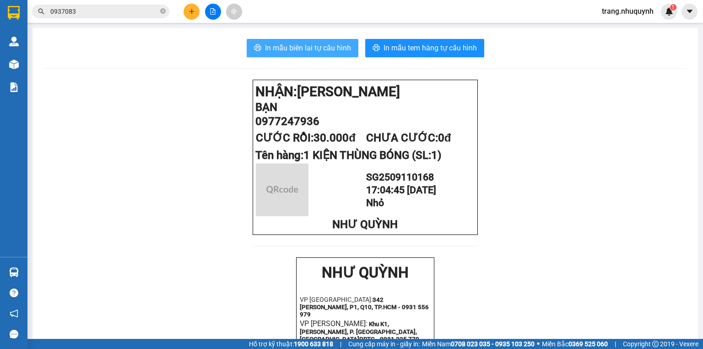
click at [297, 52] on span "In mẫu biên lai tự cấu hình" at bounding box center [308, 47] width 86 height 11
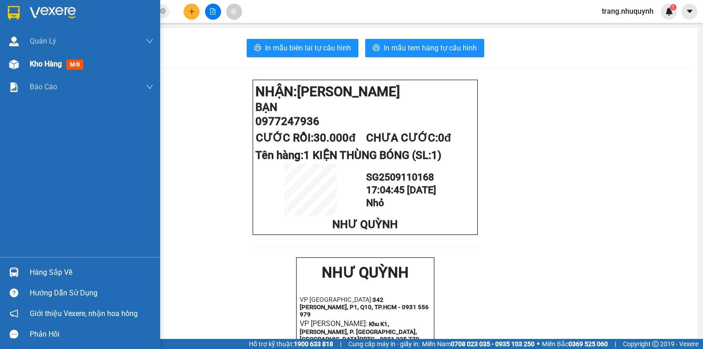
click at [44, 66] on span "Kho hàng" at bounding box center [46, 63] width 32 height 9
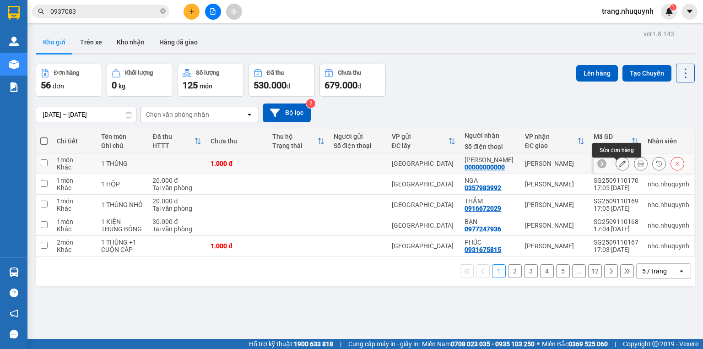
click at [638, 166] on icon at bounding box center [641, 163] width 6 height 6
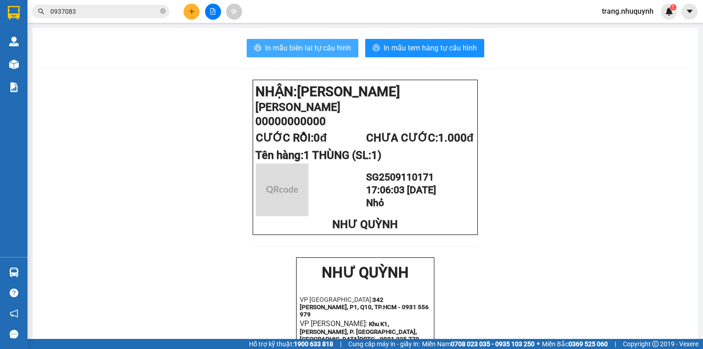
click at [300, 42] on span "In mẫu biên lai tự cấu hình" at bounding box center [308, 47] width 86 height 11
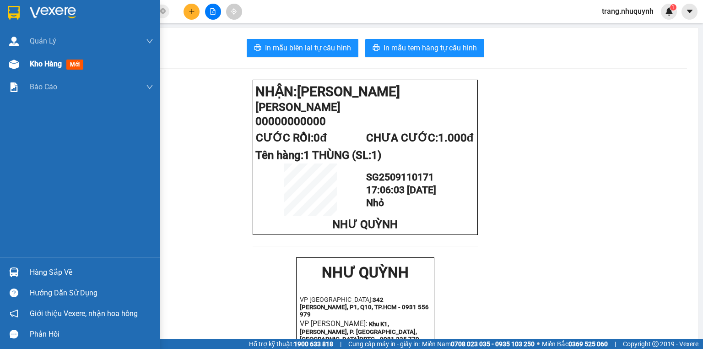
click at [24, 61] on div "Kho hàng mới" at bounding box center [80, 64] width 160 height 23
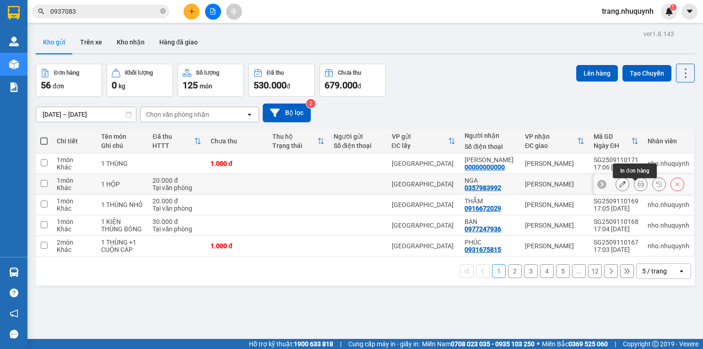
click at [640, 190] on button at bounding box center [640, 184] width 13 height 16
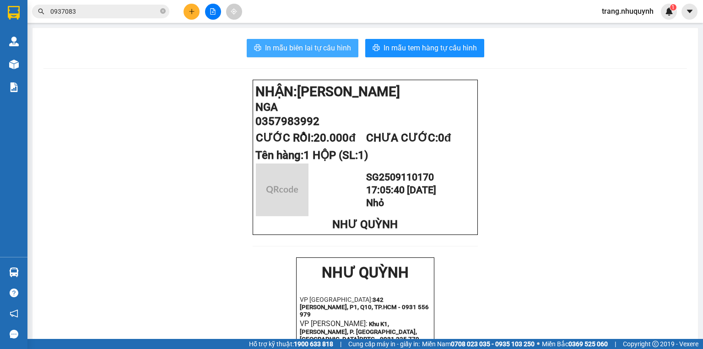
click at [284, 52] on span "In mẫu biên lai tự cấu hình" at bounding box center [308, 47] width 86 height 11
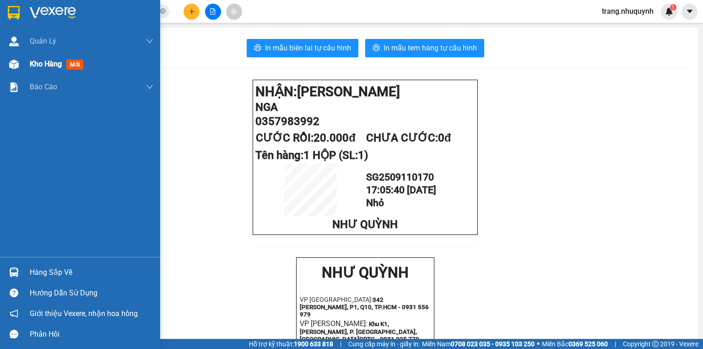
click at [22, 64] on div "Kho hàng mới" at bounding box center [80, 64] width 160 height 23
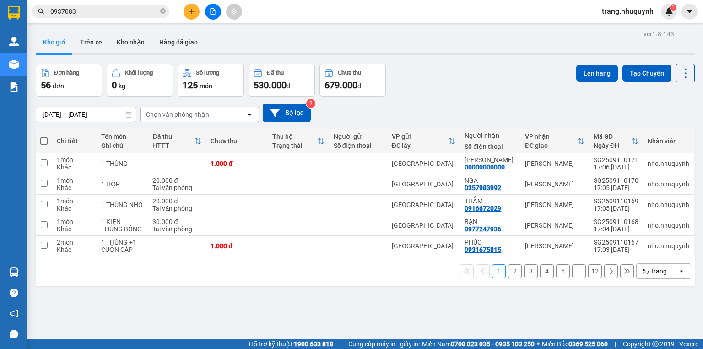
click at [627, 15] on span "trang.nhuquynh" at bounding box center [627, 10] width 66 height 11
click at [625, 27] on span "Đăng xuất" at bounding box center [631, 28] width 48 height 10
